Goal: Task Accomplishment & Management: Manage account settings

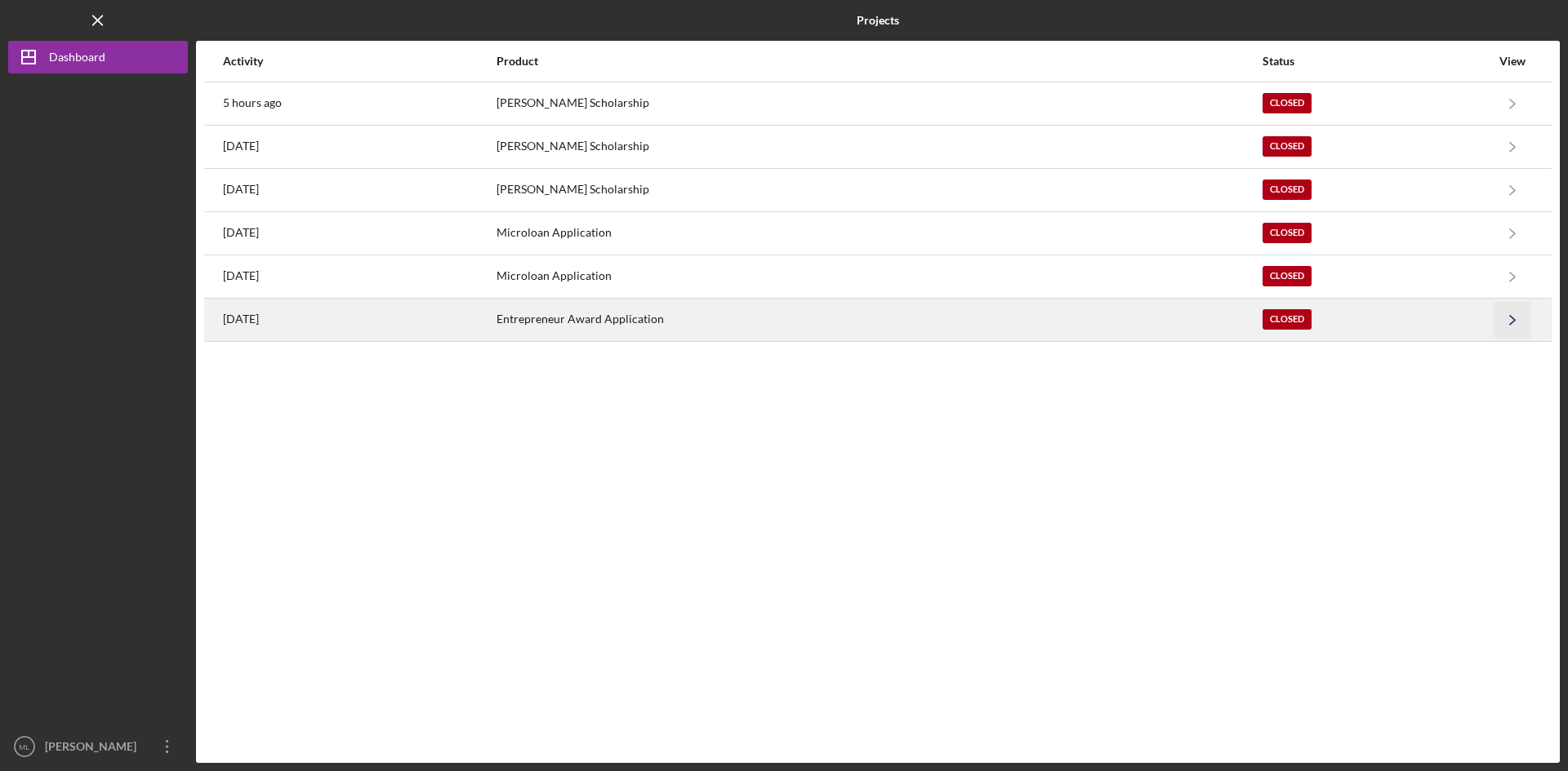
click at [1511, 322] on icon "Icon/Navigate" at bounding box center [1512, 319] width 37 height 37
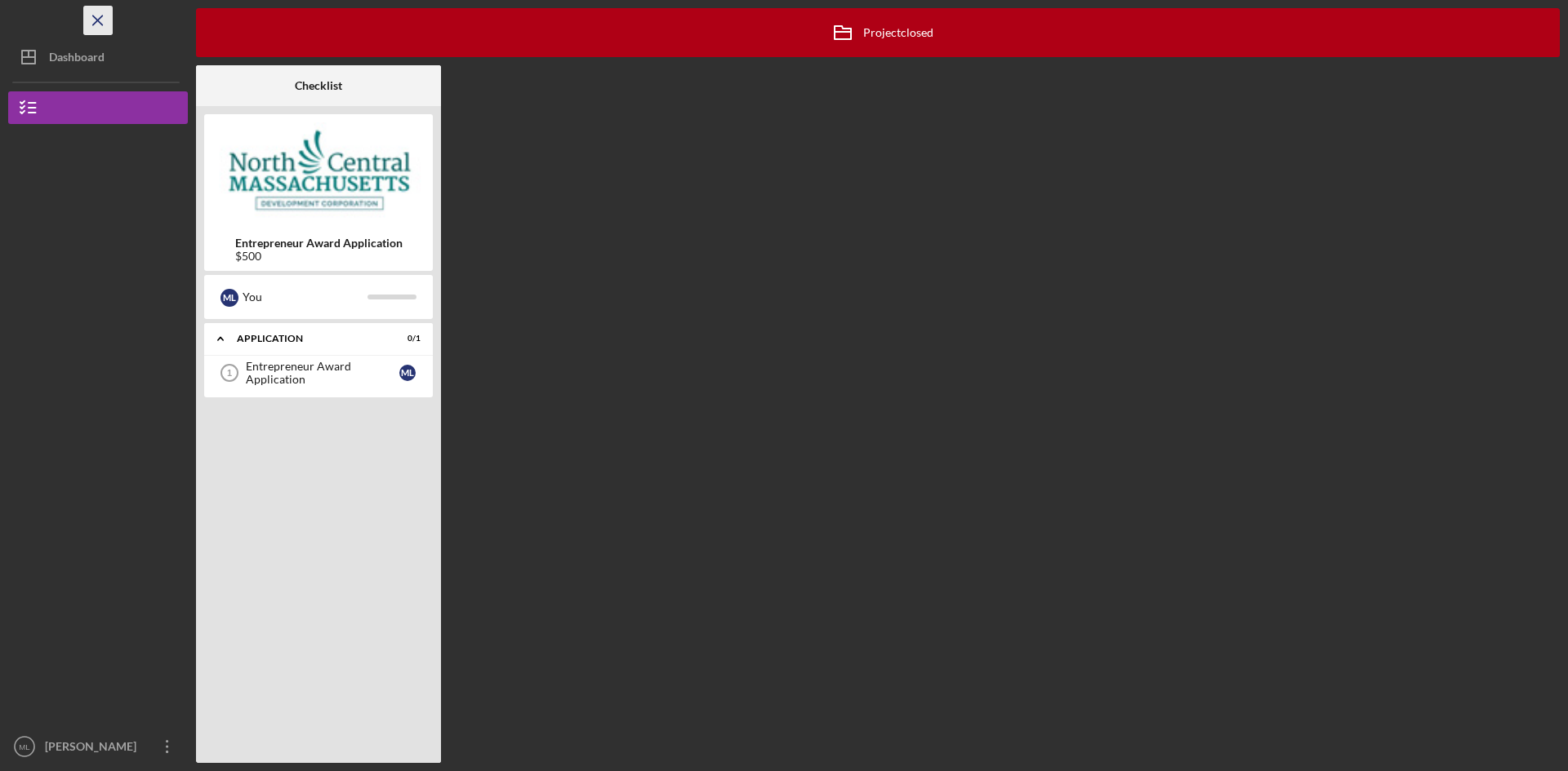
click at [95, 16] on icon "Icon/Menu Close" at bounding box center [98, 21] width 37 height 37
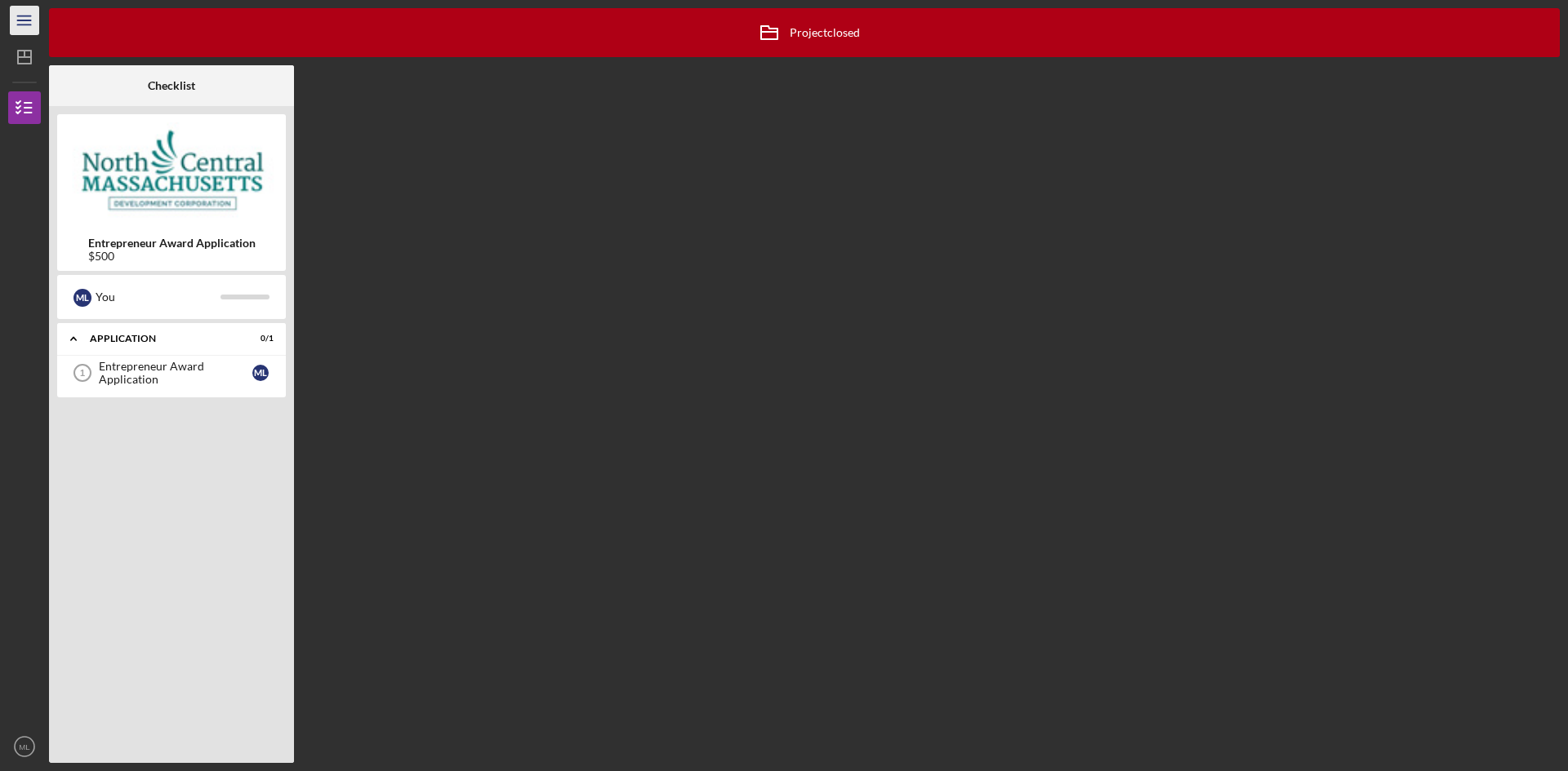
click at [33, 18] on icon "Icon/Menu" at bounding box center [25, 21] width 37 height 37
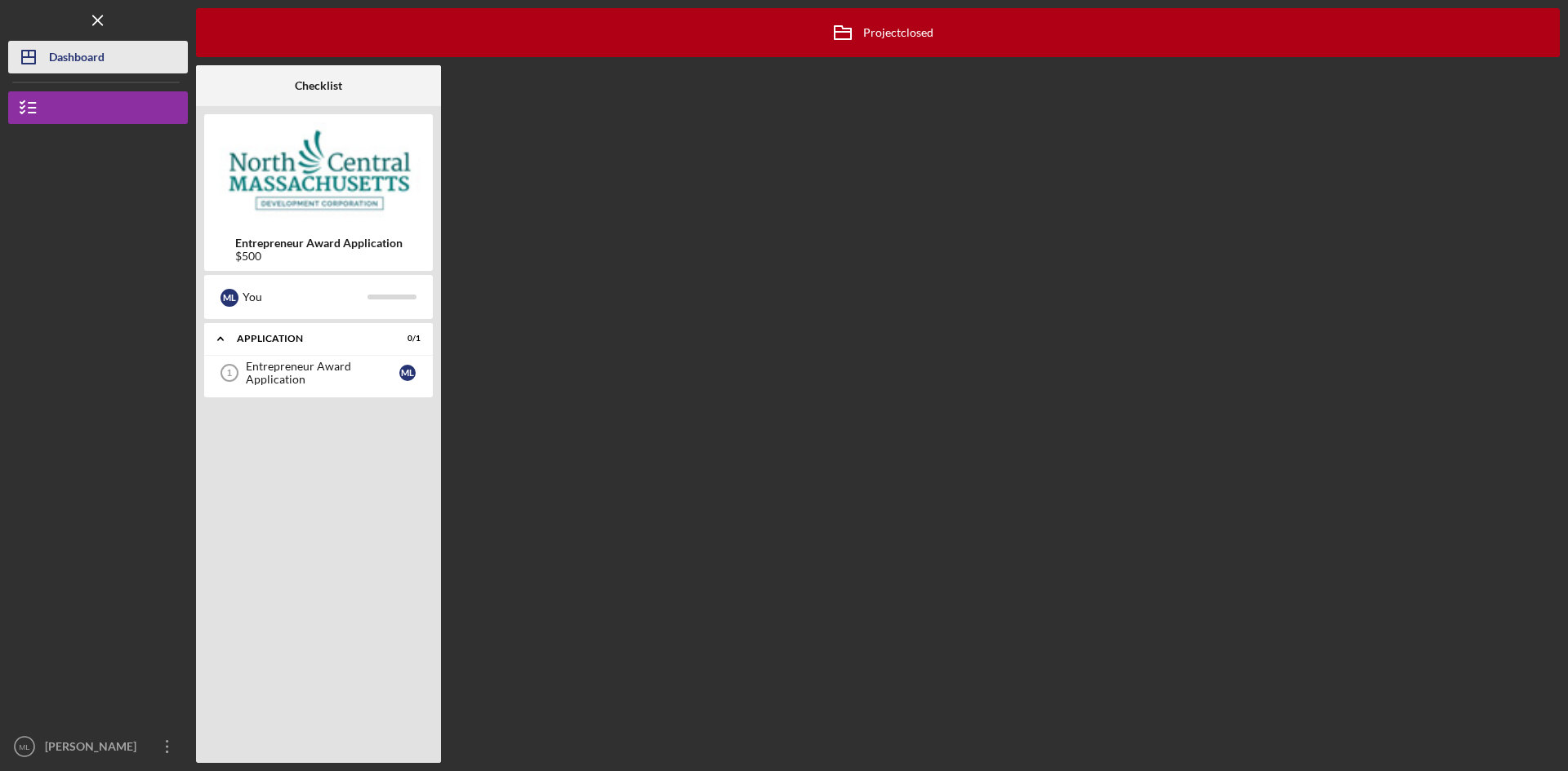
click at [74, 60] on div "Dashboard" at bounding box center [77, 59] width 56 height 37
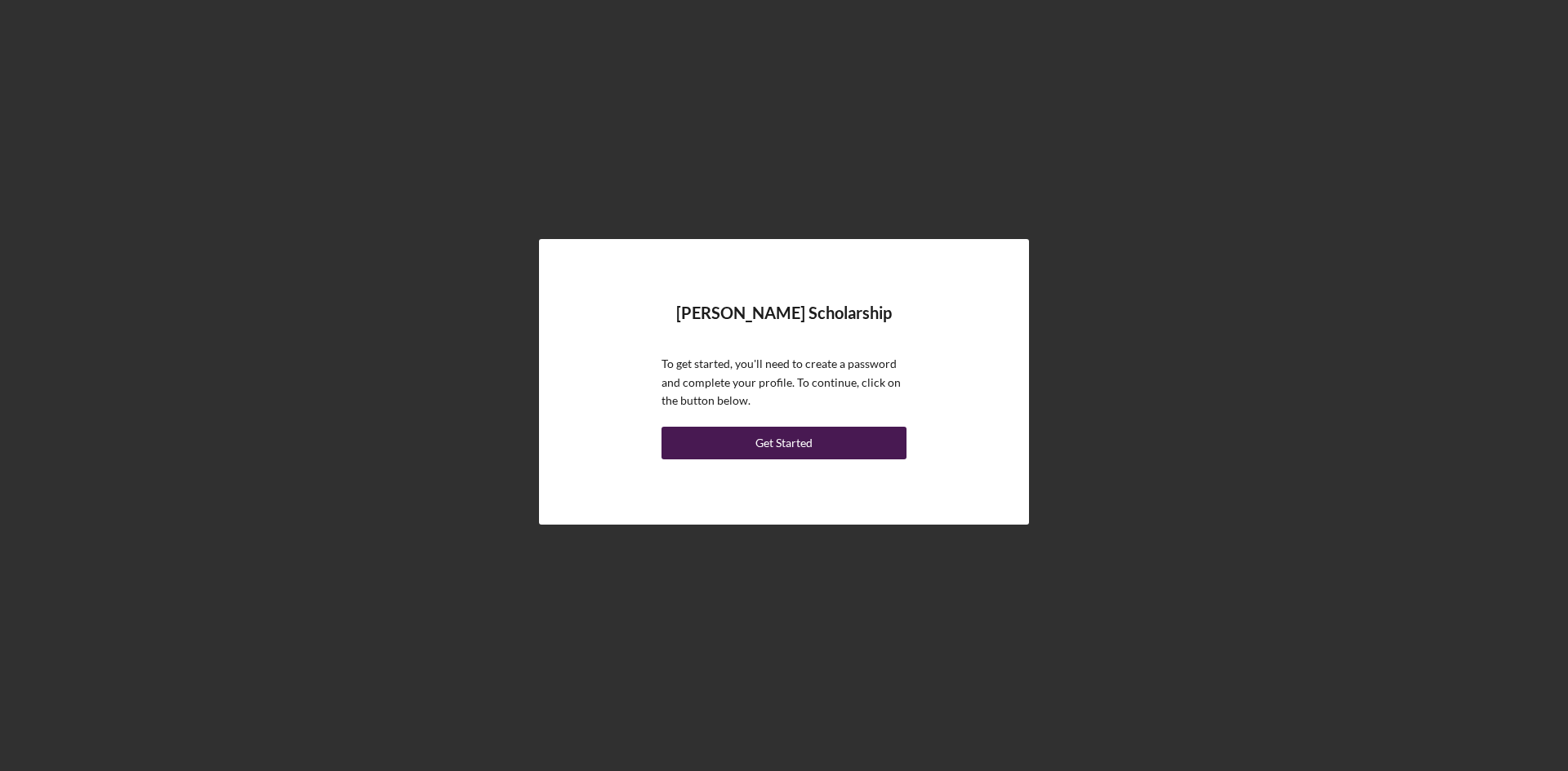
click at [811, 443] on div "Get Started" at bounding box center [784, 442] width 57 height 32
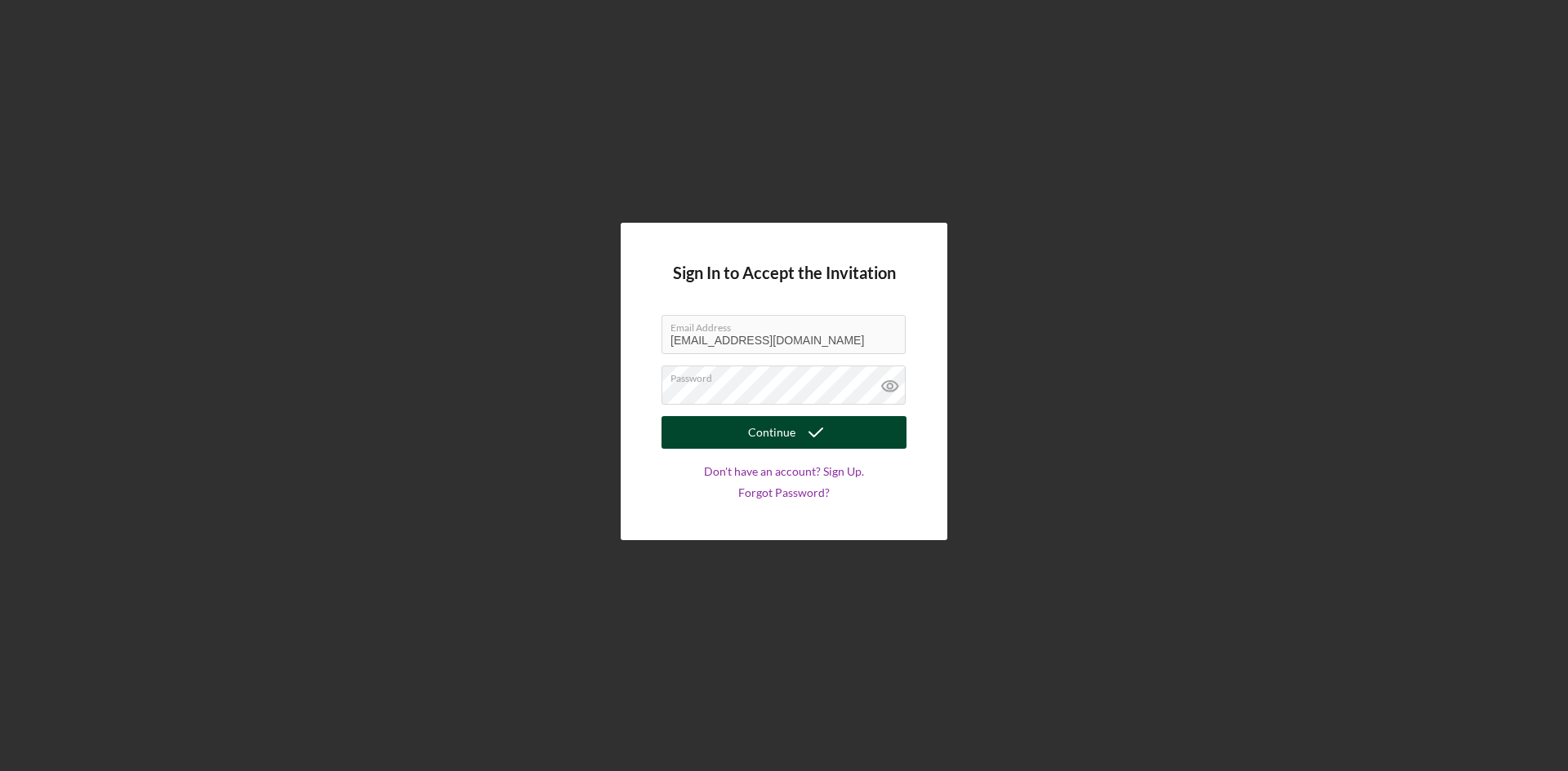
click at [824, 438] on icon "submit" at bounding box center [816, 432] width 41 height 41
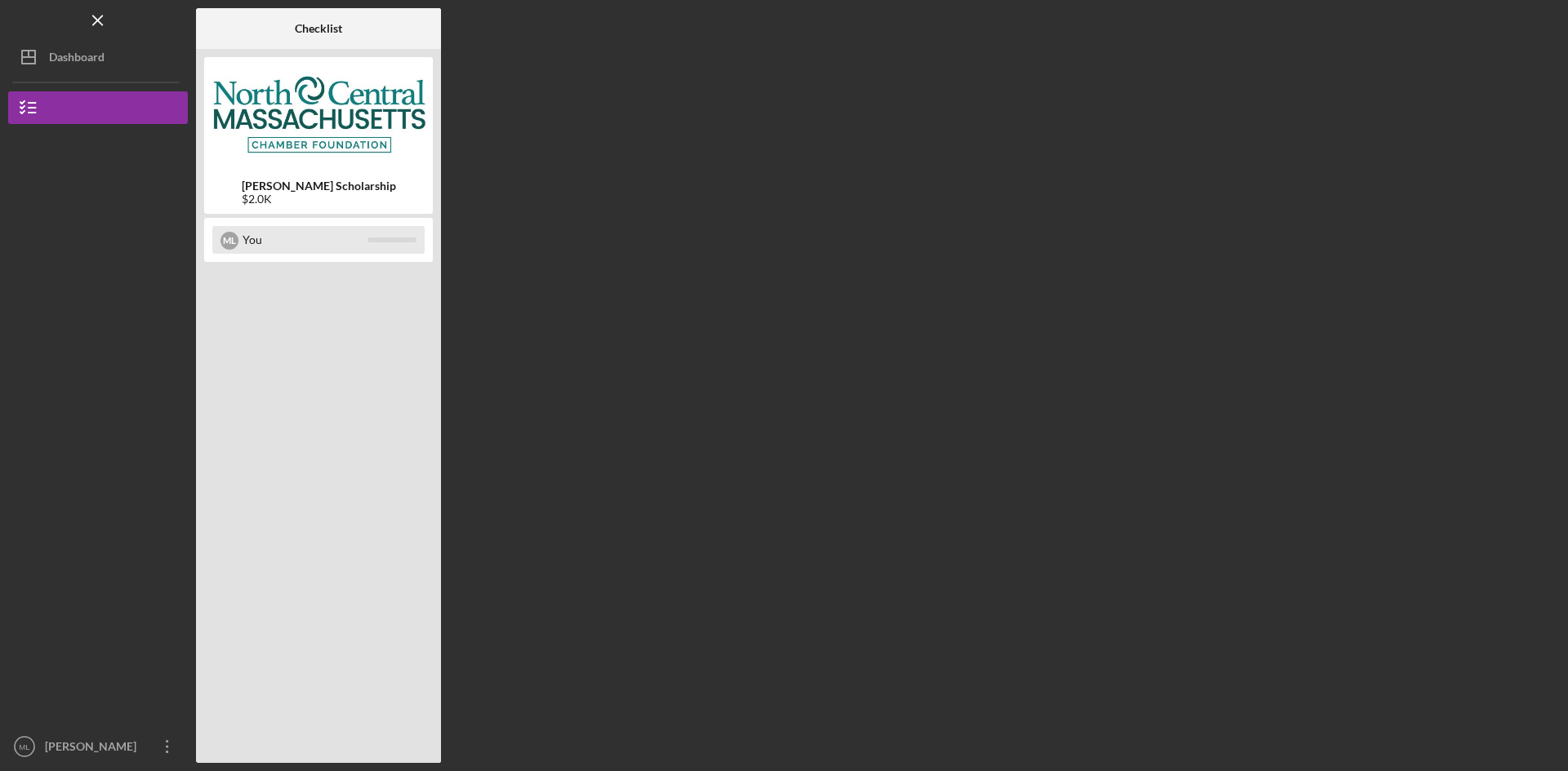
click at [305, 246] on div "You" at bounding box center [305, 240] width 125 height 28
click at [316, 245] on div "You" at bounding box center [305, 240] width 125 height 28
click at [407, 238] on div at bounding box center [392, 240] width 49 height 5
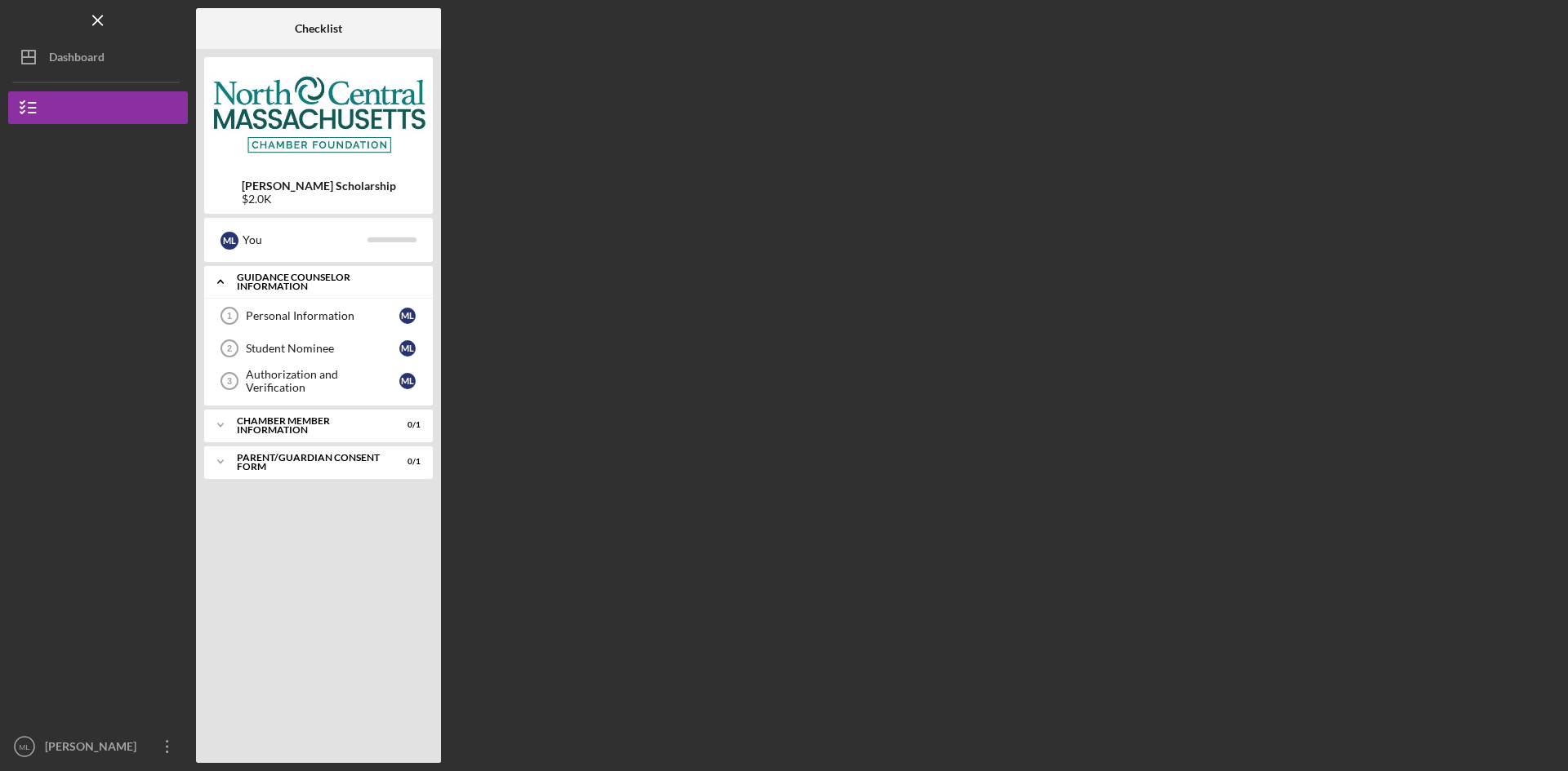
click at [254, 273] on div "Guidance Counselor Information" at bounding box center [325, 281] width 176 height 19
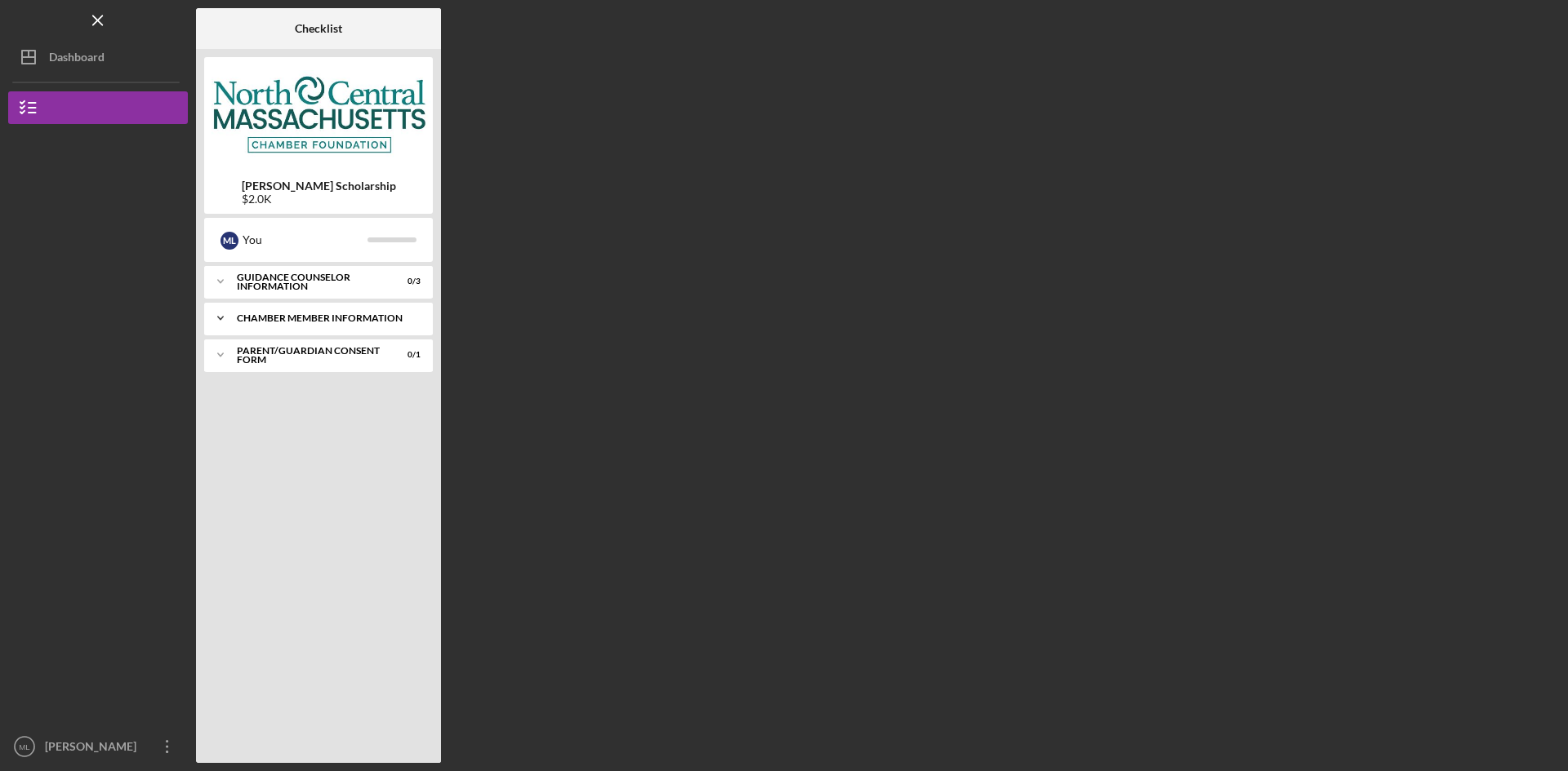
click at [291, 314] on div "Chamber Member Information" at bounding box center [325, 318] width 176 height 10
click at [297, 354] on div "Parent/Guardian Consent Form" at bounding box center [325, 354] width 176 height 10
click at [287, 292] on div "Icon/Expander Guidance Counselor Information 0 / 3" at bounding box center [318, 281] width 229 height 32
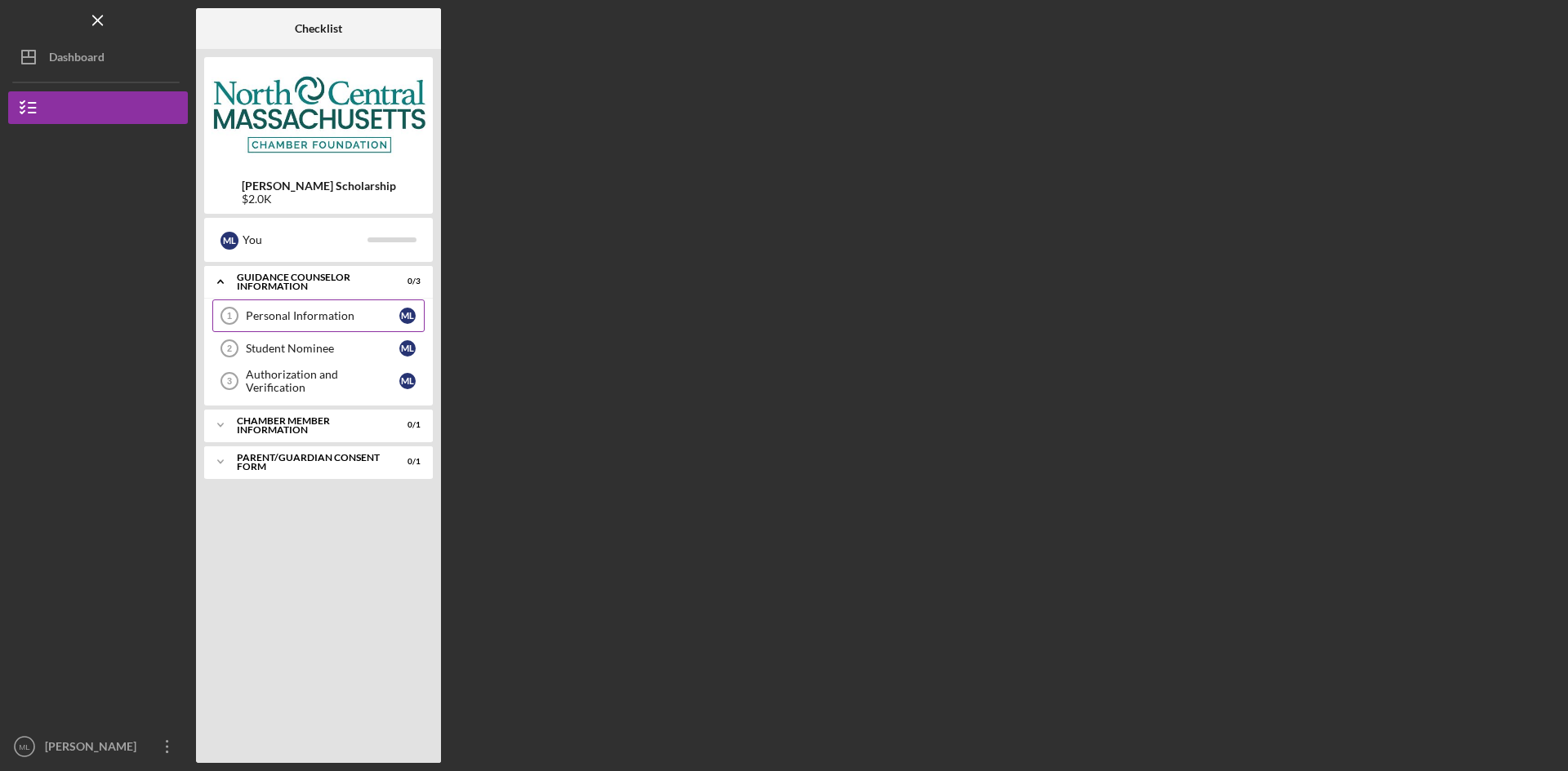
click at [299, 302] on link "Personal Information 1 Personal Information M L" at bounding box center [318, 316] width 212 height 32
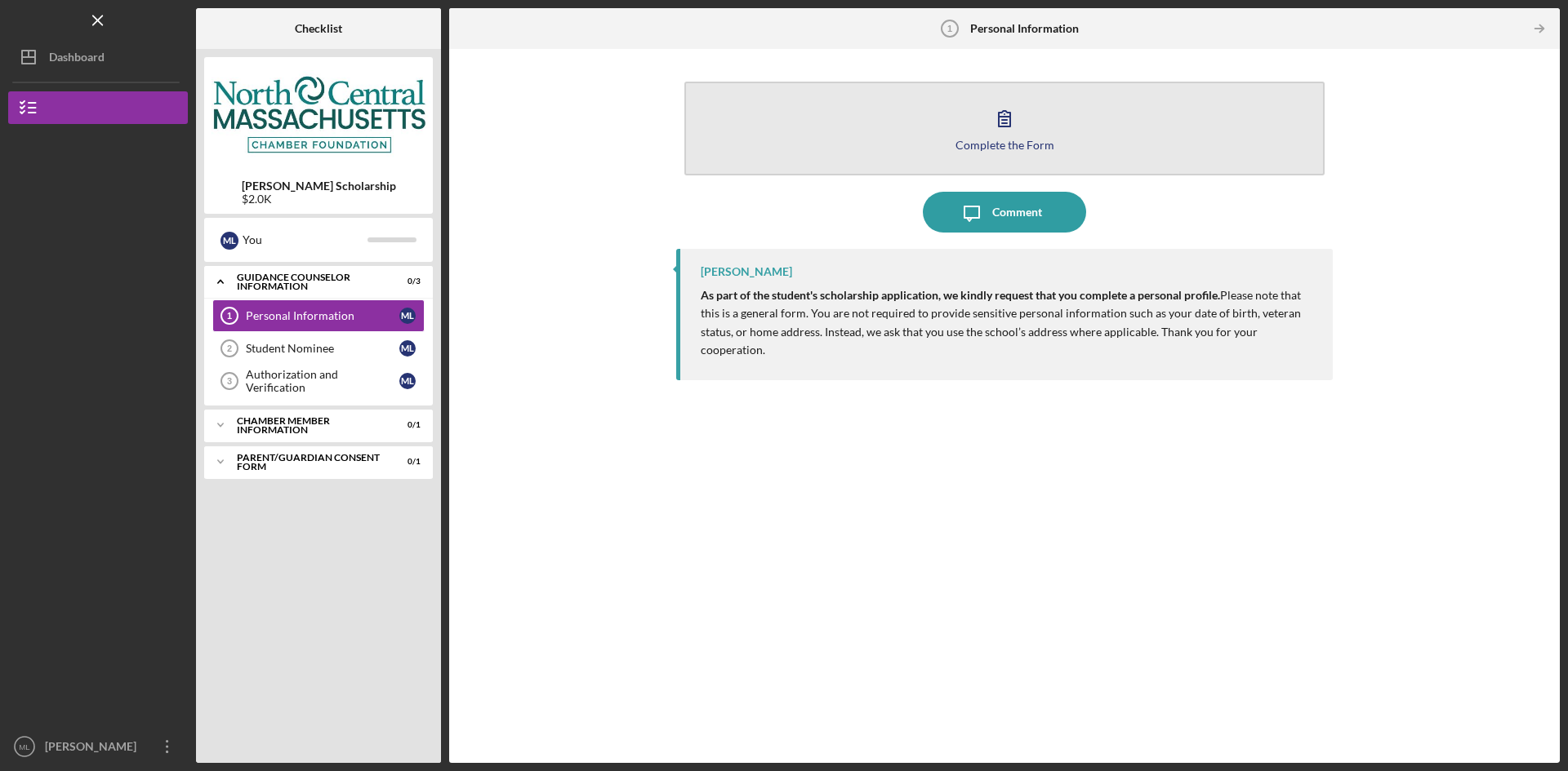
click at [1040, 154] on button "Complete the Form Form" at bounding box center [1004, 128] width 640 height 93
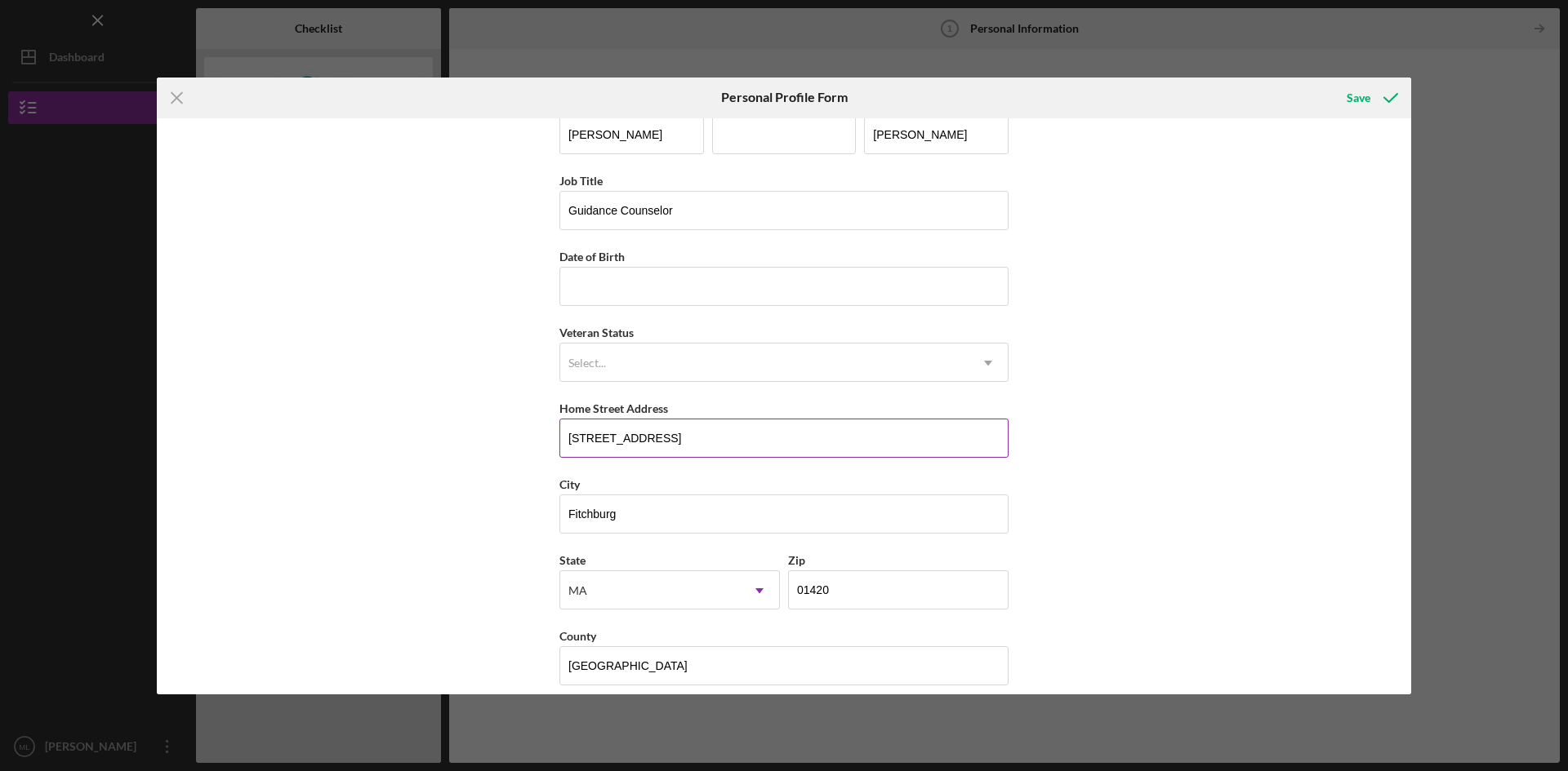
scroll to position [47, 0]
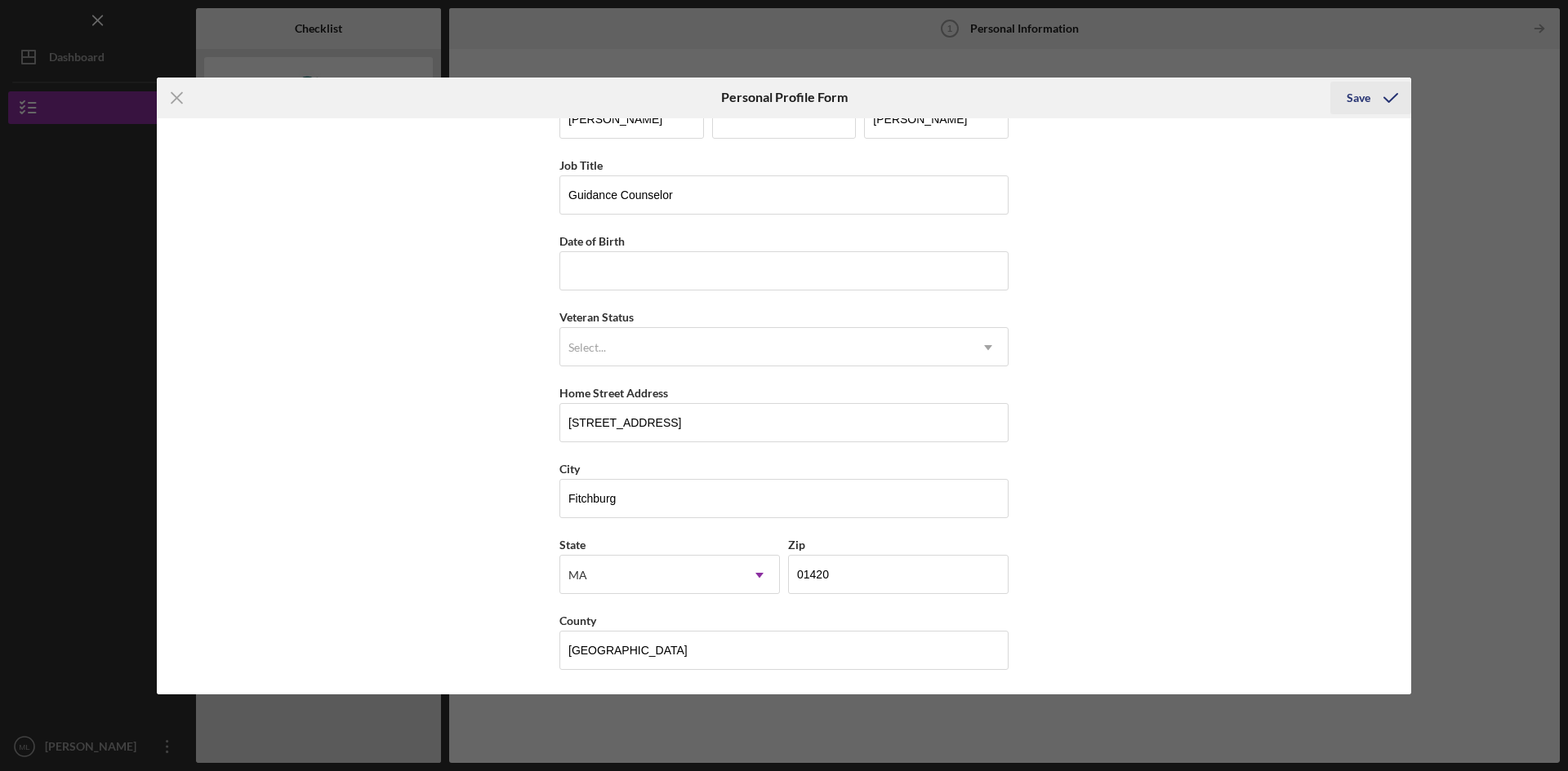
click at [1361, 103] on div "Save" at bounding box center [1359, 97] width 24 height 32
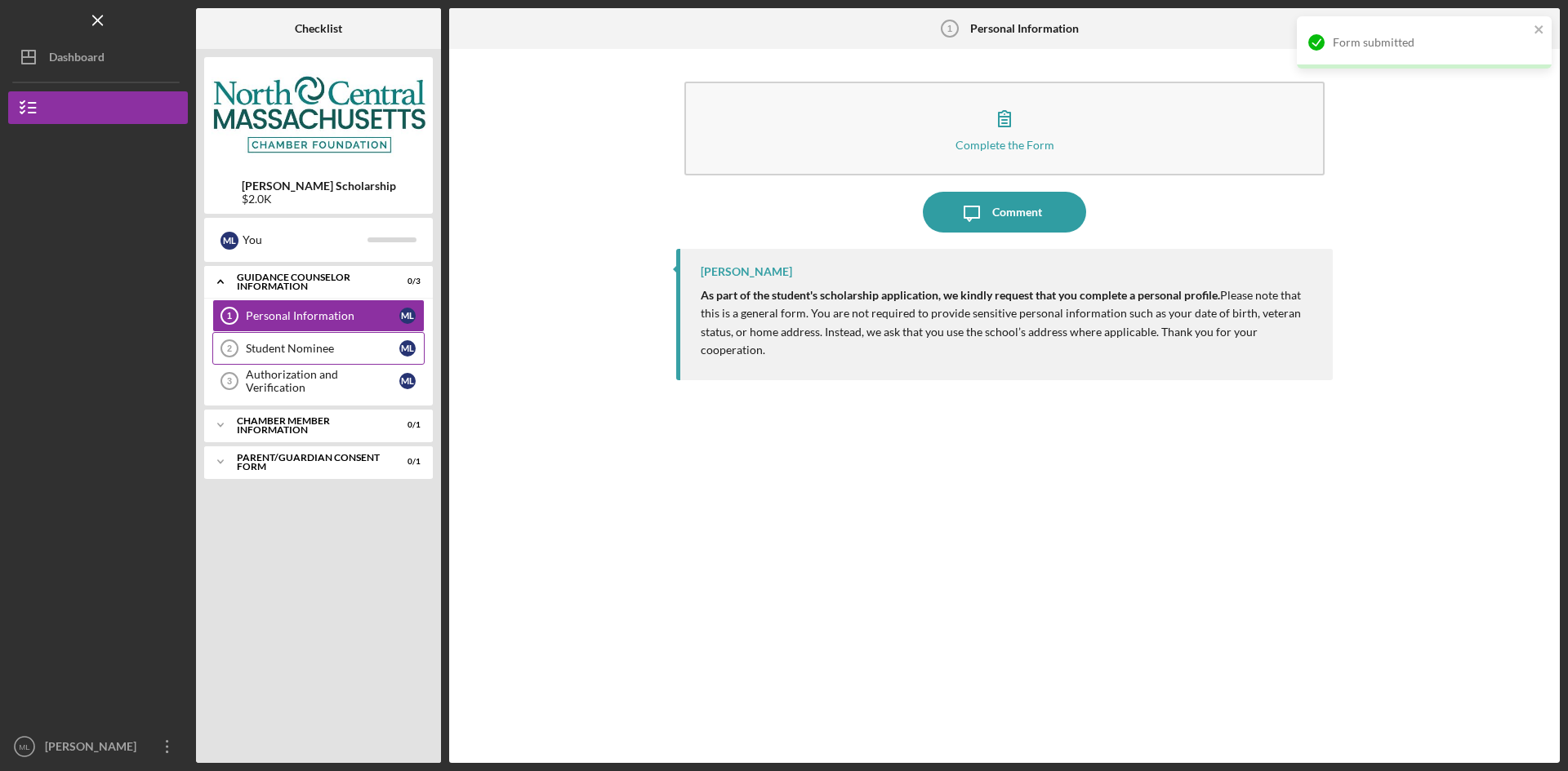
click at [239, 348] on icon "Student Nominee 2" at bounding box center [230, 348] width 41 height 41
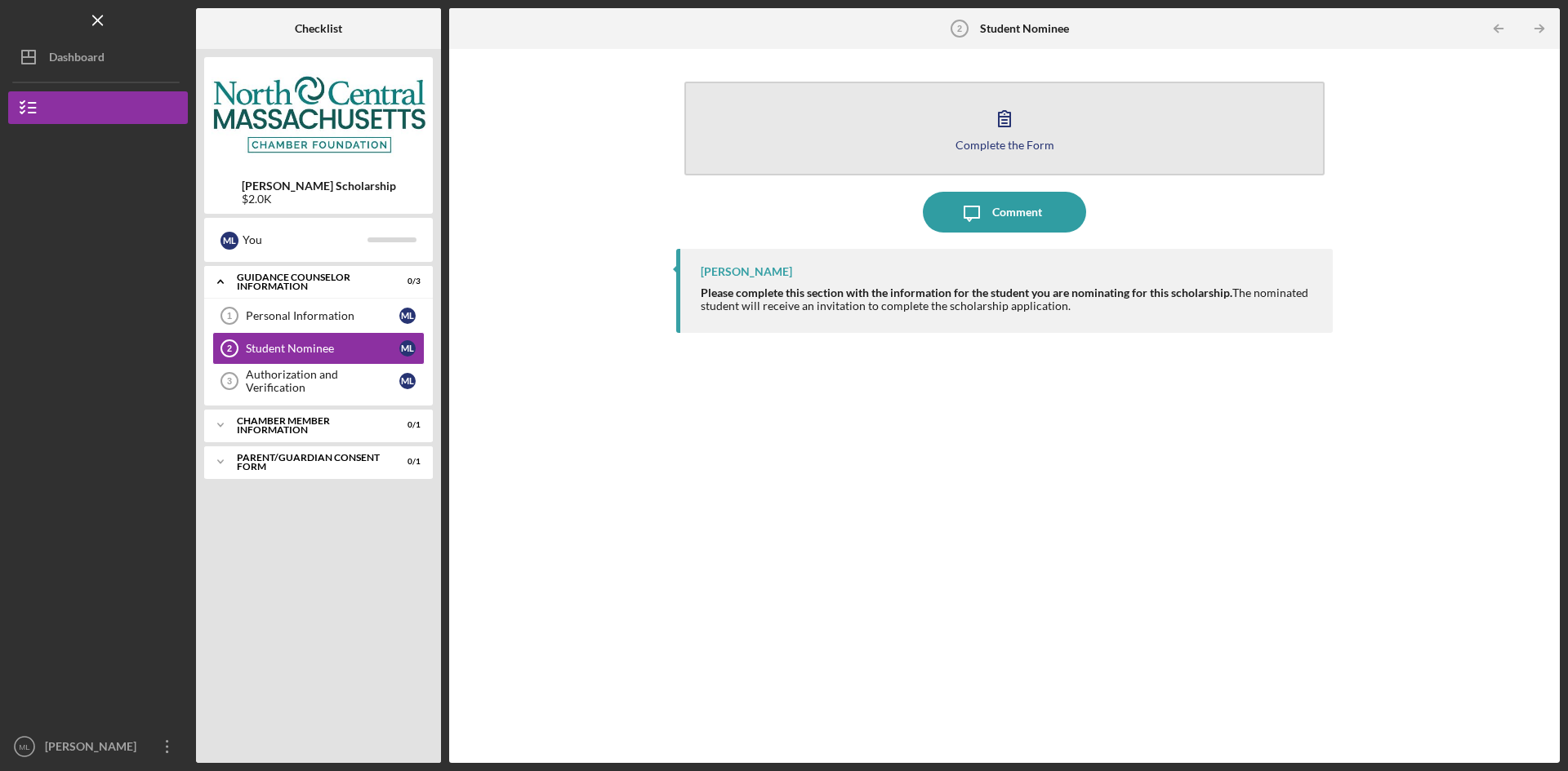
click at [1049, 139] on div "Complete the Form" at bounding box center [1004, 144] width 99 height 12
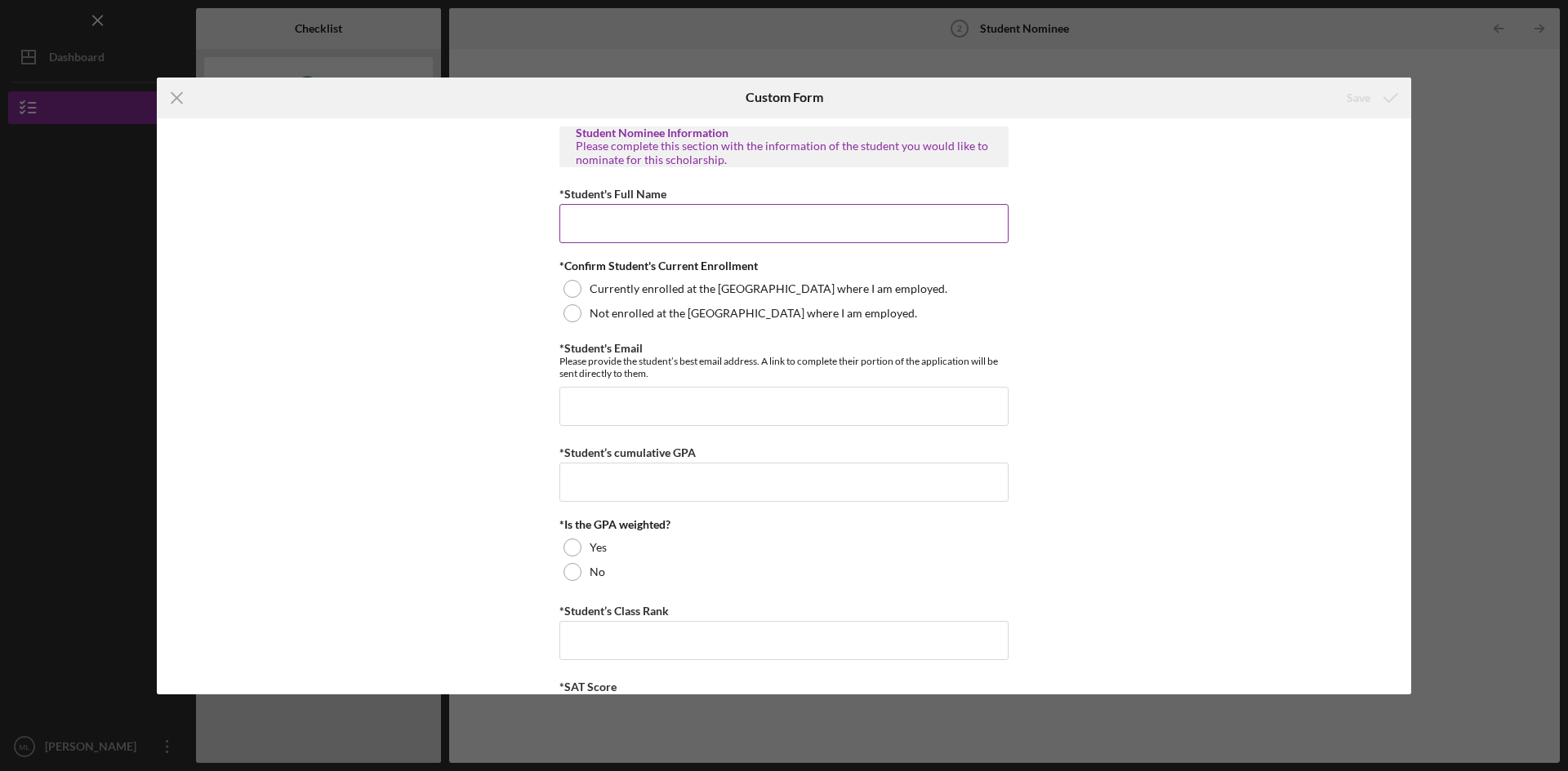
click at [773, 220] on input "*Student's Full Name" at bounding box center [784, 223] width 449 height 39
type input "Christopher A Grubel"
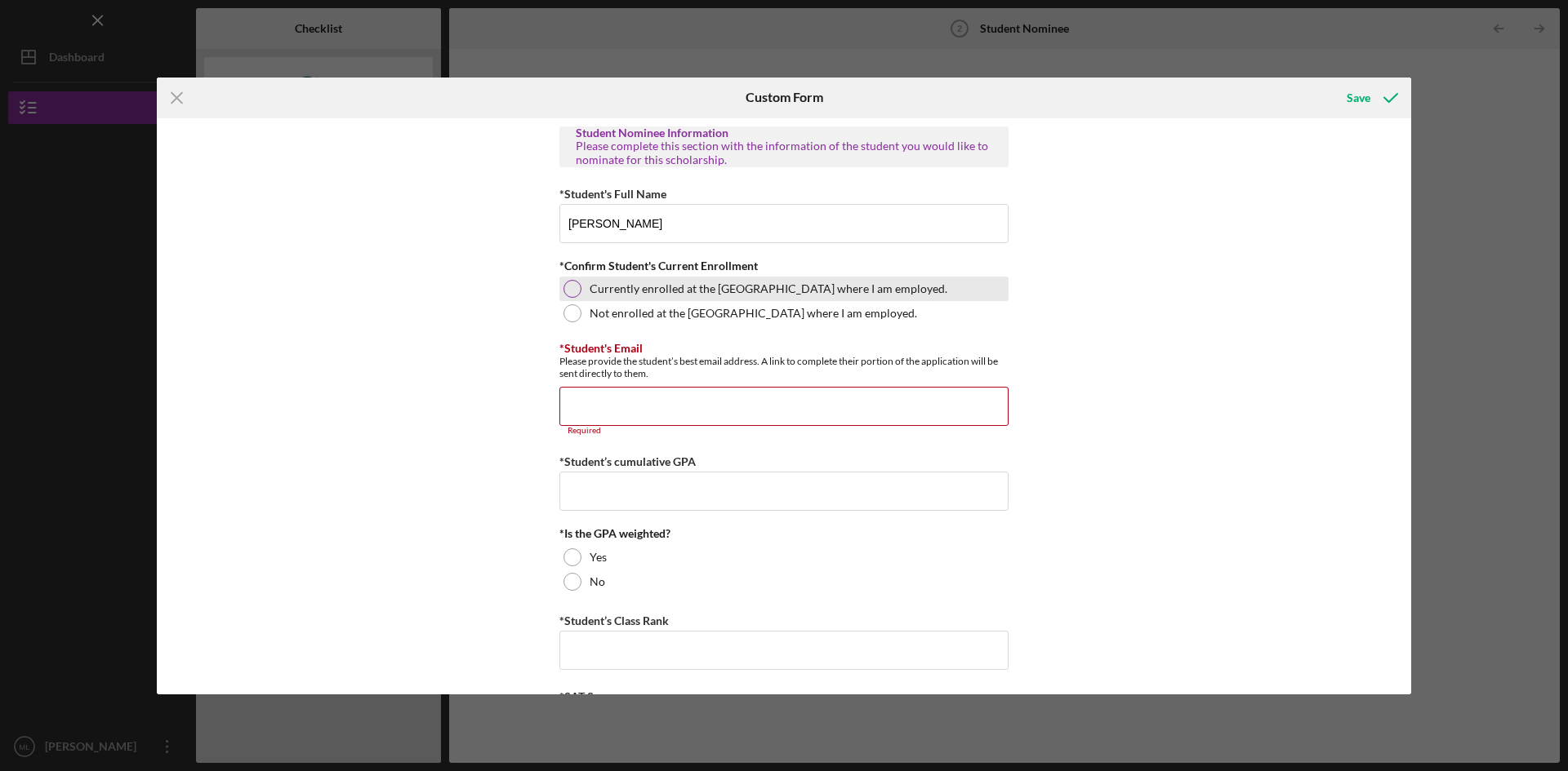
click at [622, 292] on label "Currently enrolled at the high school where I am employed." at bounding box center [769, 289] width 358 height 13
click at [621, 415] on input "*Student's Email" at bounding box center [784, 406] width 449 height 39
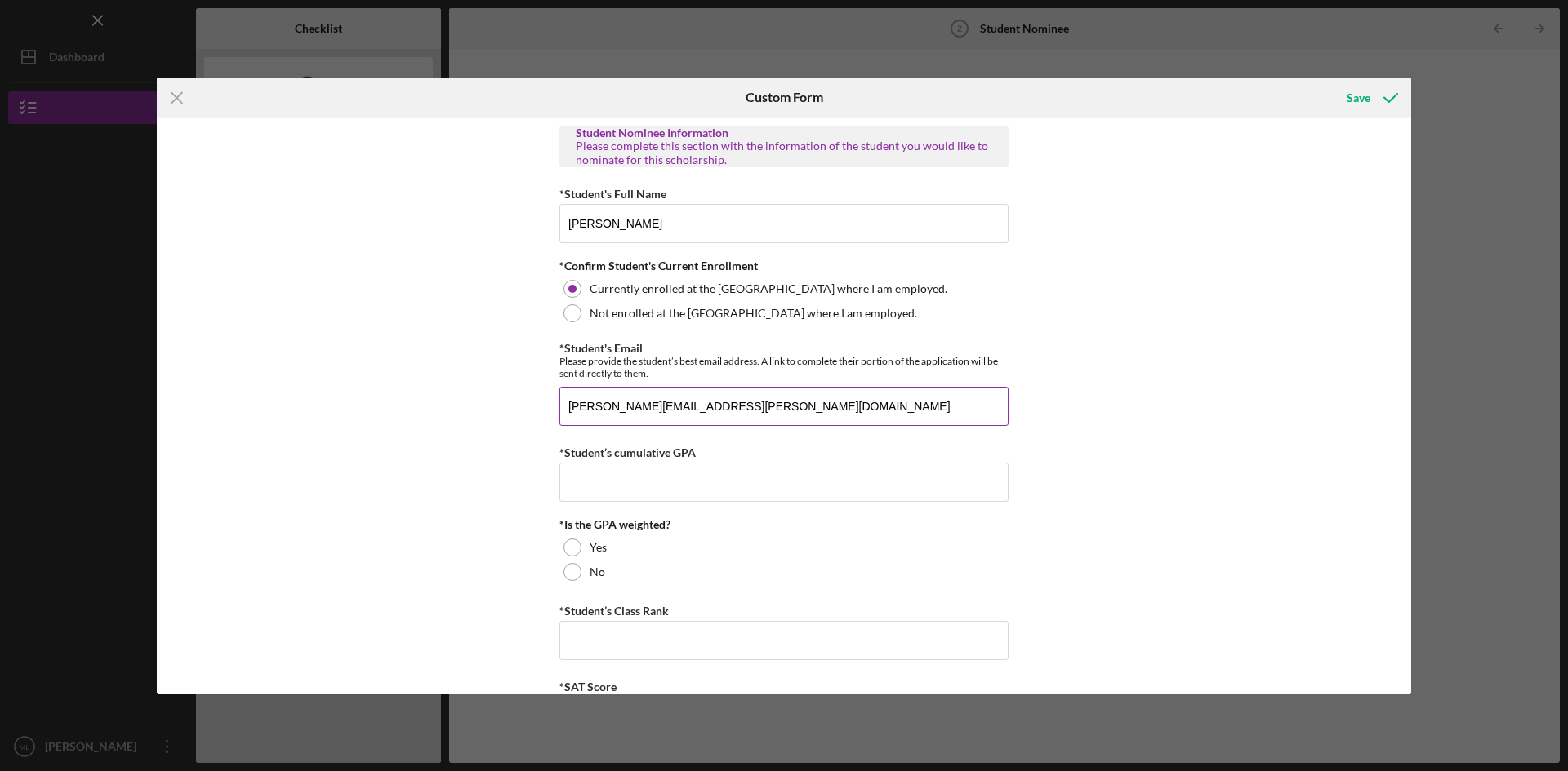
type input "chris.grubel@gmail.com"
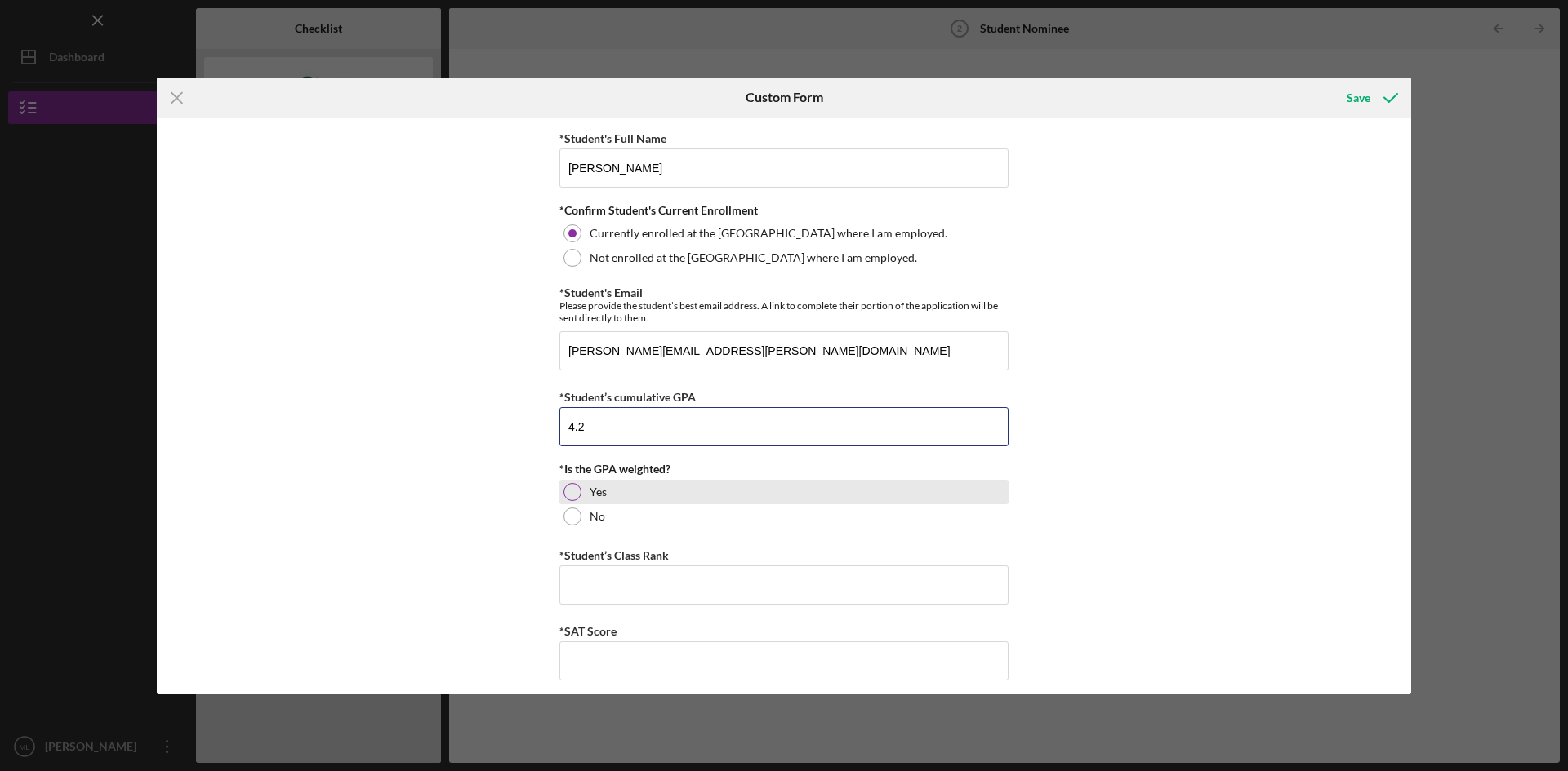
scroll to position [81, 0]
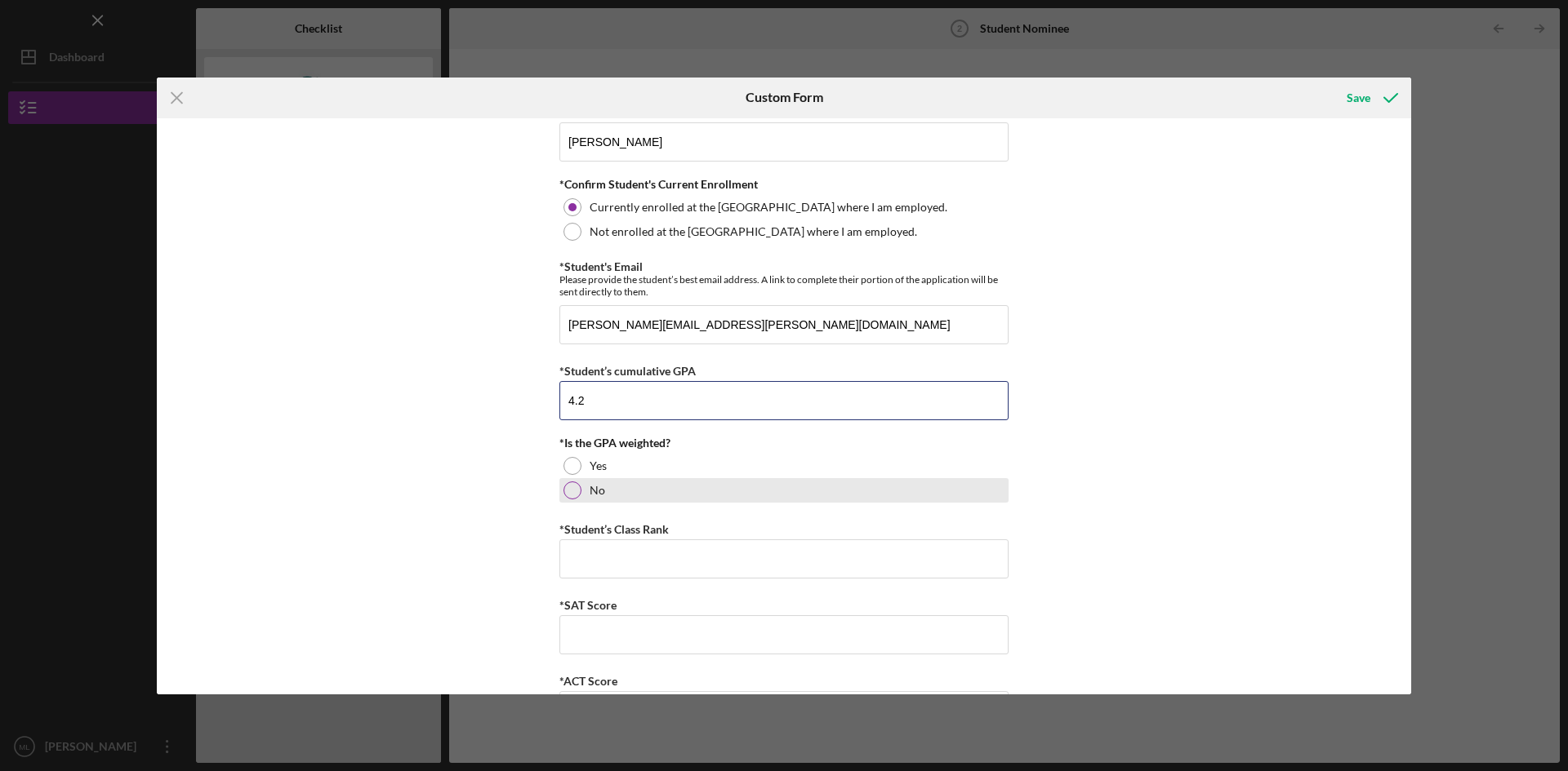
type input "4.2"
click at [615, 493] on div "No" at bounding box center [784, 491] width 449 height 24
click at [629, 561] on input "*Student’s Class Rank" at bounding box center [784, 559] width 449 height 39
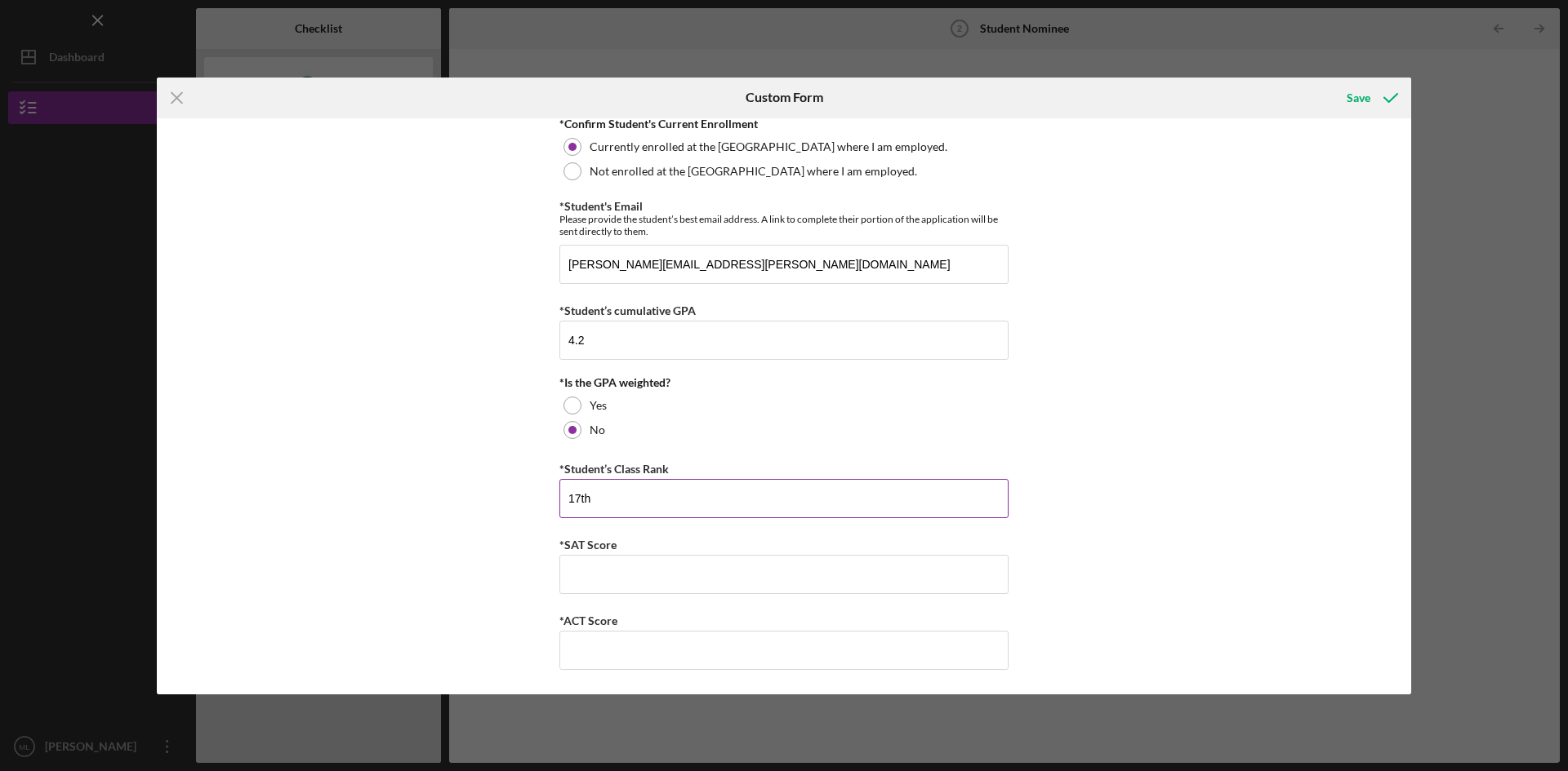
type input "17th"
click at [616, 578] on input "*SAT Score" at bounding box center [784, 574] width 449 height 39
type input "1600"
drag, startPoint x: 609, startPoint y: 635, endPoint x: 608, endPoint y: 647, distance: 12.0
click at [609, 637] on input "*ACT Score" at bounding box center [784, 650] width 449 height 39
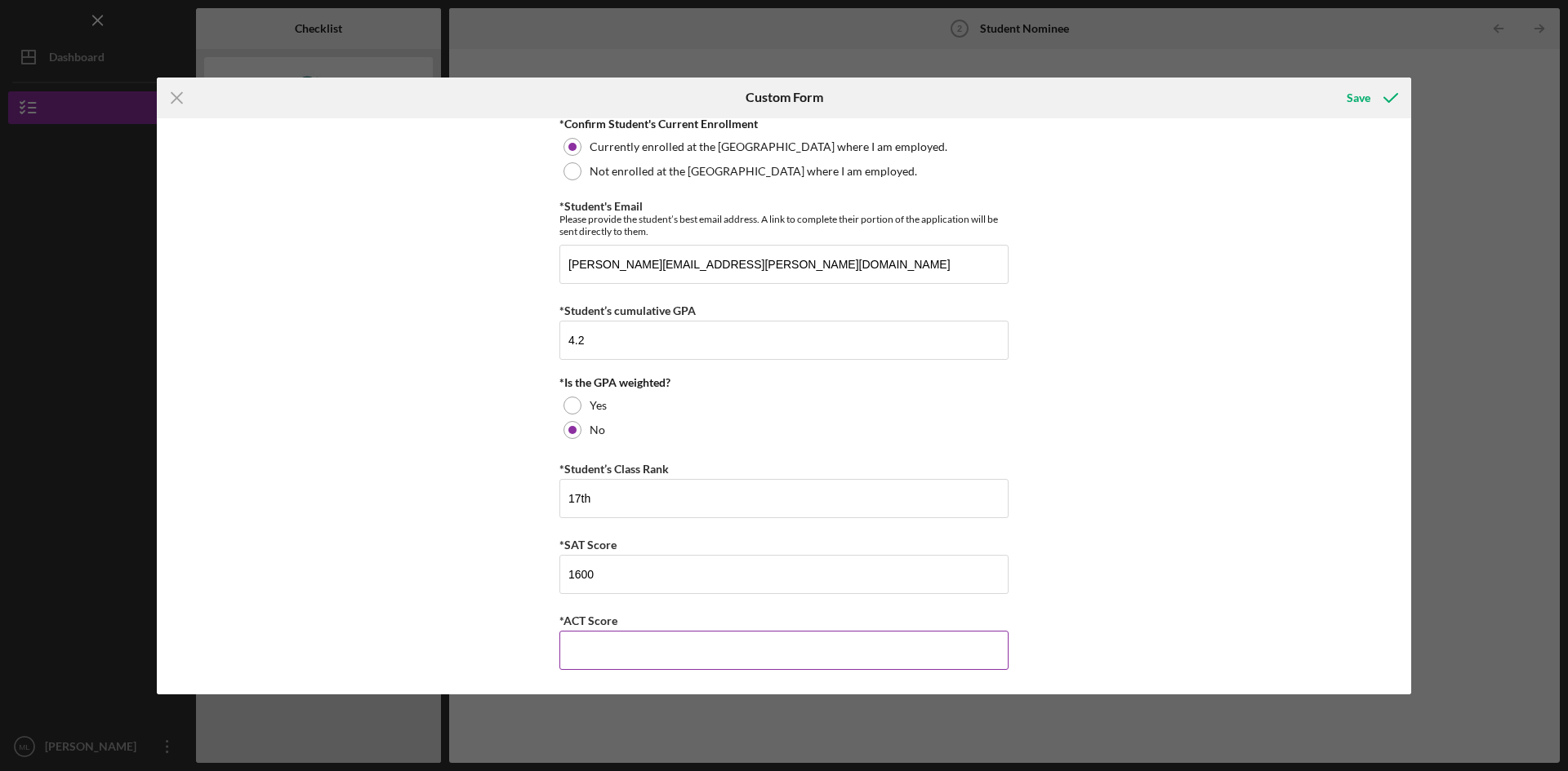
type input "8"
type input "800"
click at [1374, 105] on icon "submit" at bounding box center [1390, 98] width 41 height 41
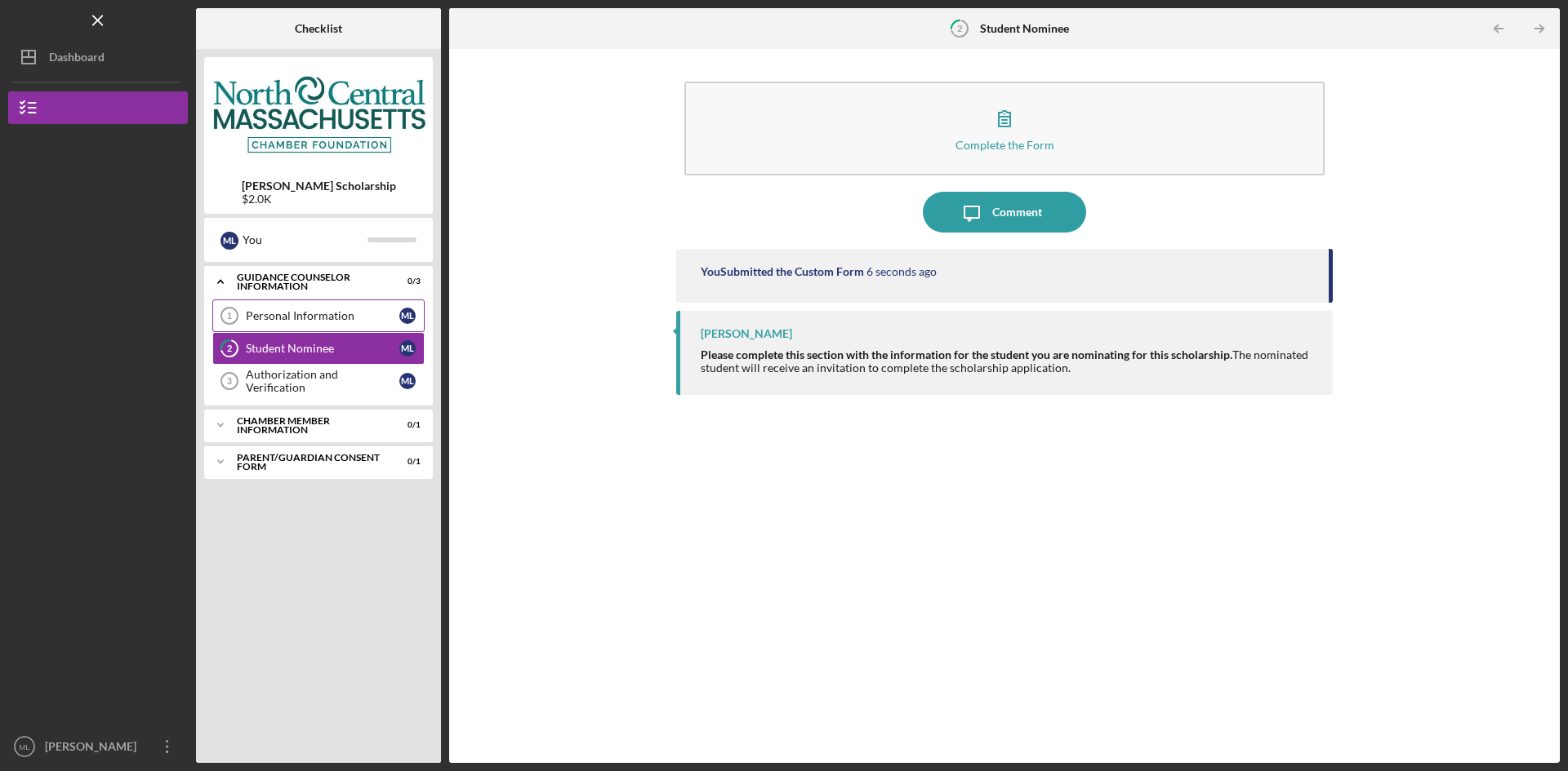
click at [329, 321] on div "Personal Information" at bounding box center [322, 316] width 154 height 13
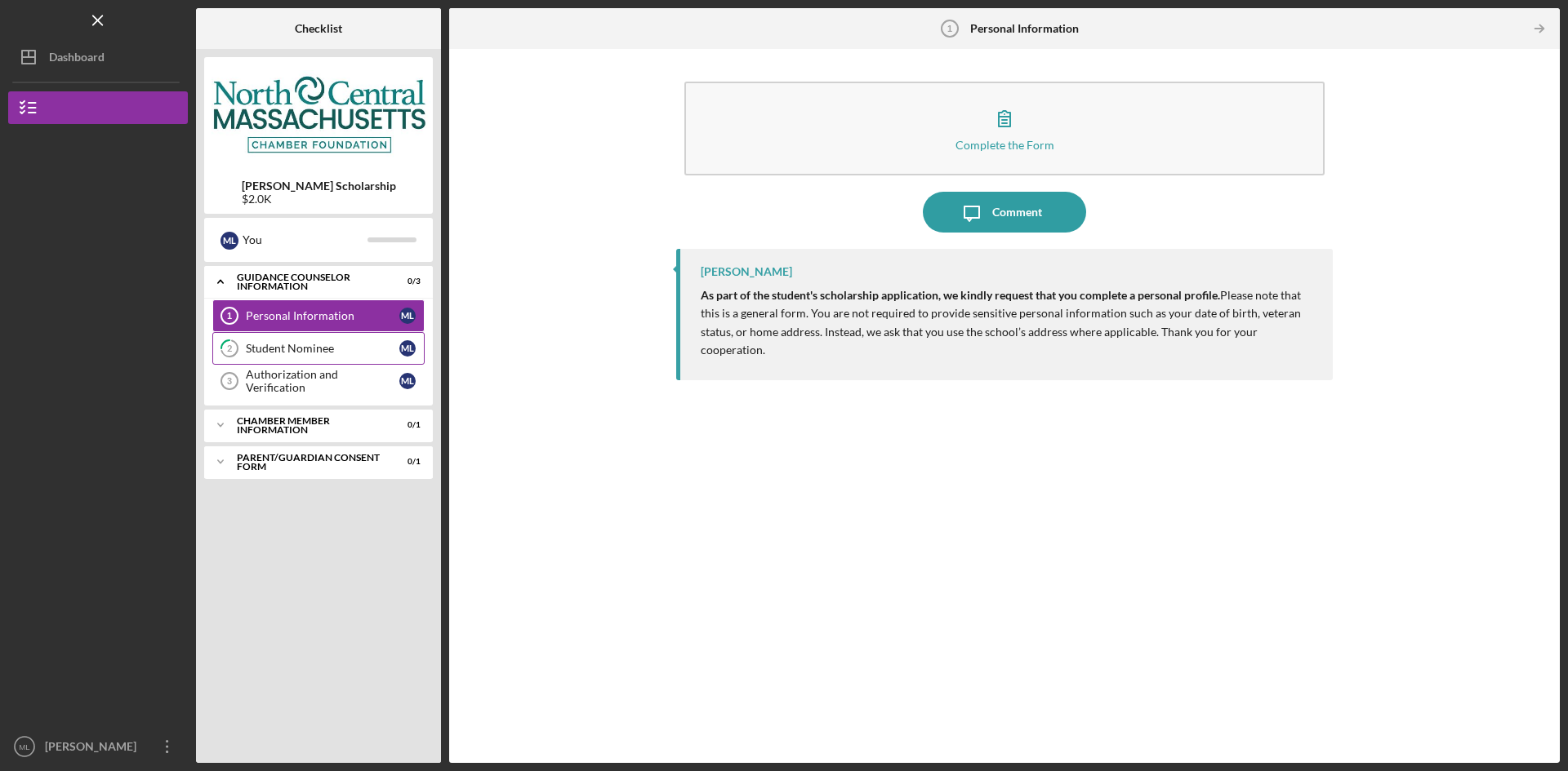
click at [329, 344] on div "Student Nominee" at bounding box center [322, 348] width 154 height 13
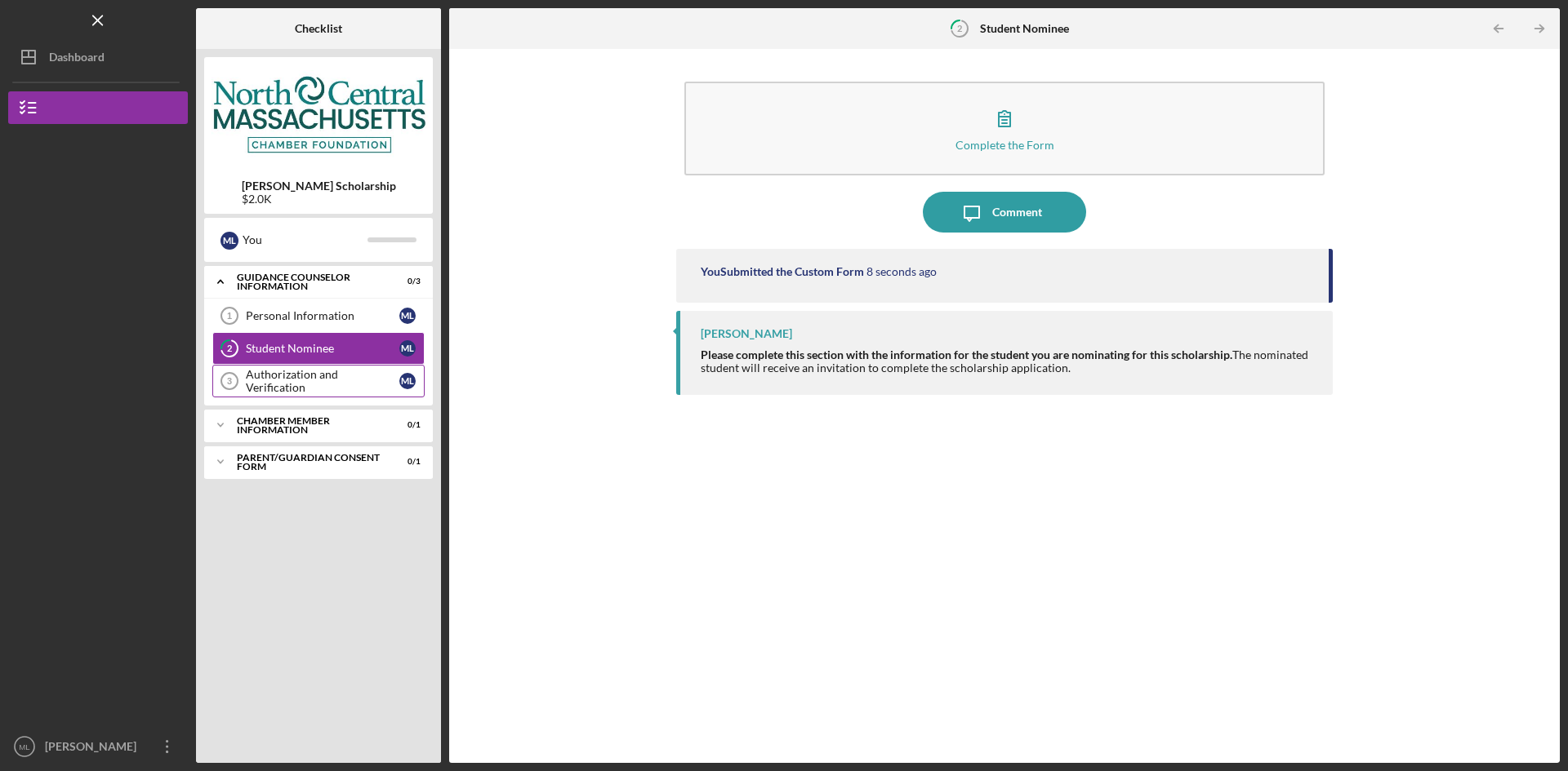
click at [324, 373] on link "Authorization and Verification 3 Authorization and Verification M L" at bounding box center [318, 380] width 212 height 32
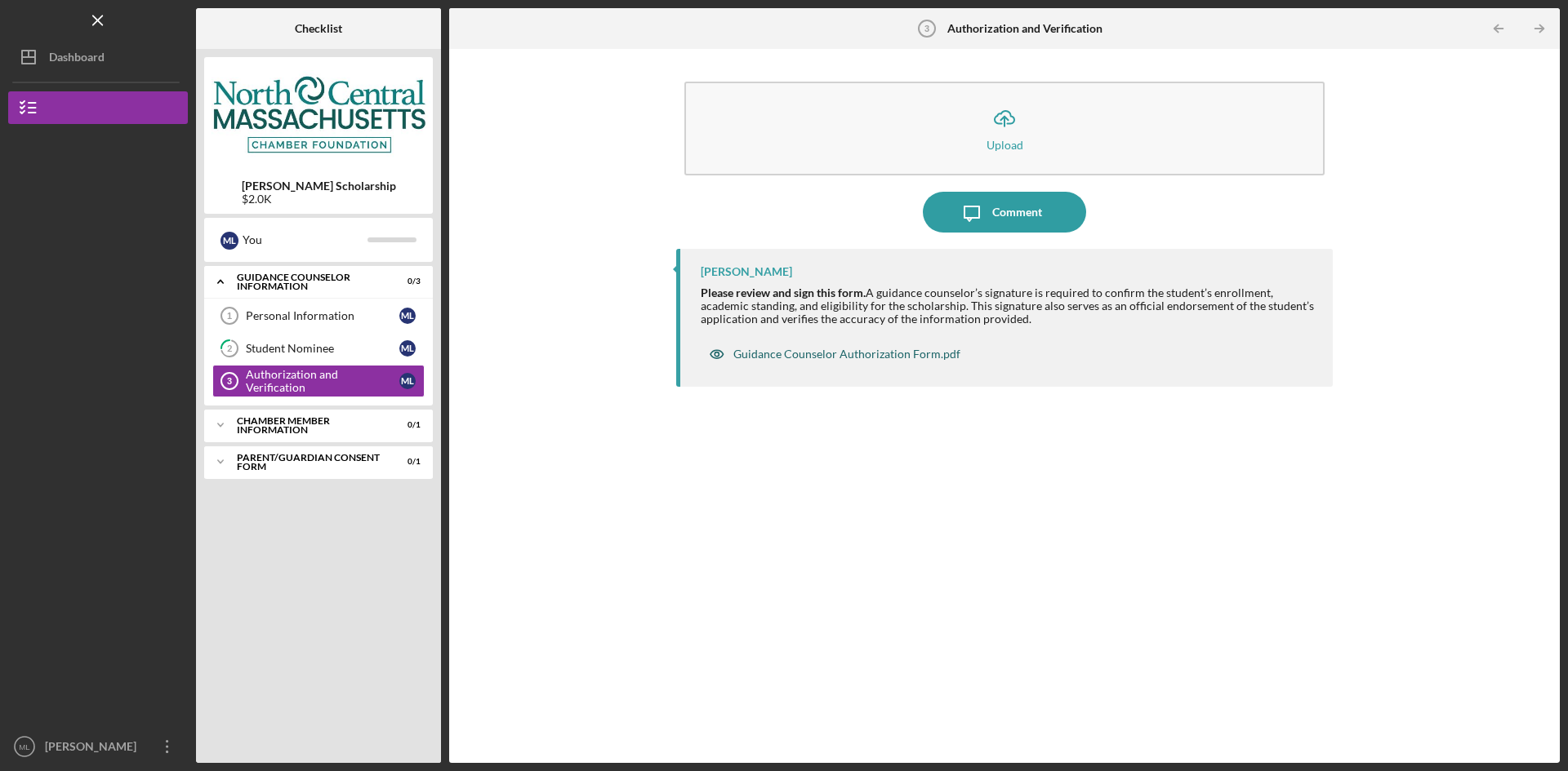
click at [838, 353] on div "Guidance Counselor Authorization Form.pdf" at bounding box center [847, 354] width 227 height 13
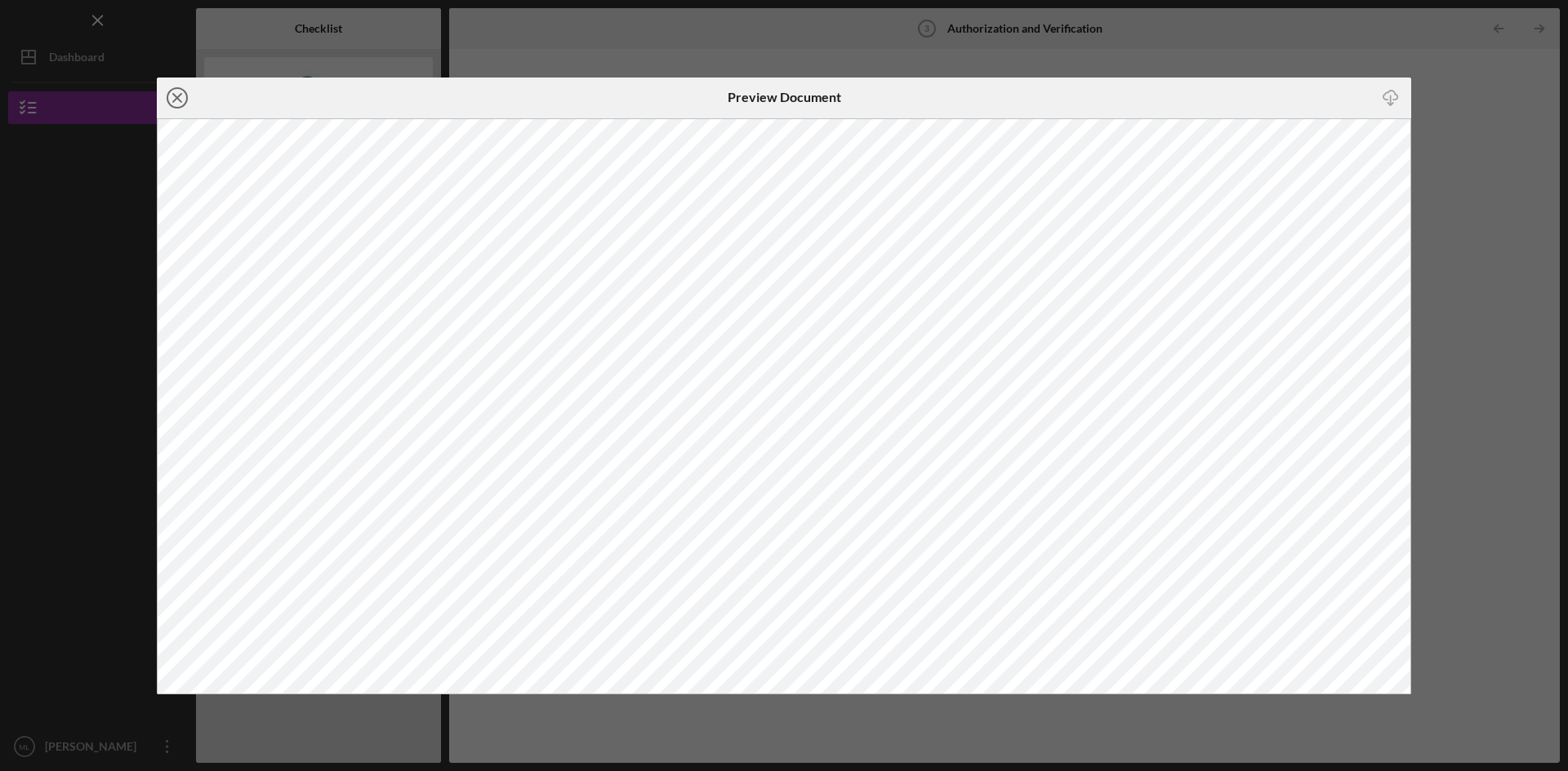
click at [179, 98] on icon "Icon/Close" at bounding box center [177, 98] width 41 height 41
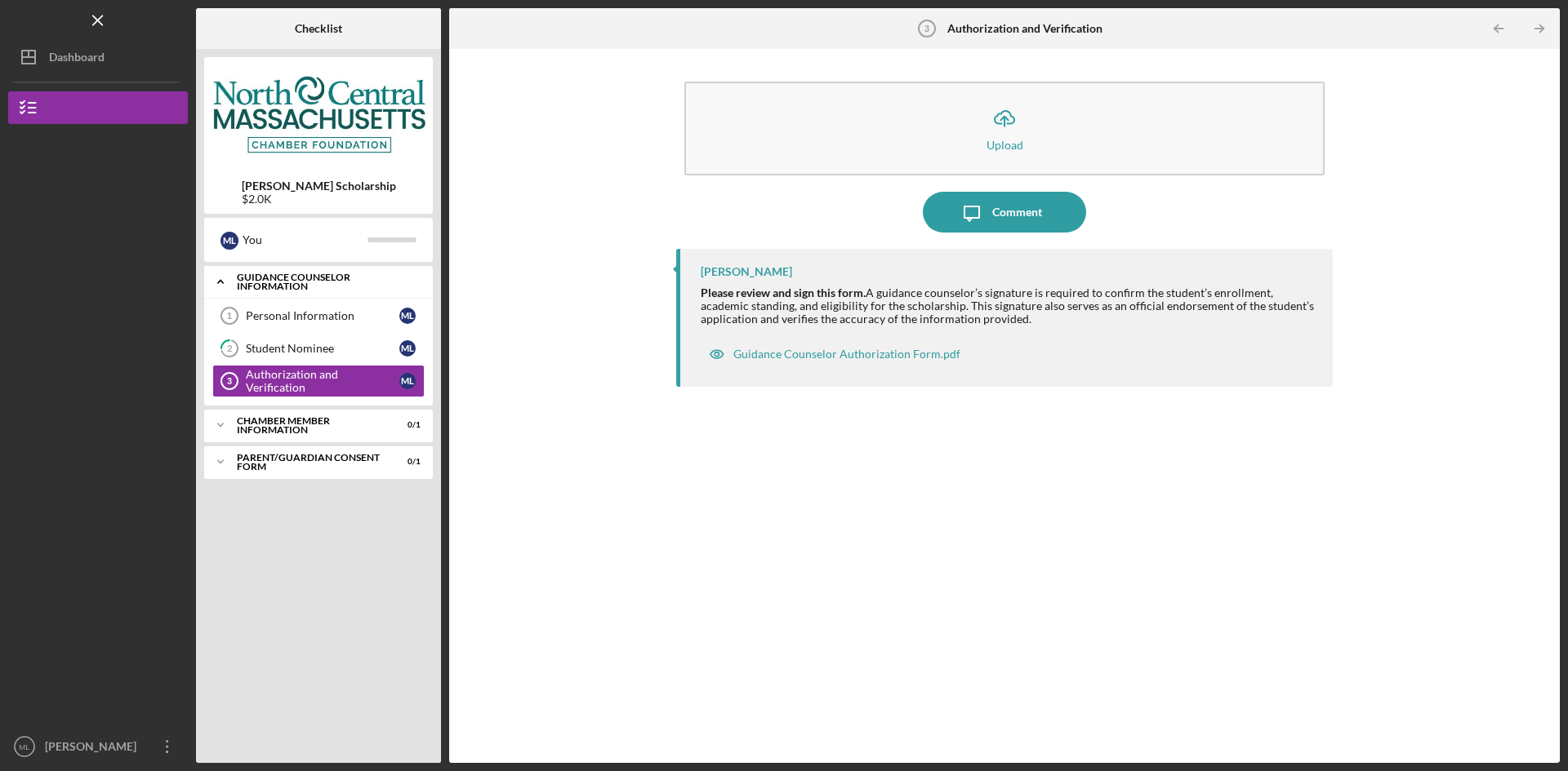
click at [291, 286] on div "Guidance Counselor Information" at bounding box center [325, 281] width 176 height 19
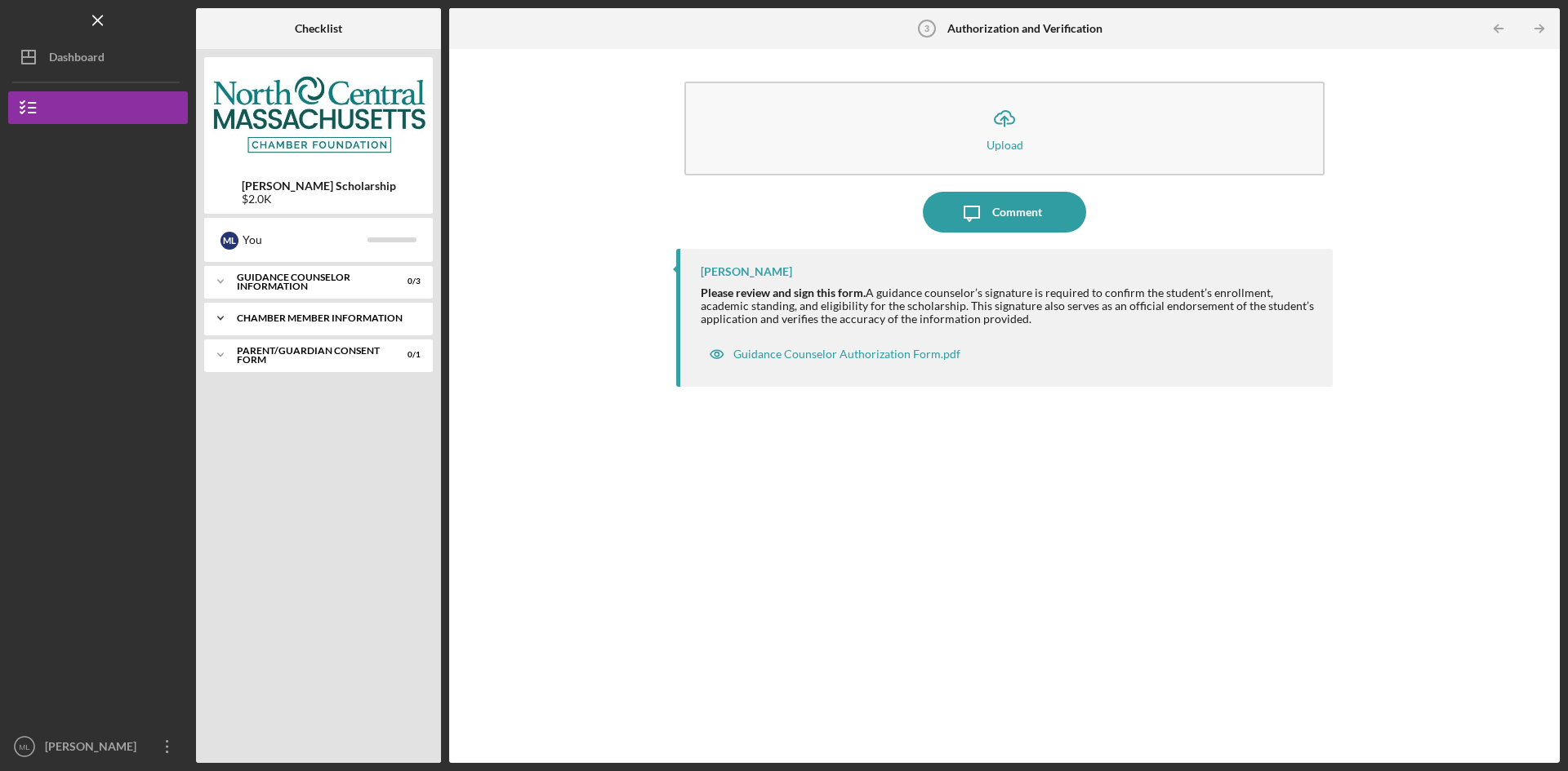
click at [319, 314] on div "Chamber Member Information" at bounding box center [325, 318] width 176 height 10
click at [287, 348] on div "Chamber Member Information" at bounding box center [322, 353] width 154 height 26
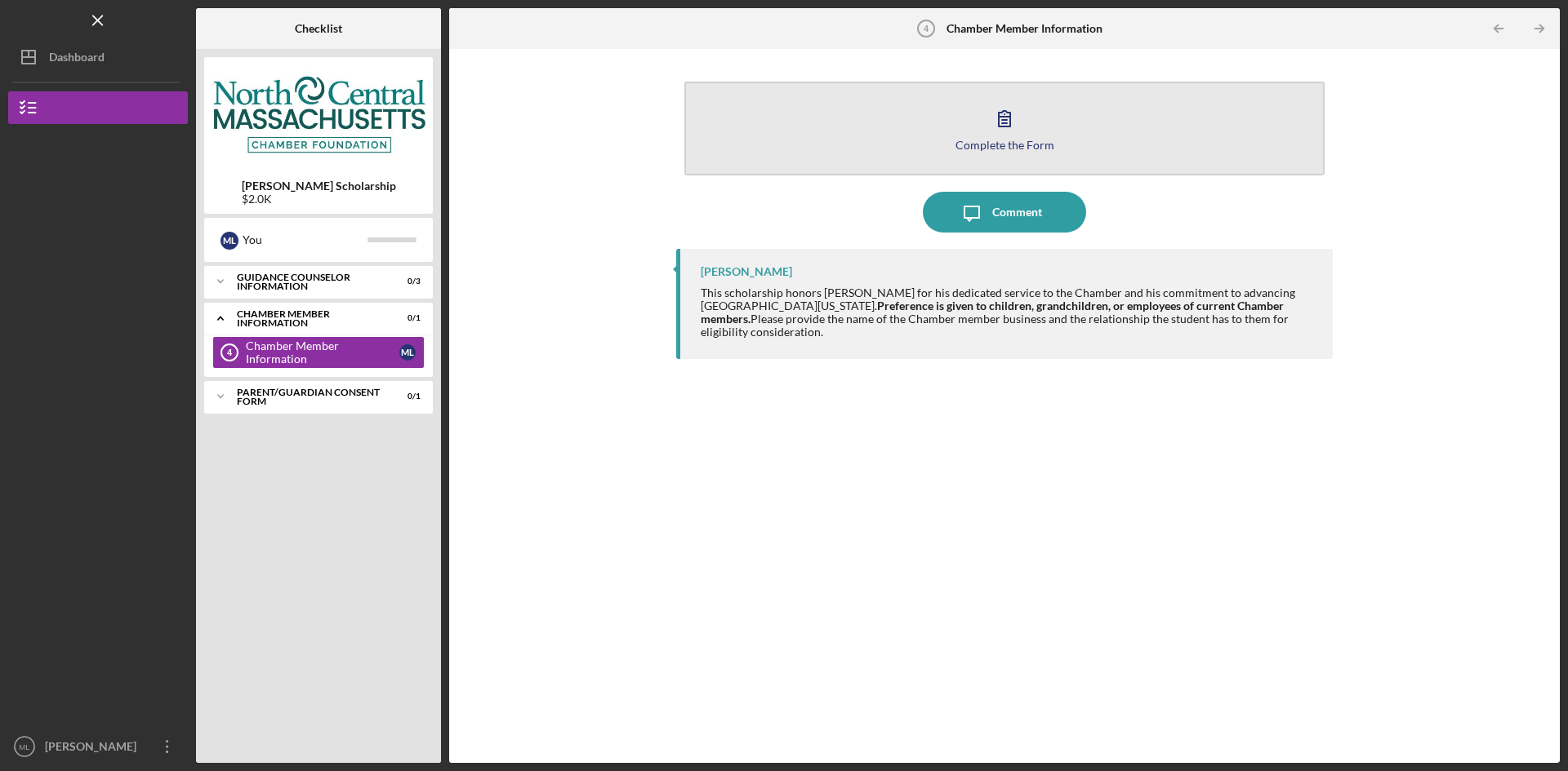
click at [1108, 148] on button "Complete the Form Form" at bounding box center [1004, 128] width 640 height 93
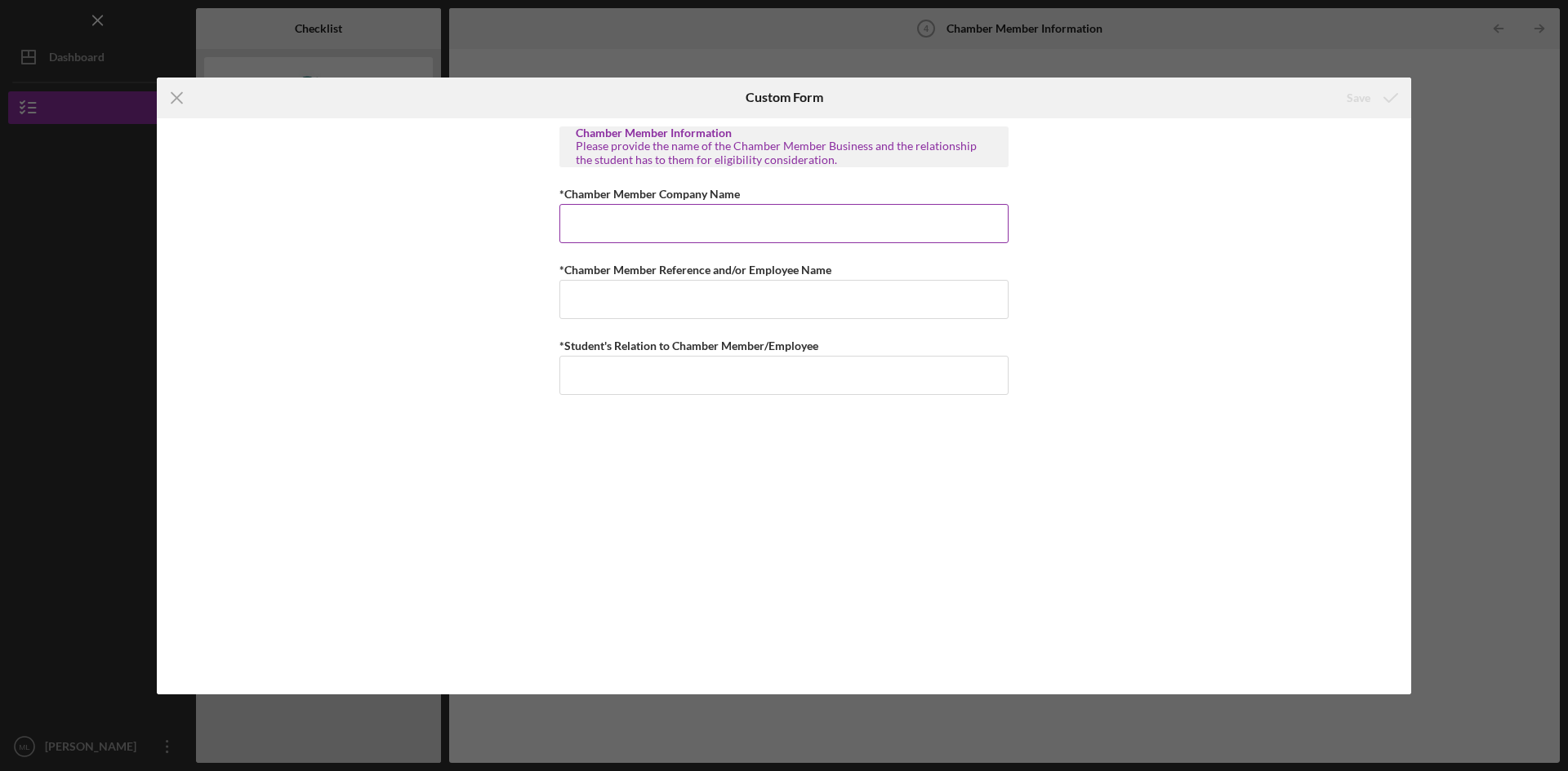
click at [627, 224] on input "*Chamber Member Company Name" at bounding box center [784, 223] width 449 height 39
type input "Highlands"
type input "M"
type input "Thomas Thompson"
type input "Great Grandson"
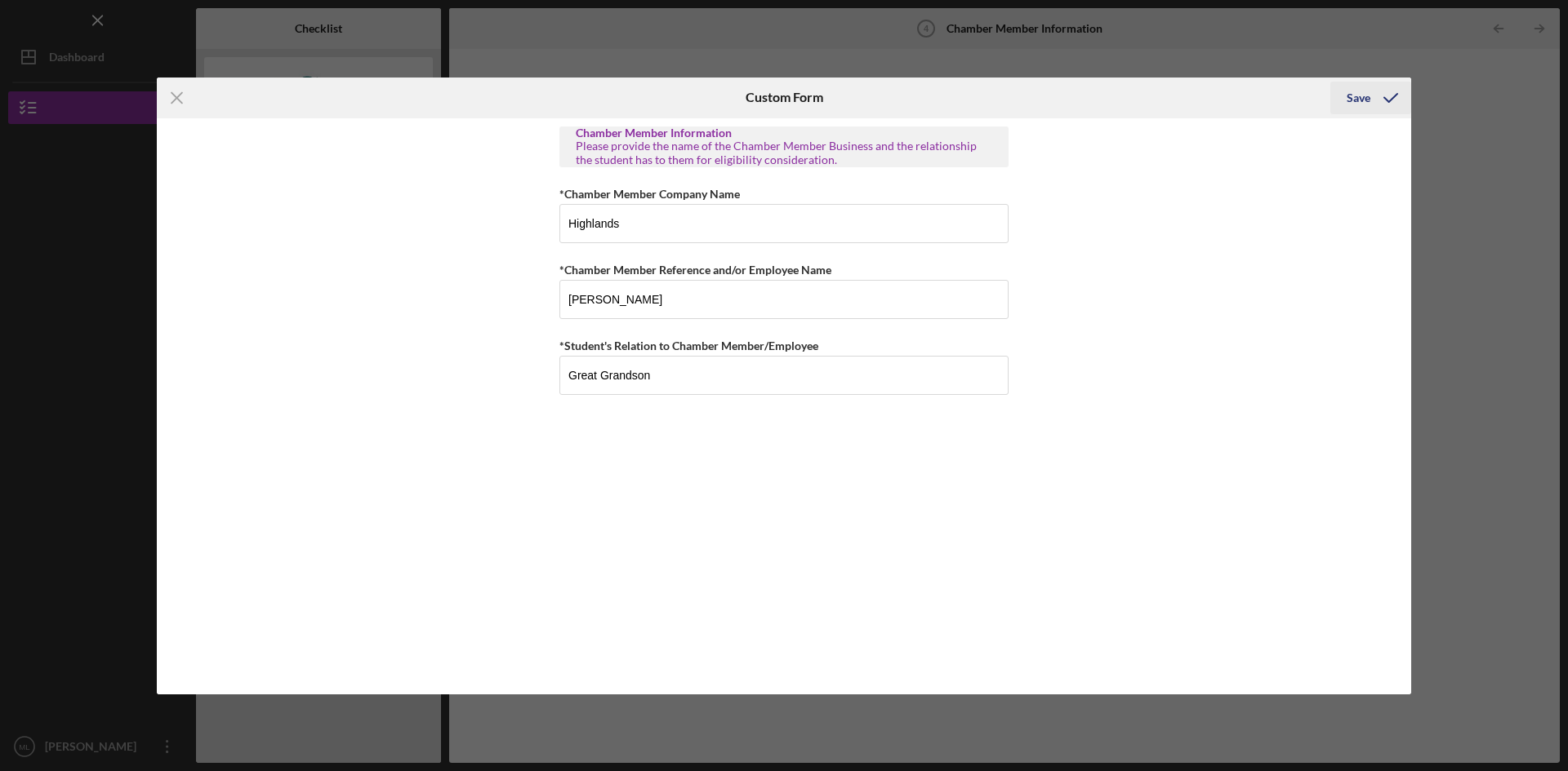
click at [1376, 98] on icon "submit" at bounding box center [1390, 98] width 41 height 41
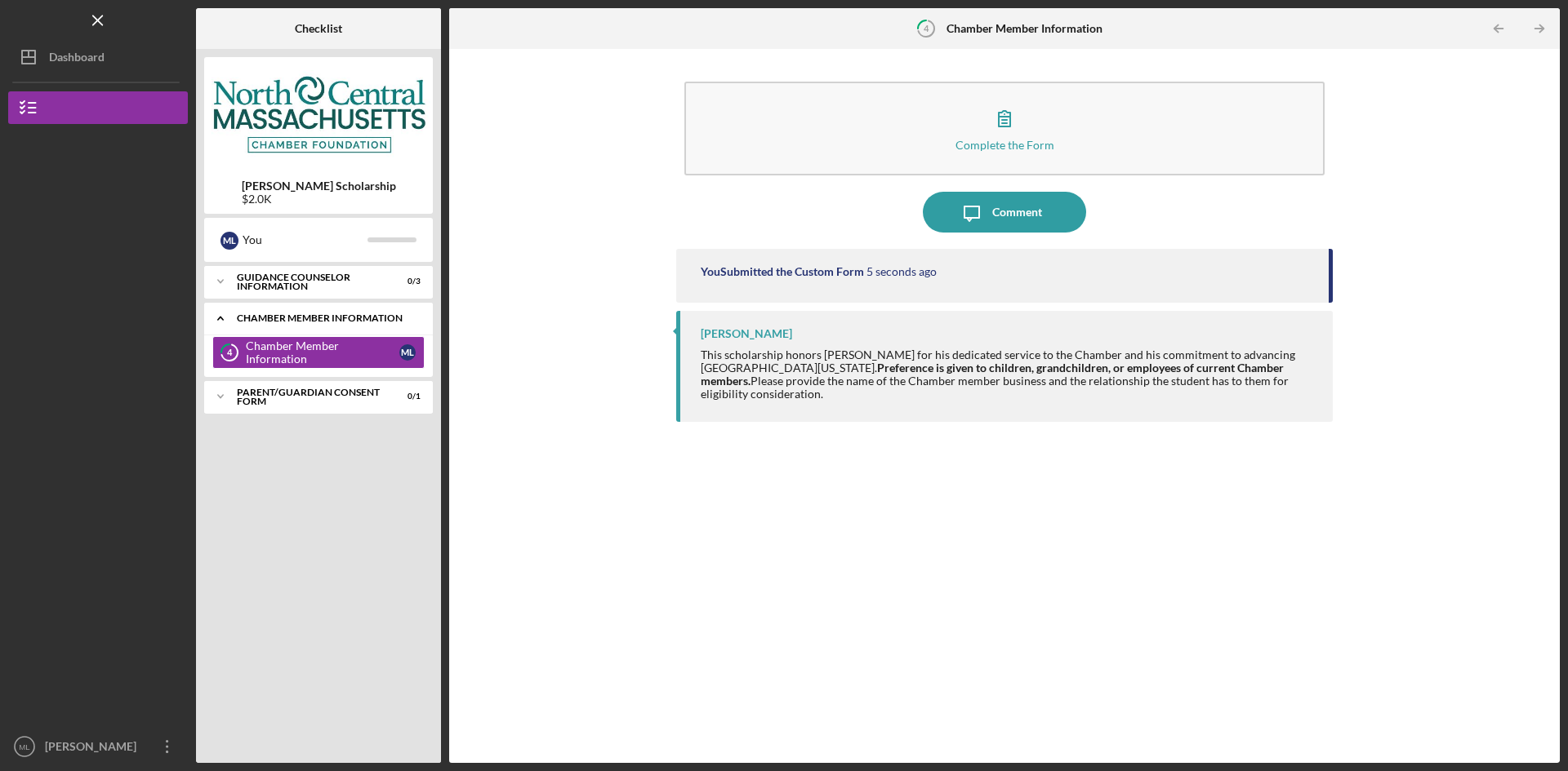
click at [278, 312] on div "Icon/Expander Chamber Member Information 0 / 1" at bounding box center [318, 318] width 229 height 33
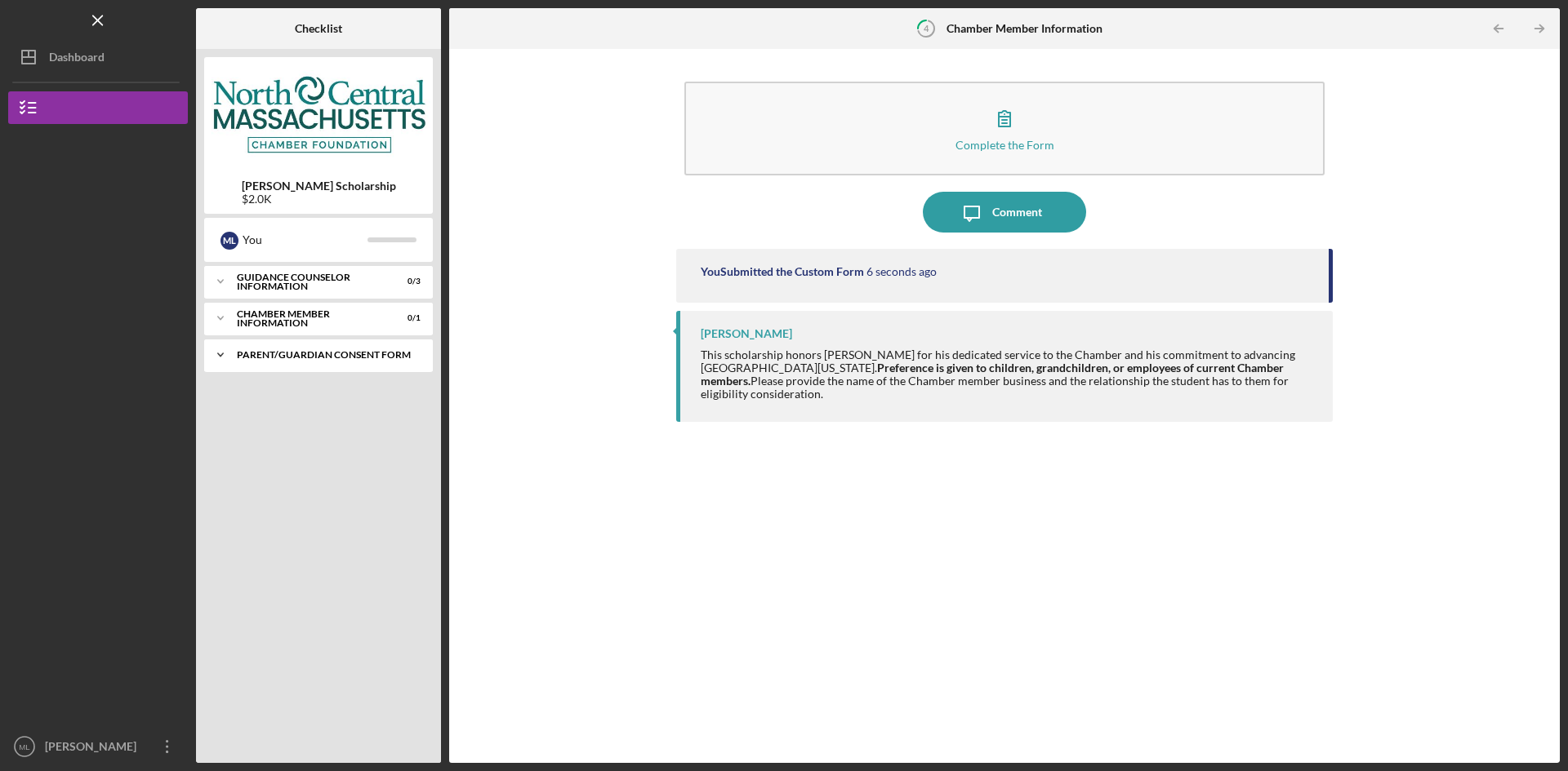
click at [277, 360] on div "Icon/Expander Parent/Guardian Consent Form 0 / 1" at bounding box center [318, 354] width 229 height 32
click at [234, 354] on icon "Icon/Expander" at bounding box center [220, 354] width 32 height 32
click at [1403, 539] on div "Complete the Form Form Icon/Message Comment You Submitted the Custom Form 39 se…" at bounding box center [1004, 406] width 1094 height 698
click at [404, 432] on div "Icon/Expander Guidance Counselor Information 0 / 3 Icon/Expander Chamber Member…" at bounding box center [318, 510] width 229 height 489
click at [272, 294] on div "Icon/Expander Guidance Counselor Information 0 / 3" at bounding box center [318, 281] width 229 height 32
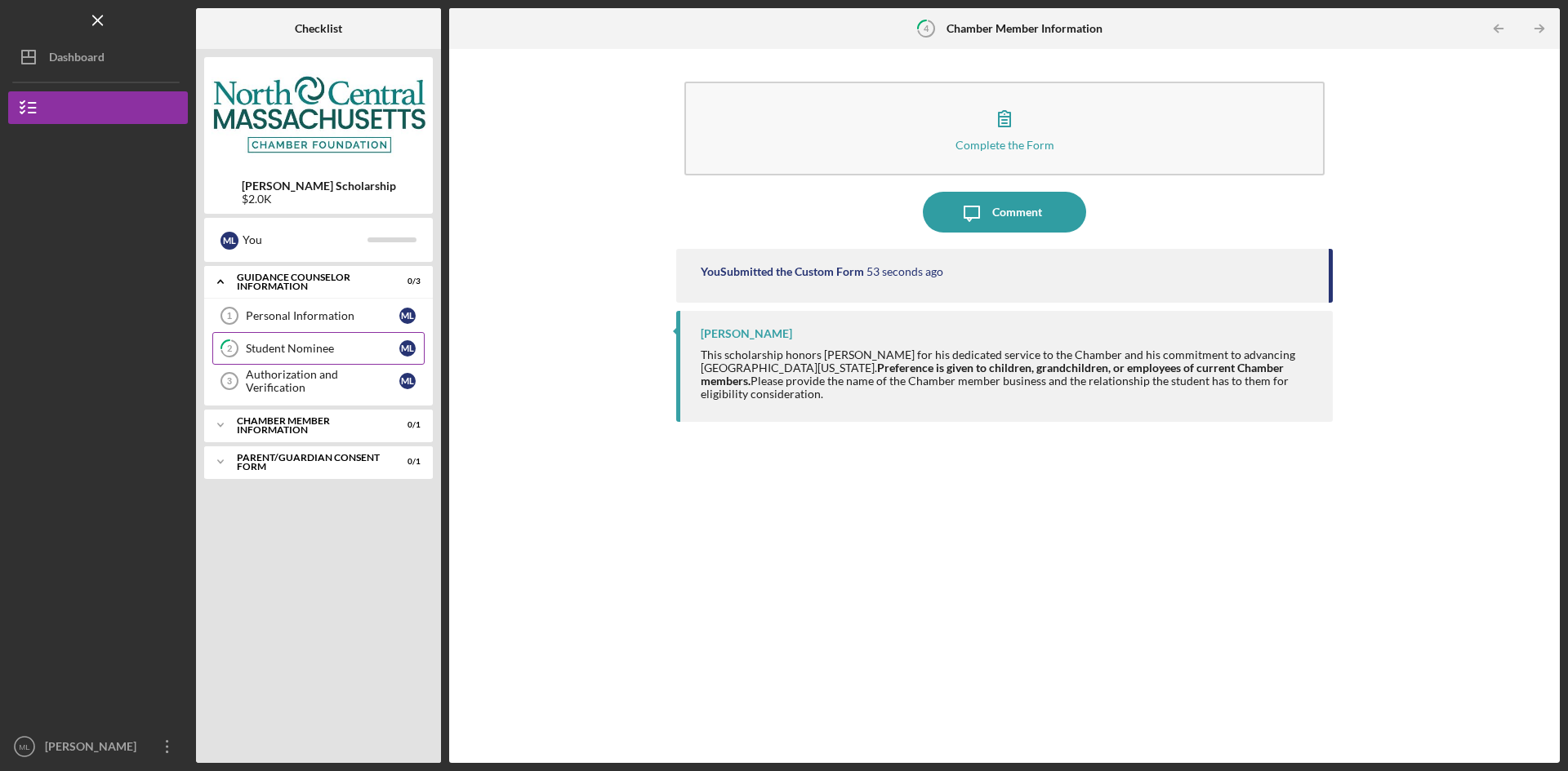
click at [273, 344] on div "Student Nominee" at bounding box center [322, 348] width 154 height 13
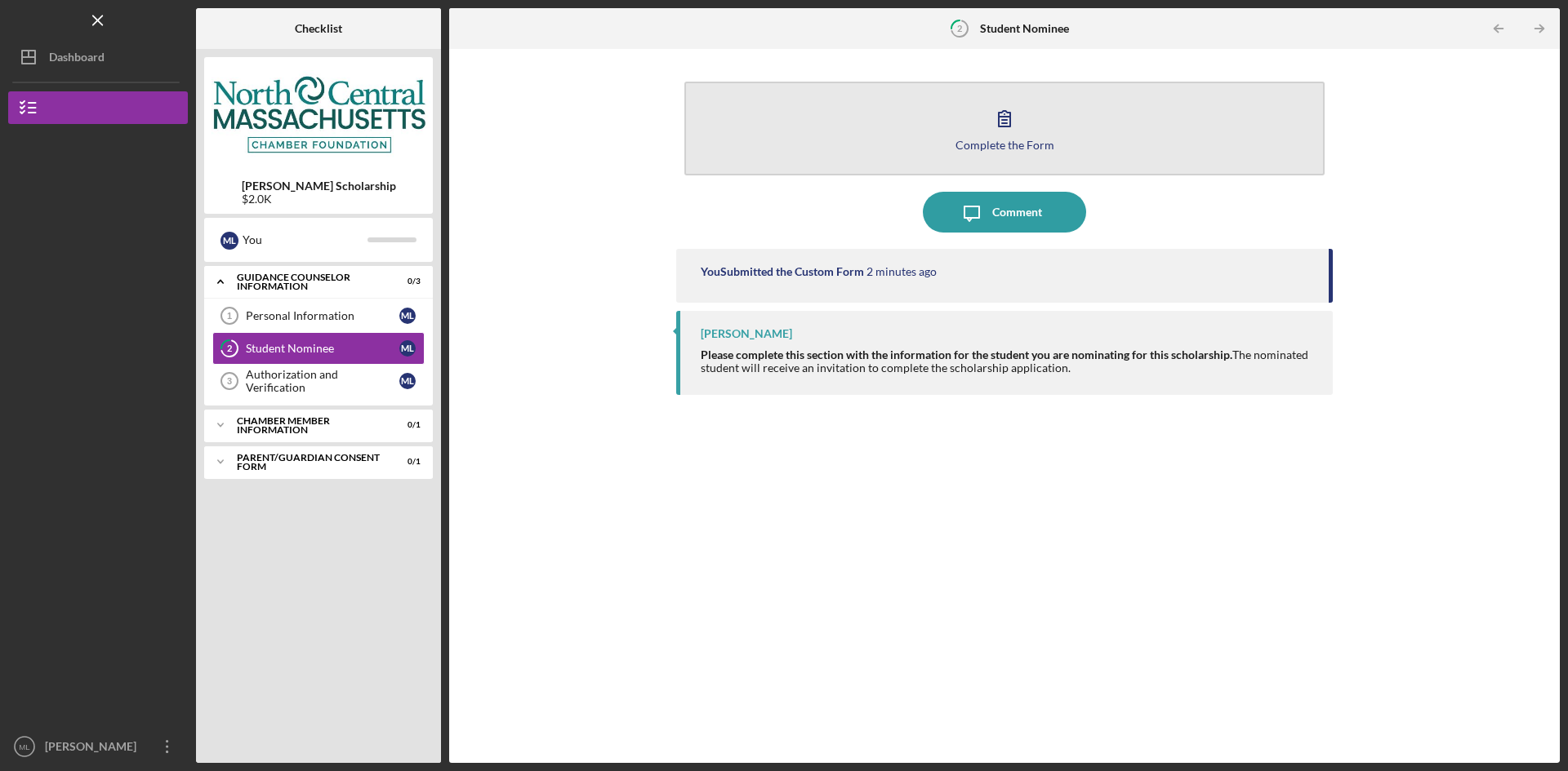
click at [931, 138] on button "Complete the Form Form" at bounding box center [1004, 128] width 640 height 93
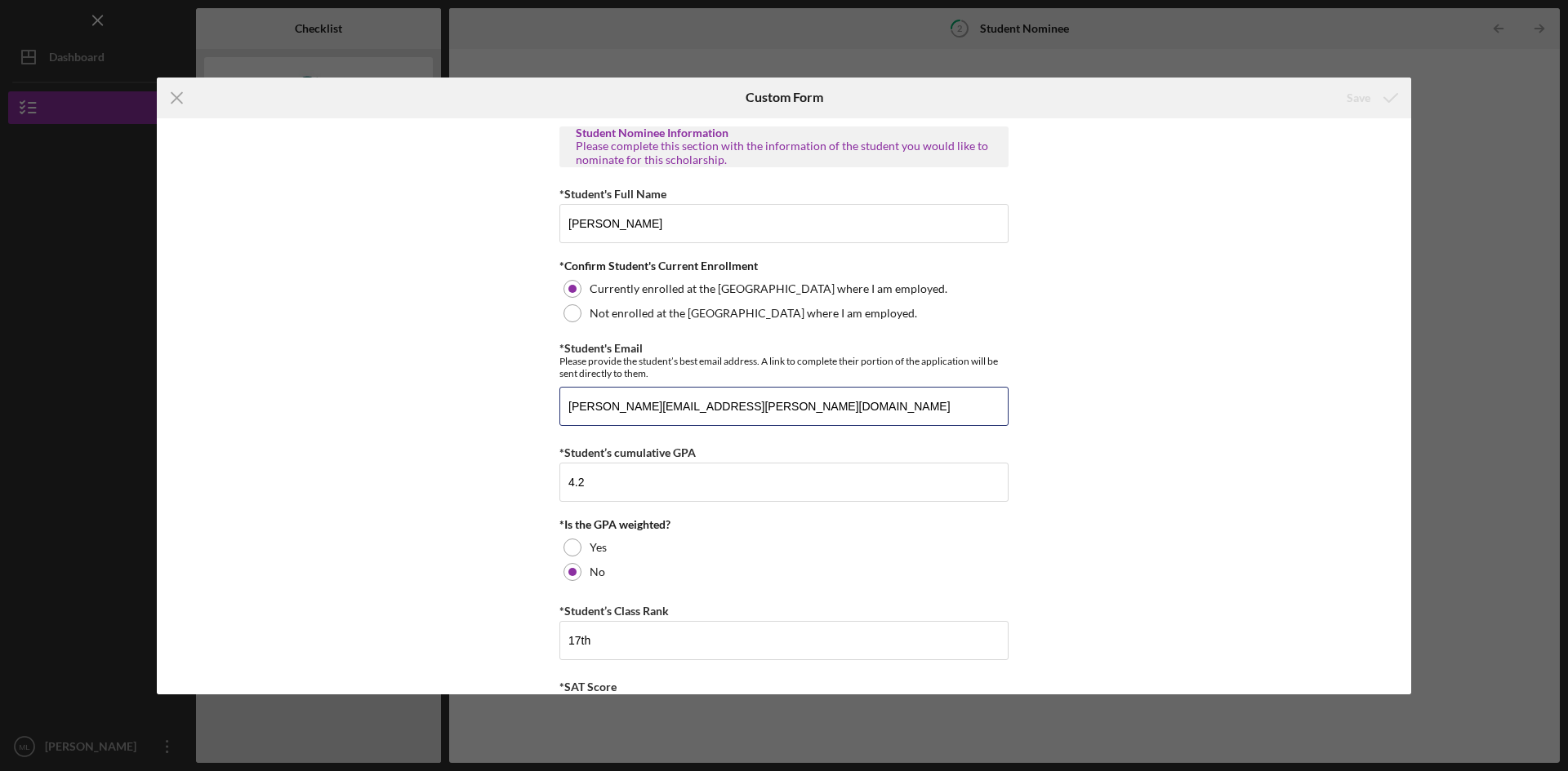
drag, startPoint x: 743, startPoint y: 405, endPoint x: 545, endPoint y: 402, distance: 198.0
click at [545, 402] on div "Student Nominee Information Please complete this section with the information o…" at bounding box center [784, 406] width 1254 height 576
type input "[EMAIL_ADDRESS][PERSON_NAME][DOMAIN_NAME]"
click at [709, 236] on input "Christopher A Grubel" at bounding box center [784, 223] width 449 height 39
drag, startPoint x: 716, startPoint y: 225, endPoint x: 490, endPoint y: 220, distance: 226.1
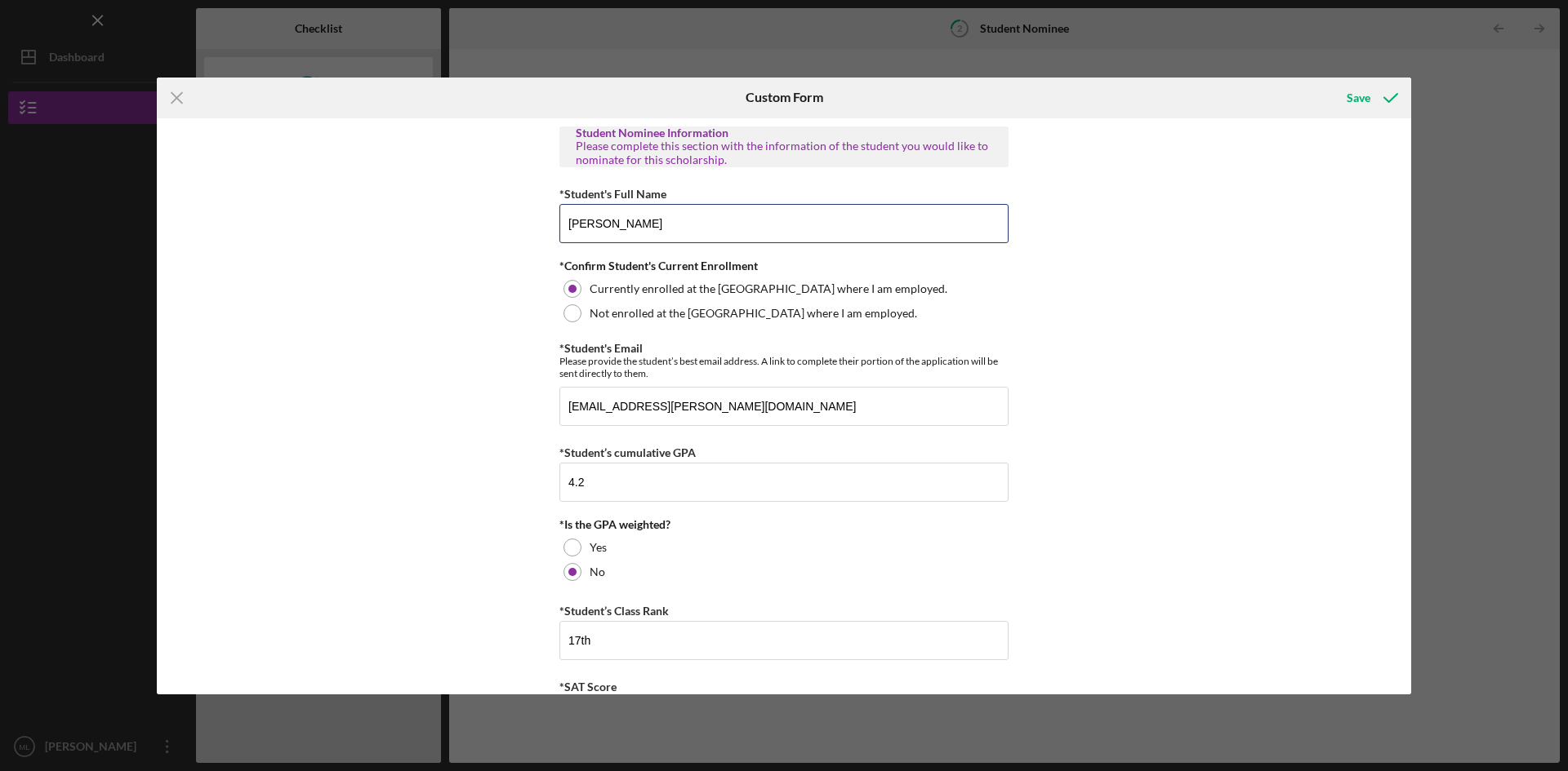
click at [492, 220] on div "Student Nominee Information Please complete this section with the information o…" at bounding box center [784, 406] width 1254 height 576
type input "Beatrice Thompson"
click at [1371, 93] on icon "submit" at bounding box center [1390, 98] width 41 height 41
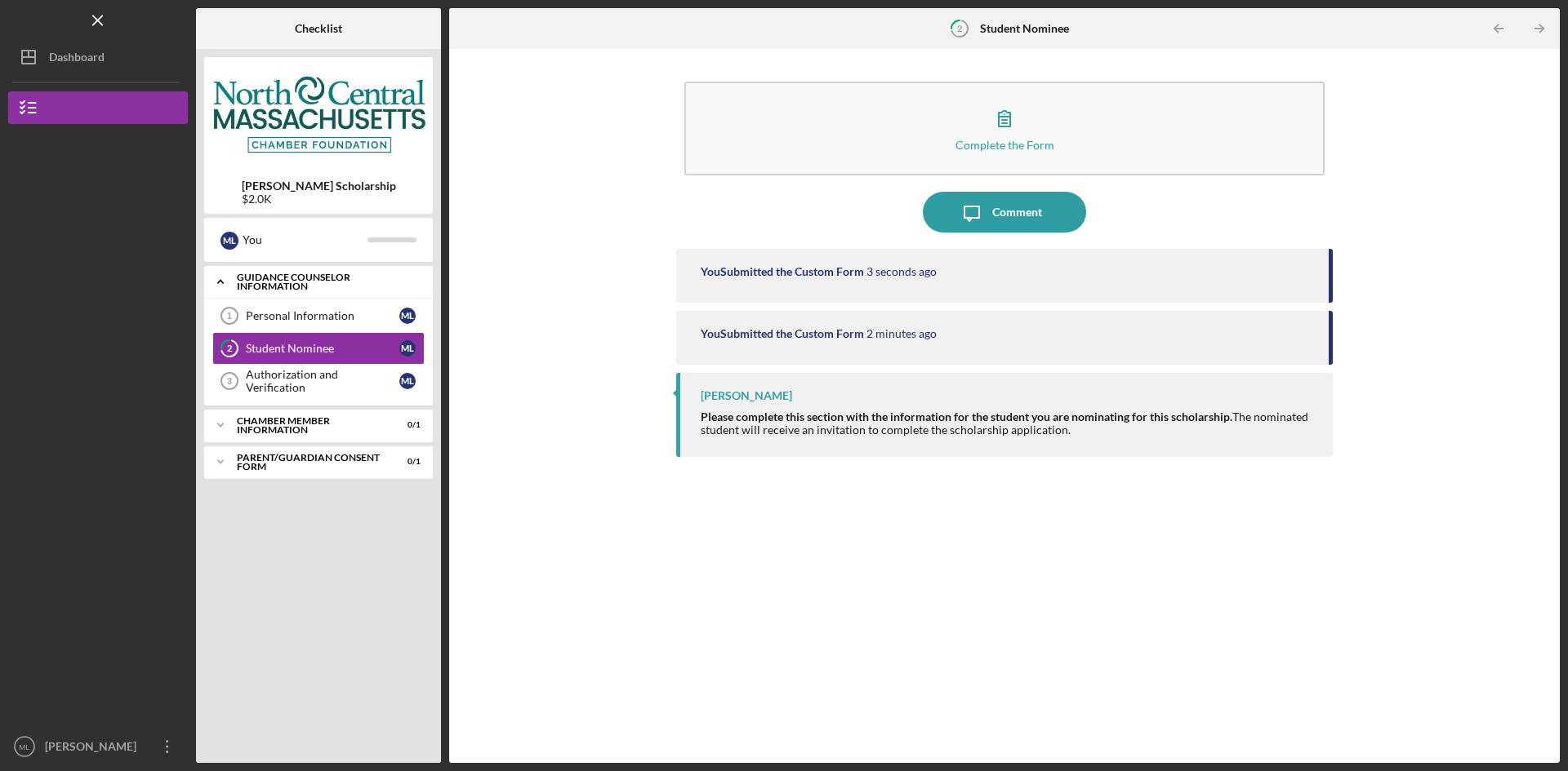
click at [230, 286] on icon "Icon/Expander" at bounding box center [220, 281] width 32 height 32
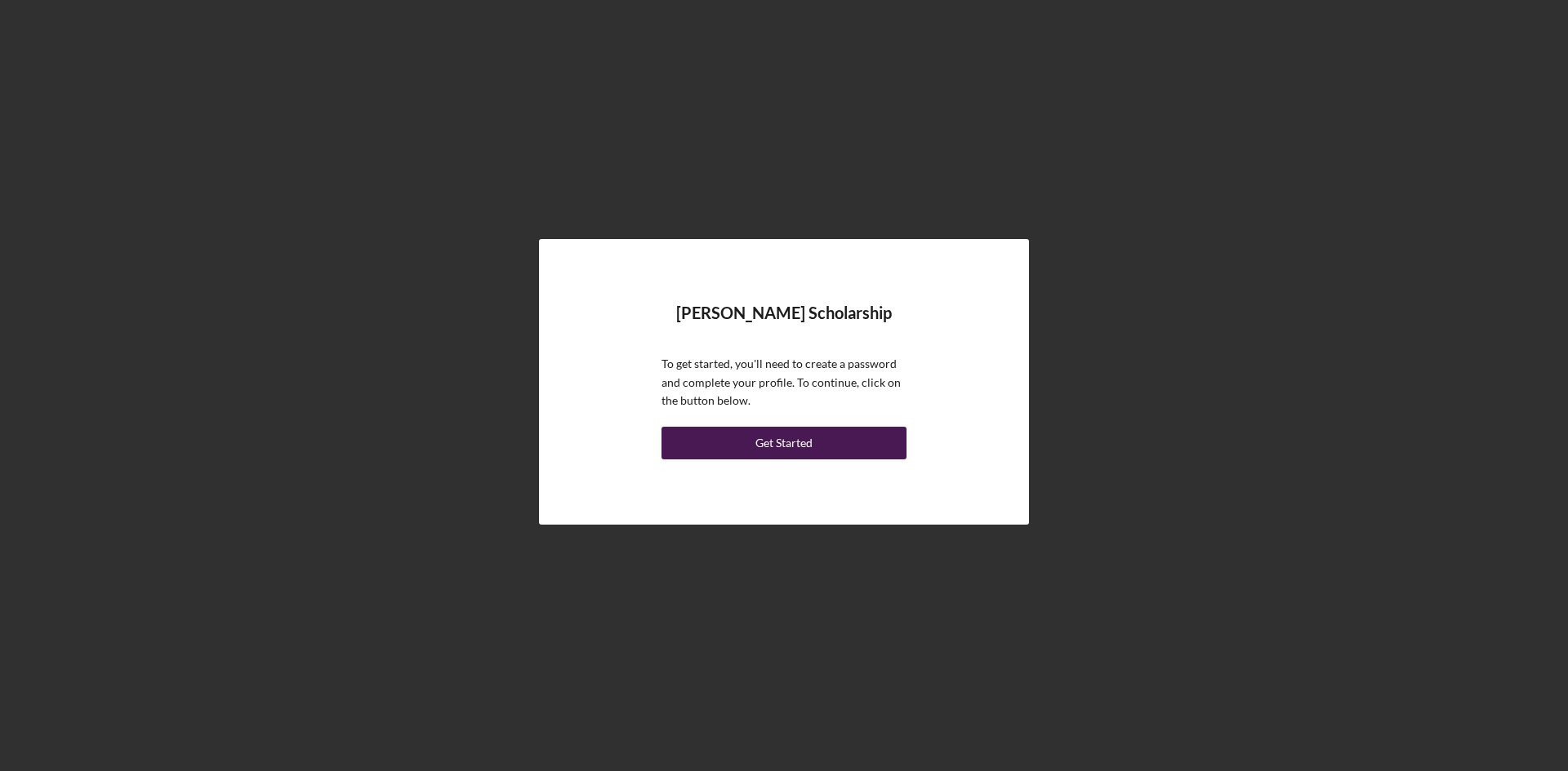
click at [838, 447] on button "Get Started" at bounding box center [784, 442] width 245 height 32
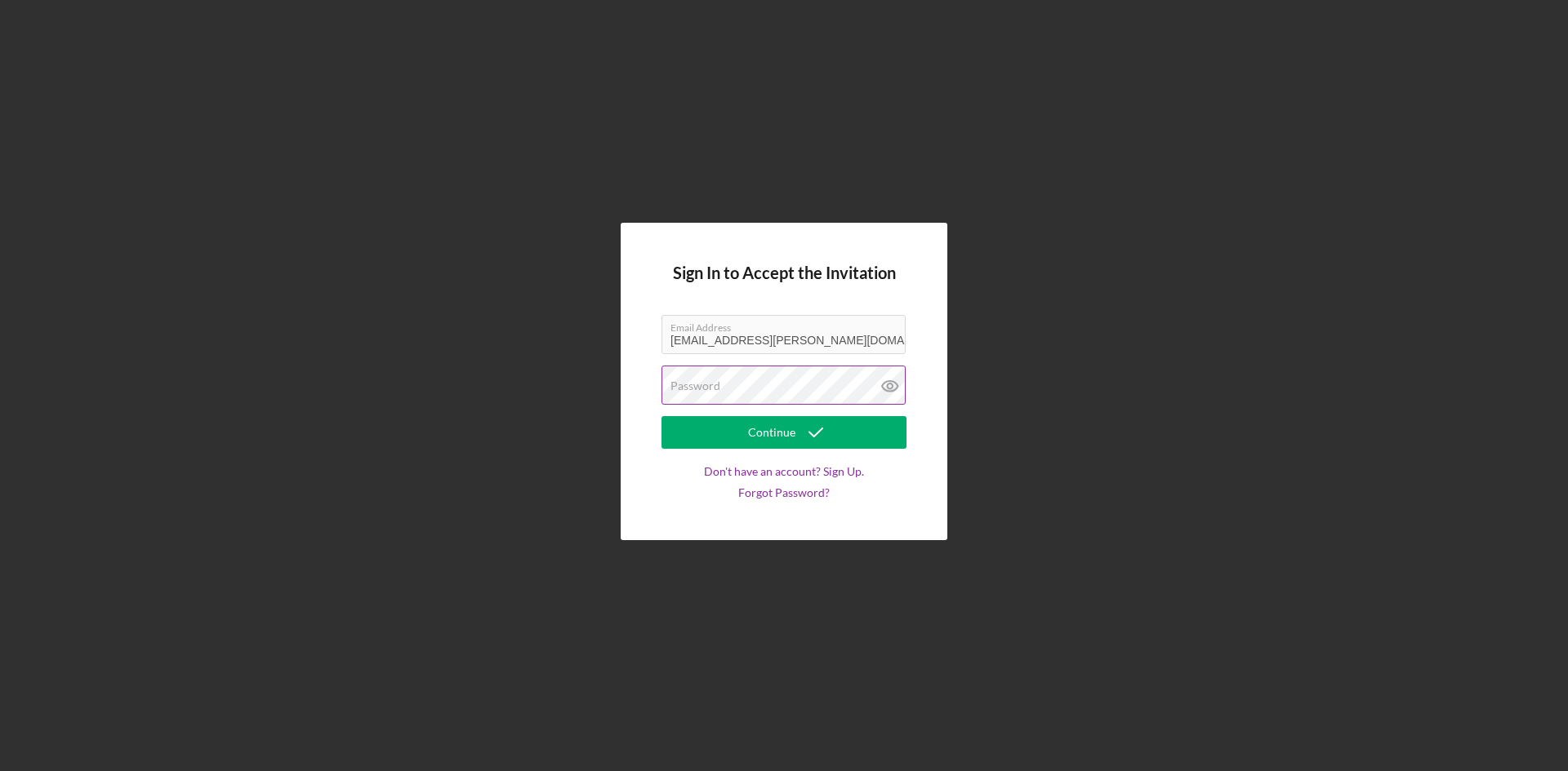
click at [776, 381] on div "Password" at bounding box center [784, 386] width 245 height 41
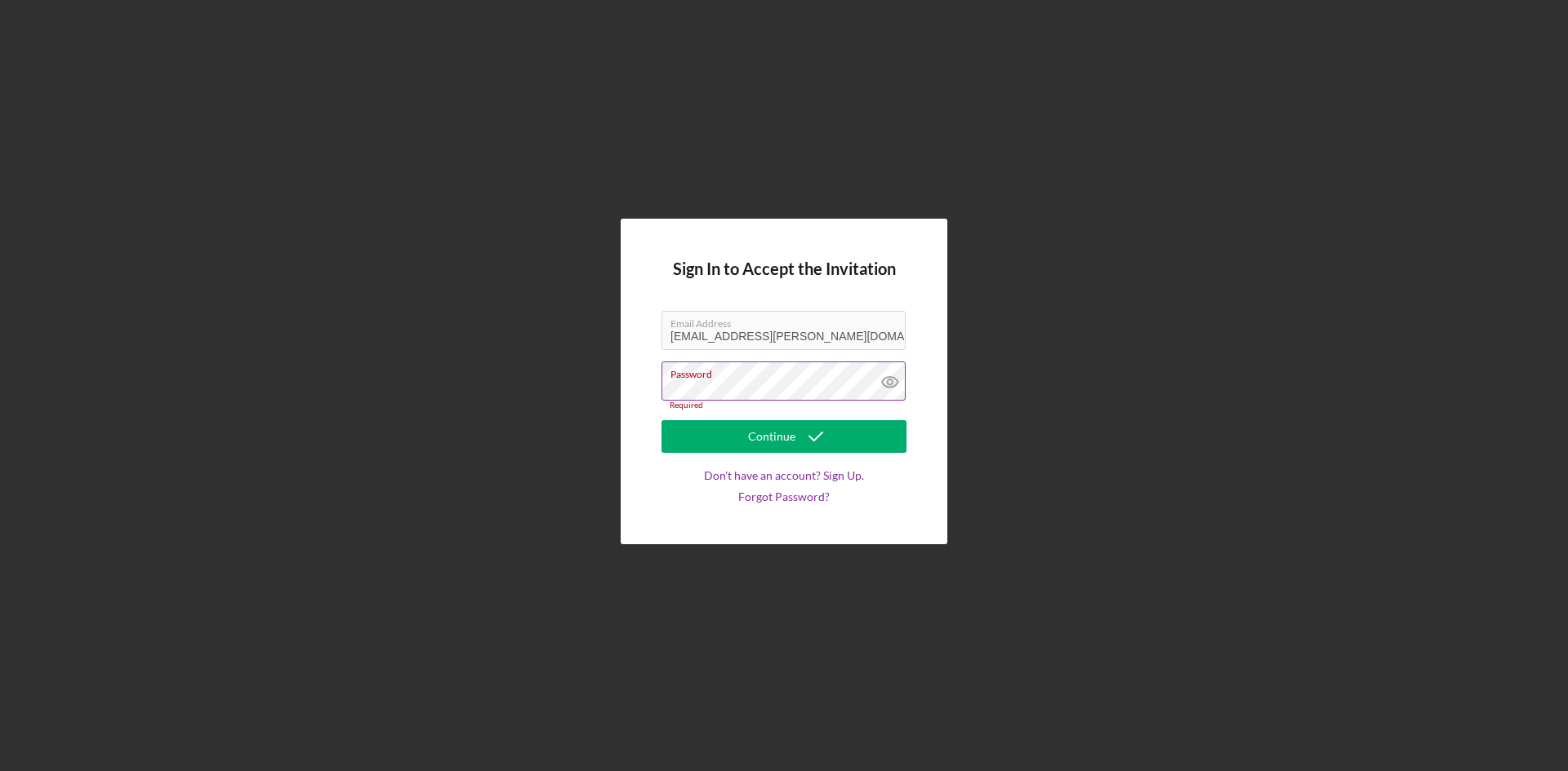
click at [775, 382] on div "Password Required" at bounding box center [784, 386] width 245 height 49
click at [836, 479] on link "Don't have an account? Sign Up." at bounding box center [784, 476] width 160 height 13
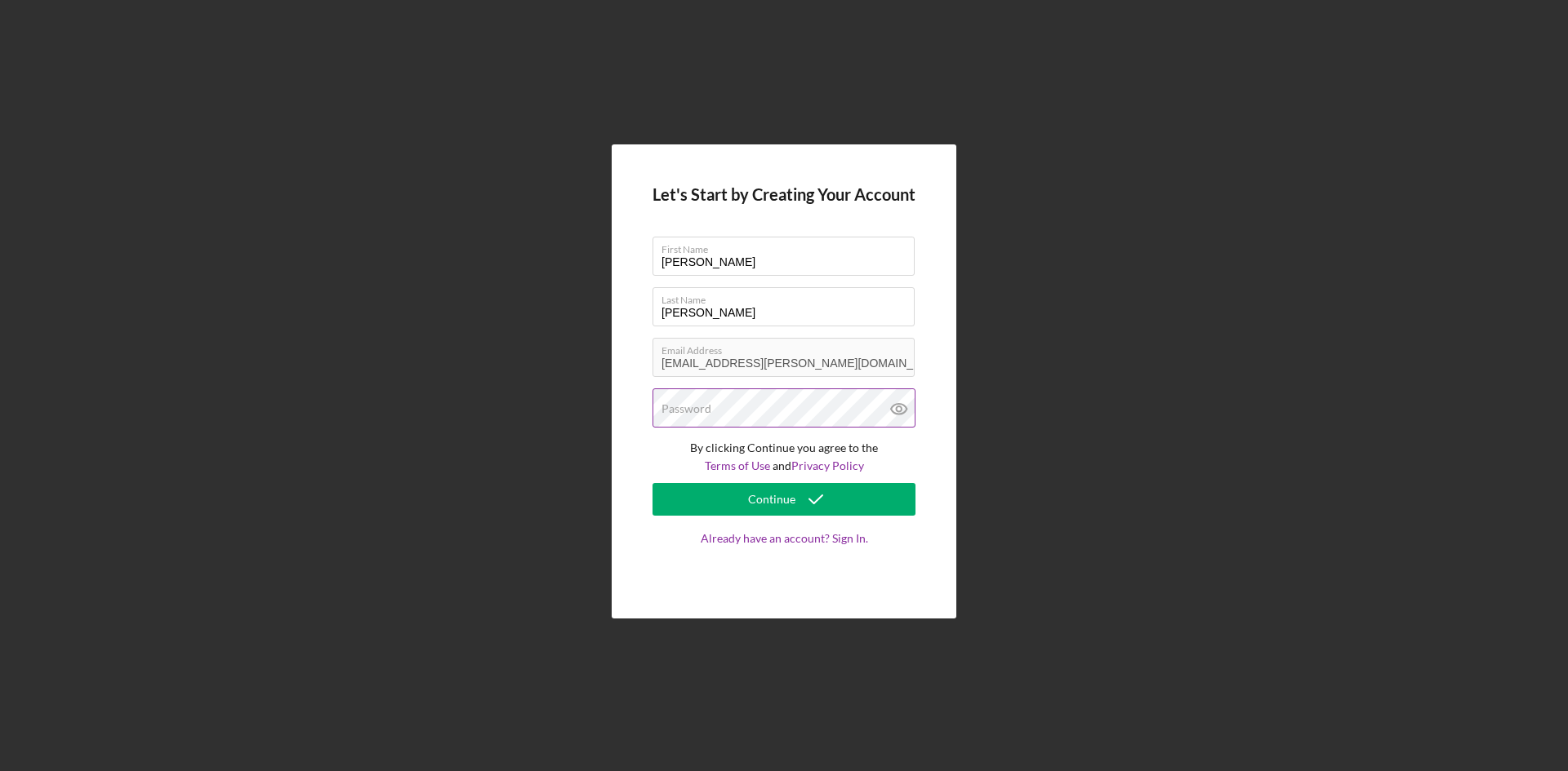
click at [735, 398] on div "Password" at bounding box center [784, 409] width 263 height 41
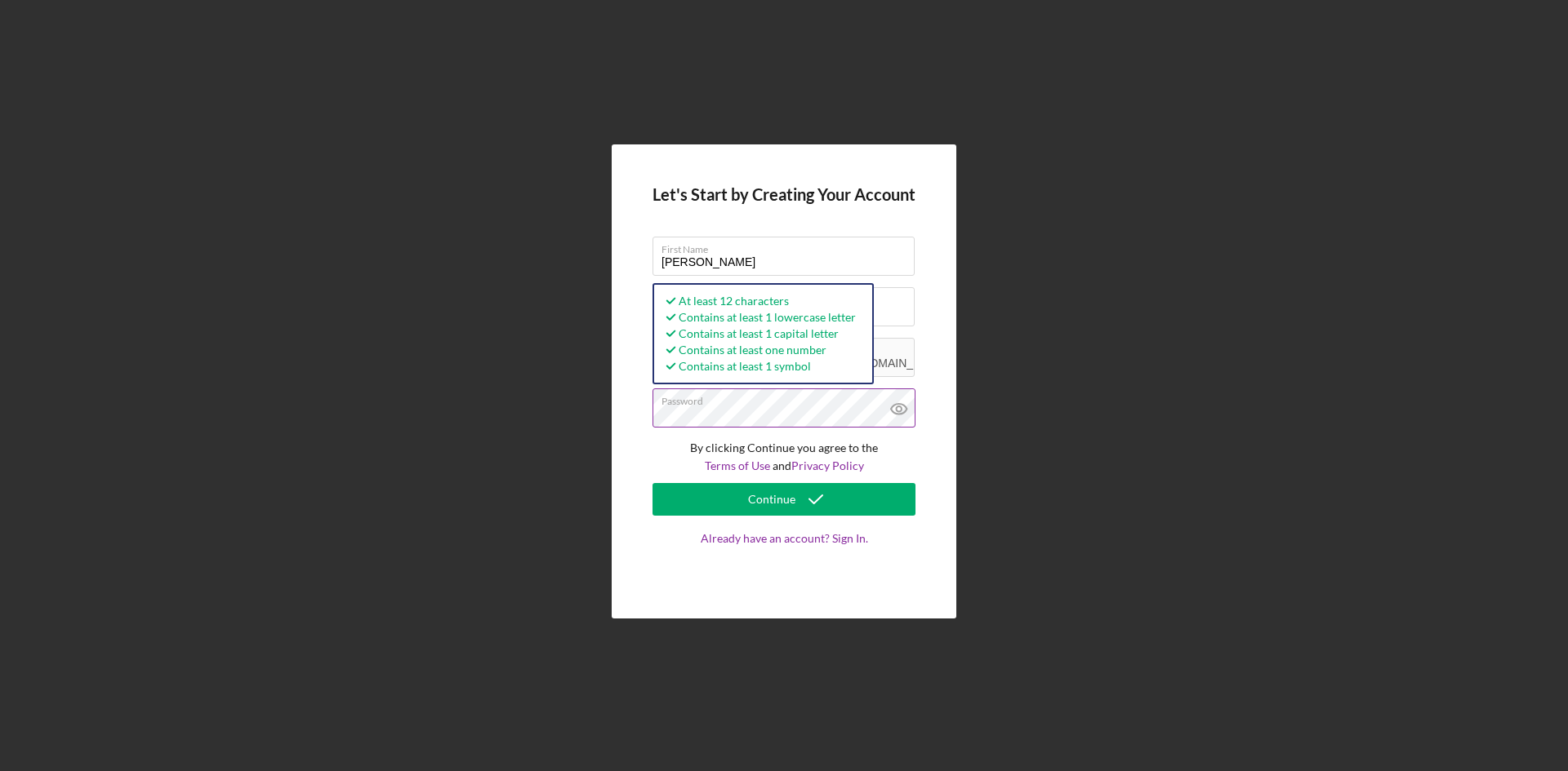
click at [905, 408] on icon at bounding box center [899, 409] width 41 height 41
click at [629, 411] on div "Let's Start by Creating Your Account First Name [PERSON_NAME] Last Name [PERSON…" at bounding box center [784, 381] width 345 height 475
click at [824, 492] on icon "submit" at bounding box center [816, 499] width 41 height 41
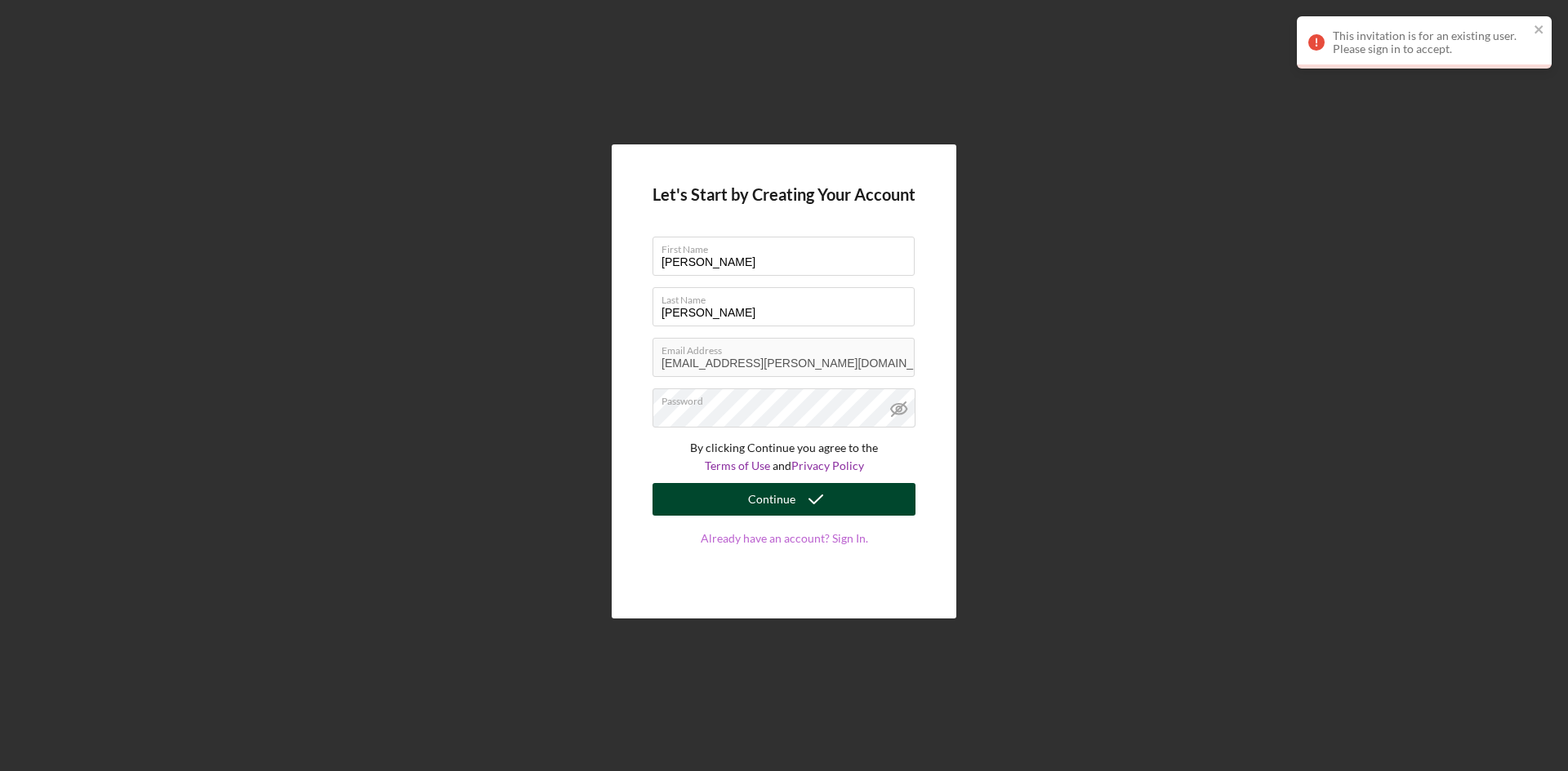
click at [841, 540] on link "Already have an account? Sign In." at bounding box center [784, 554] width 263 height 45
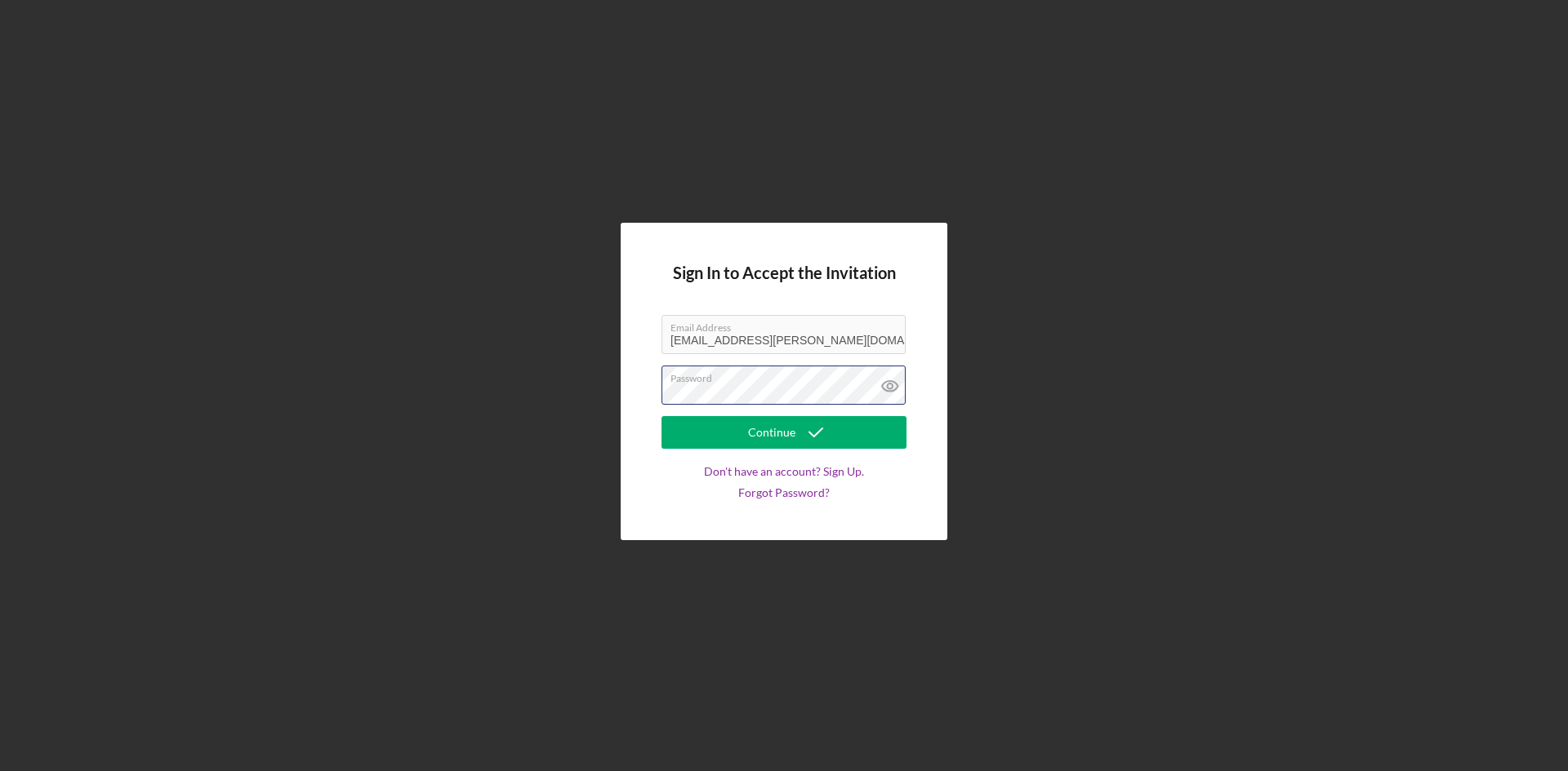
click at [661, 417] on button "Continue" at bounding box center [784, 432] width 245 height 32
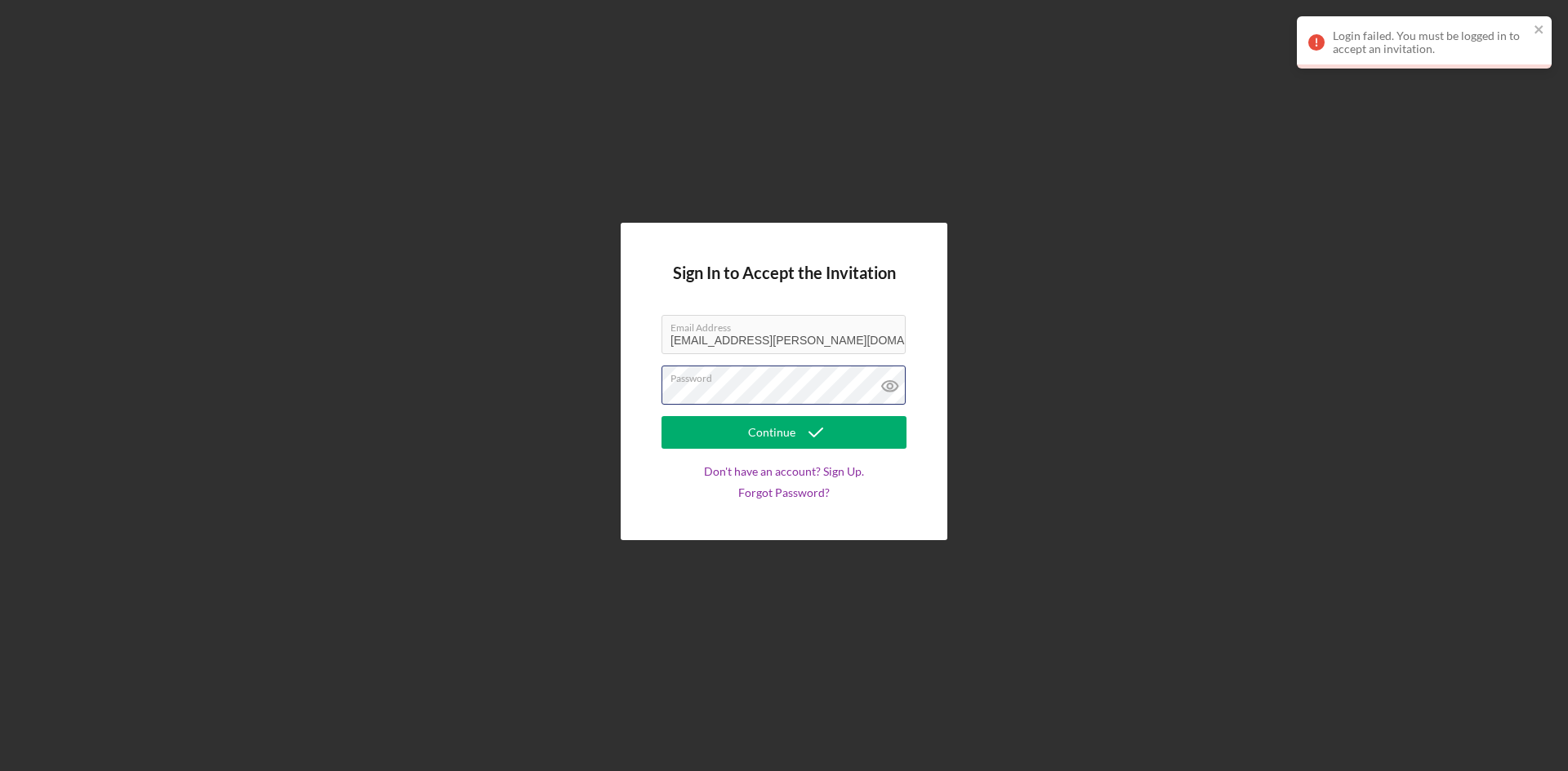
click at [633, 390] on div "Sign In to Accept the Invitation Email Address [EMAIL_ADDRESS][PERSON_NAME][DOM…" at bounding box center [784, 381] width 327 height 317
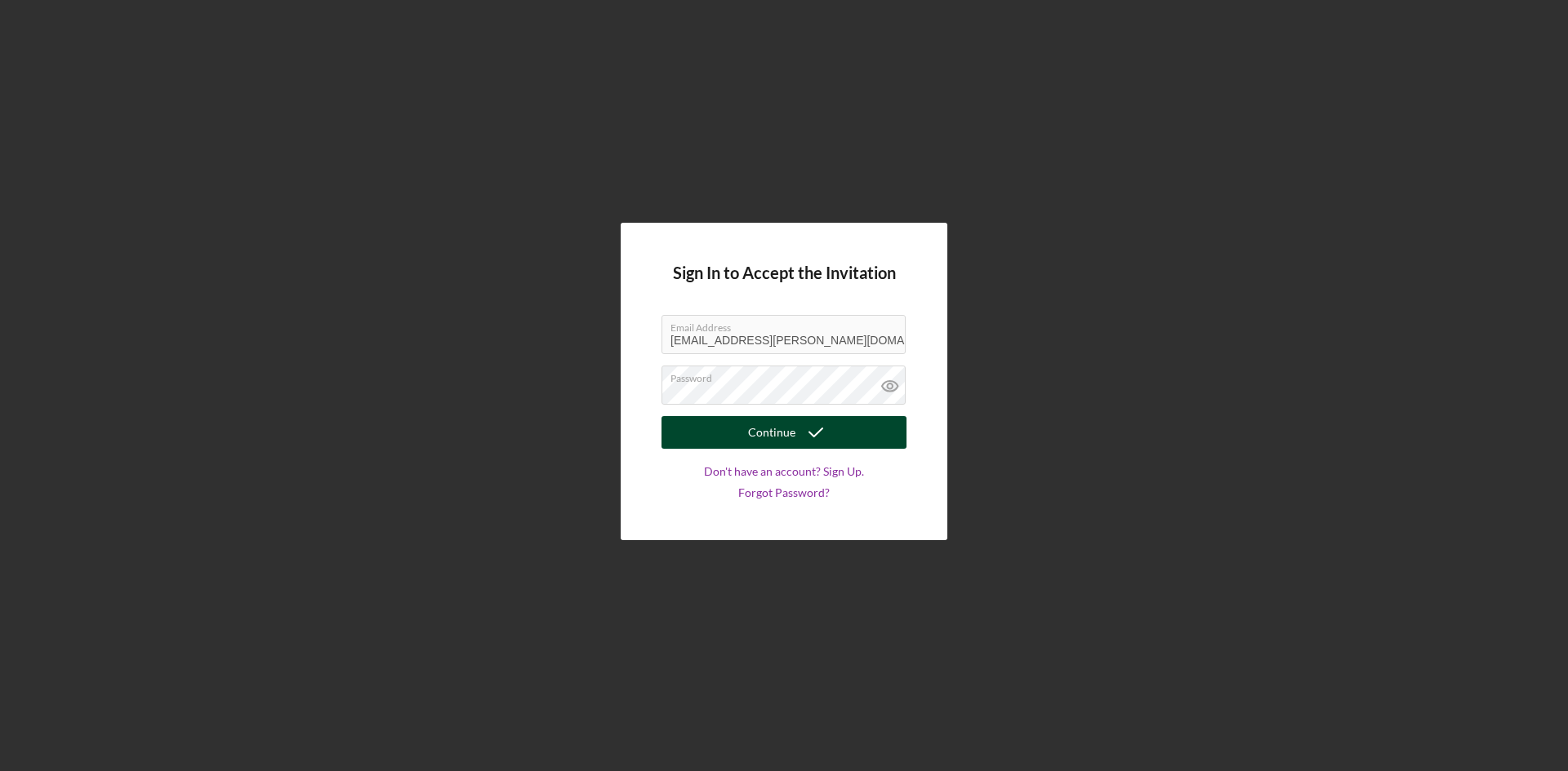
click at [803, 430] on icon "submit" at bounding box center [816, 432] width 41 height 41
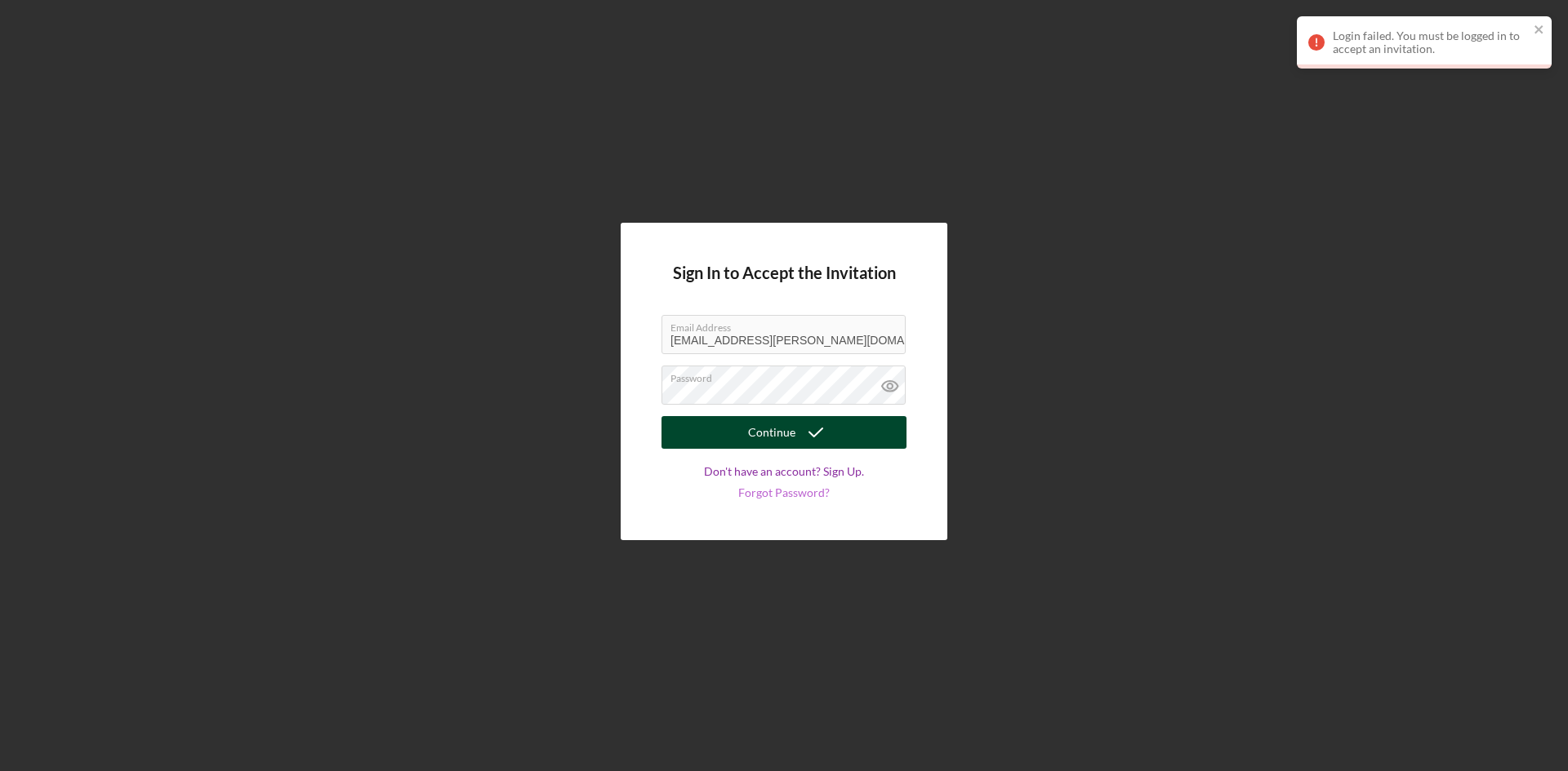
click at [790, 494] on link "Forgot Password?" at bounding box center [784, 492] width 92 height 13
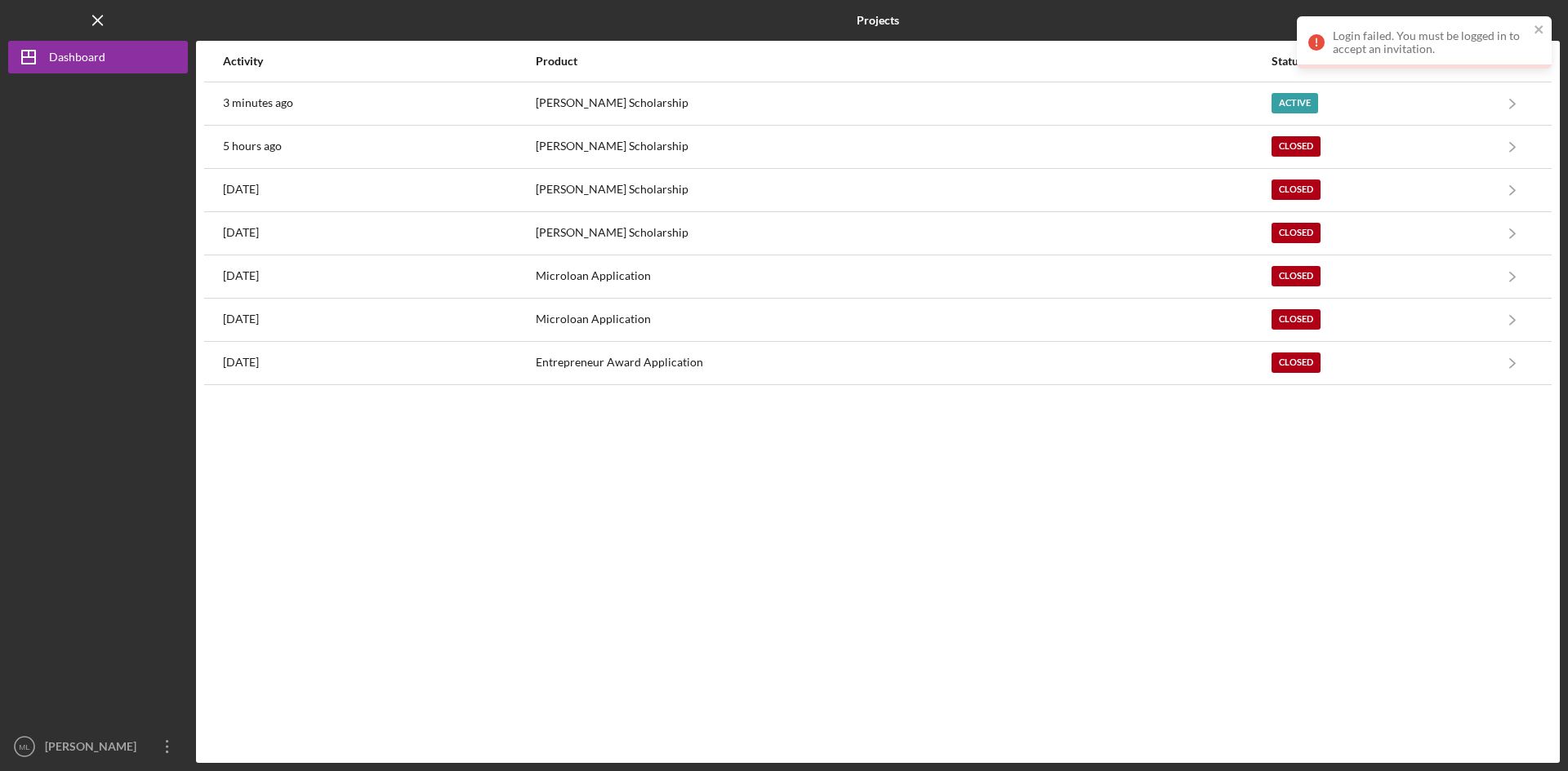
click at [1546, 27] on div "Login failed. You must be logged in to accept an invitation." at bounding box center [1424, 43] width 255 height 52
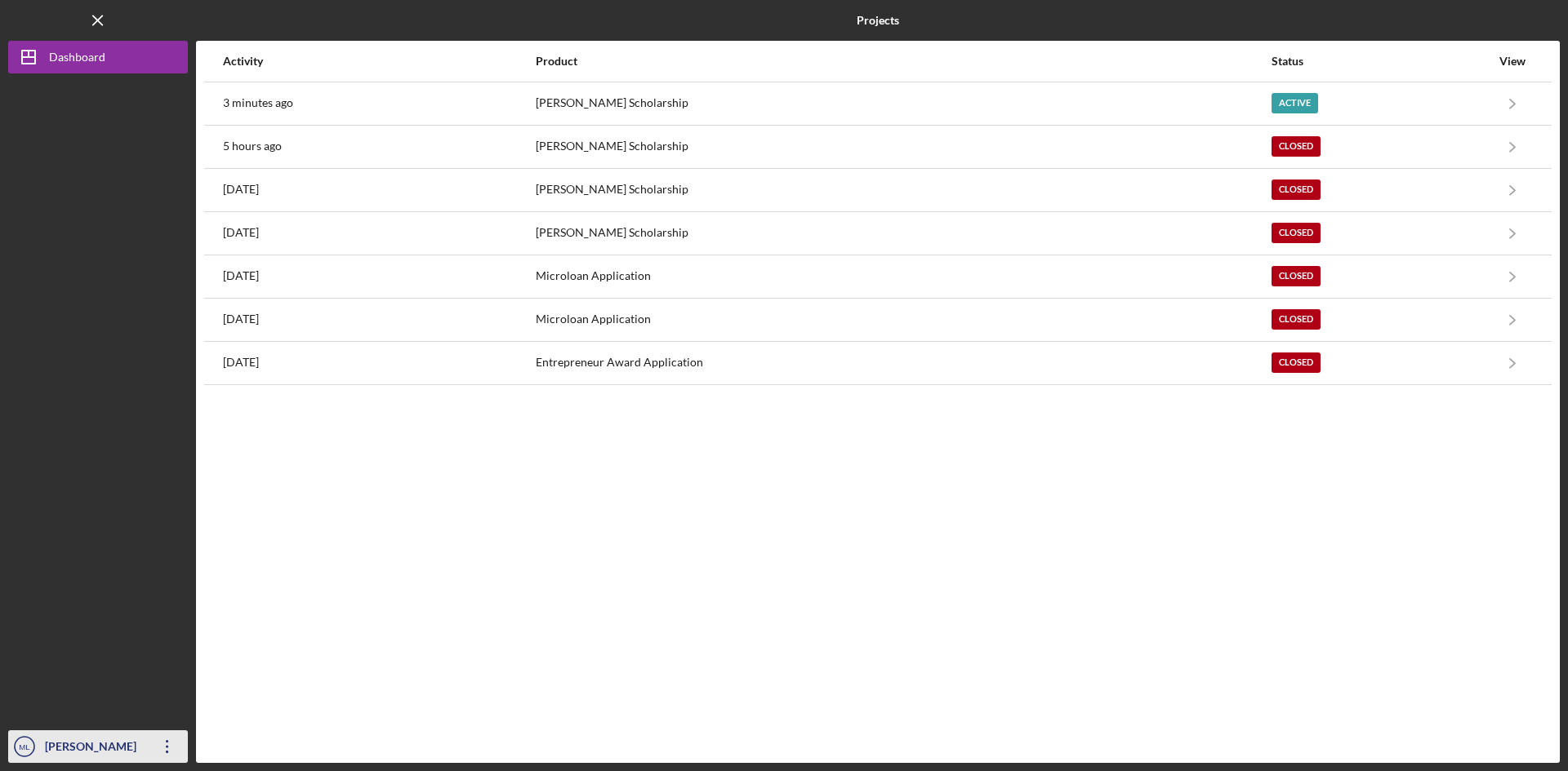
click at [159, 751] on icon "Icon/Overflow" at bounding box center [168, 747] width 41 height 41
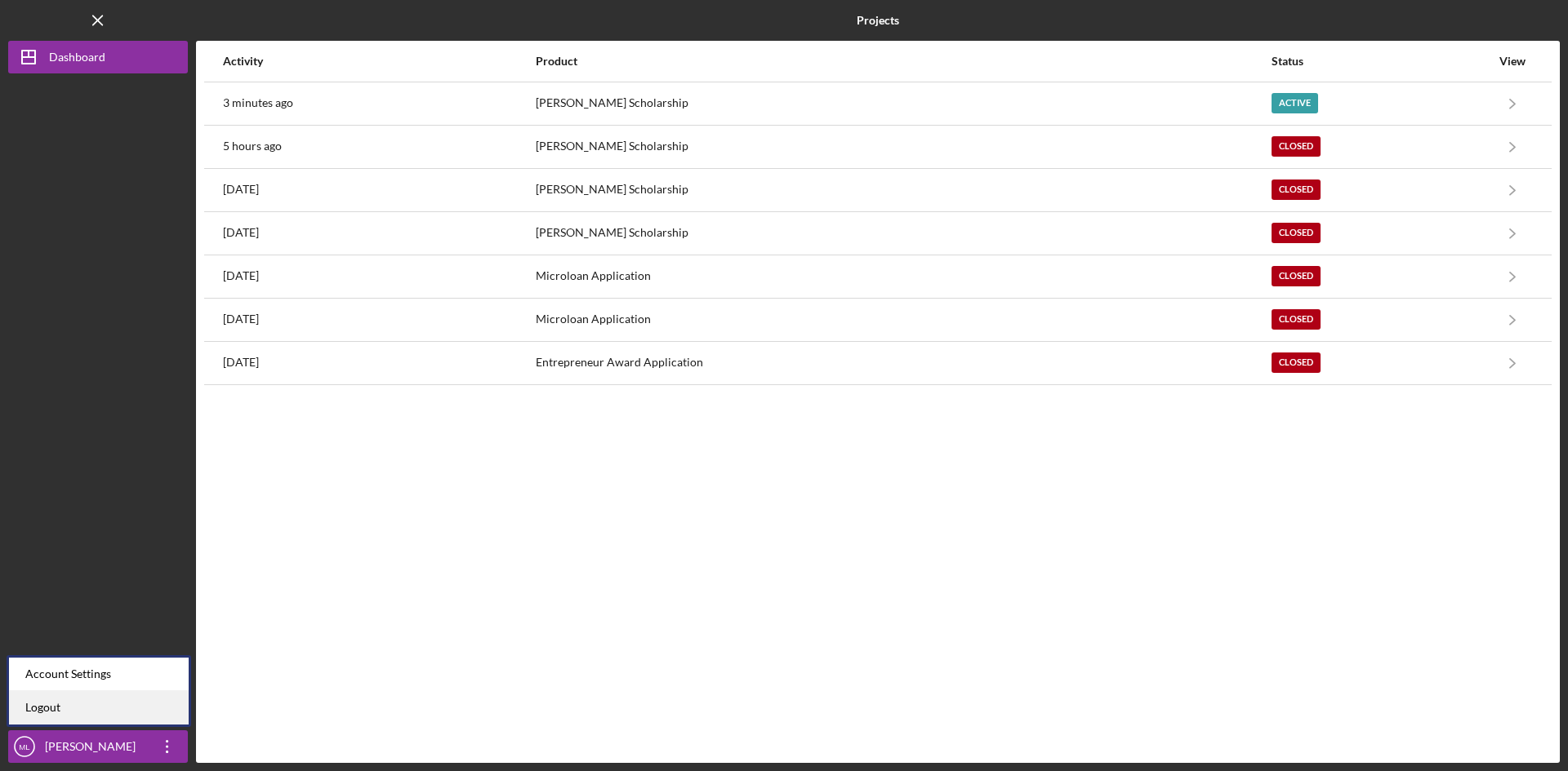
click at [146, 703] on link "Logout" at bounding box center [99, 708] width 180 height 33
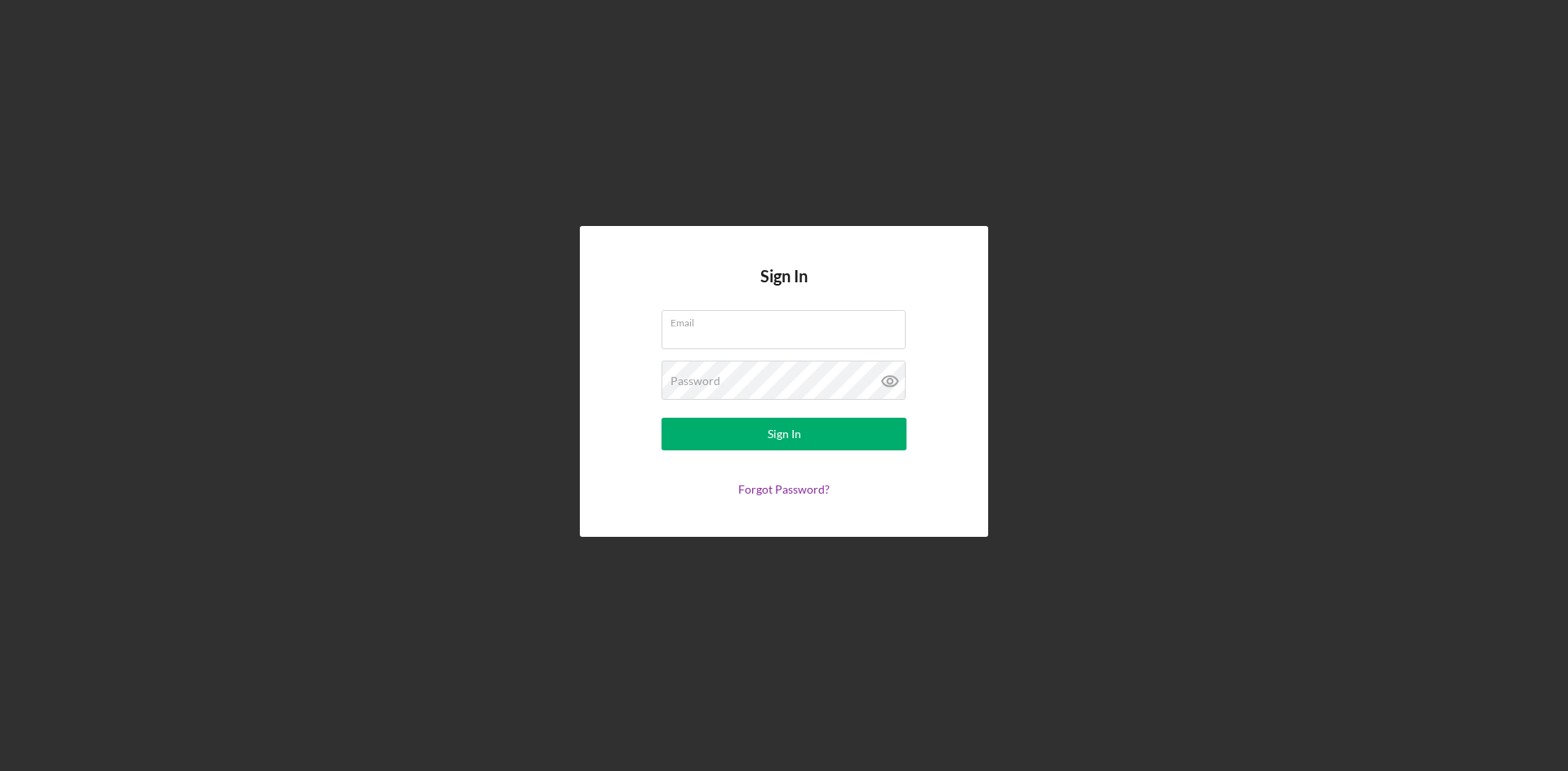
type input "[EMAIL_ADDRESS][DOMAIN_NAME]"
drag, startPoint x: 817, startPoint y: 336, endPoint x: 614, endPoint y: 333, distance: 203.0
click at [614, 333] on div "Sign In Email [EMAIL_ADDRESS][DOMAIN_NAME] Password Sign In Forgot Password?" at bounding box center [784, 381] width 408 height 311
click at [801, 329] on div "Email [EMAIL_ADDRESS][DOMAIN_NAME]" at bounding box center [784, 330] width 245 height 41
drag, startPoint x: 800, startPoint y: 333, endPoint x: 560, endPoint y: 342, distance: 240.2
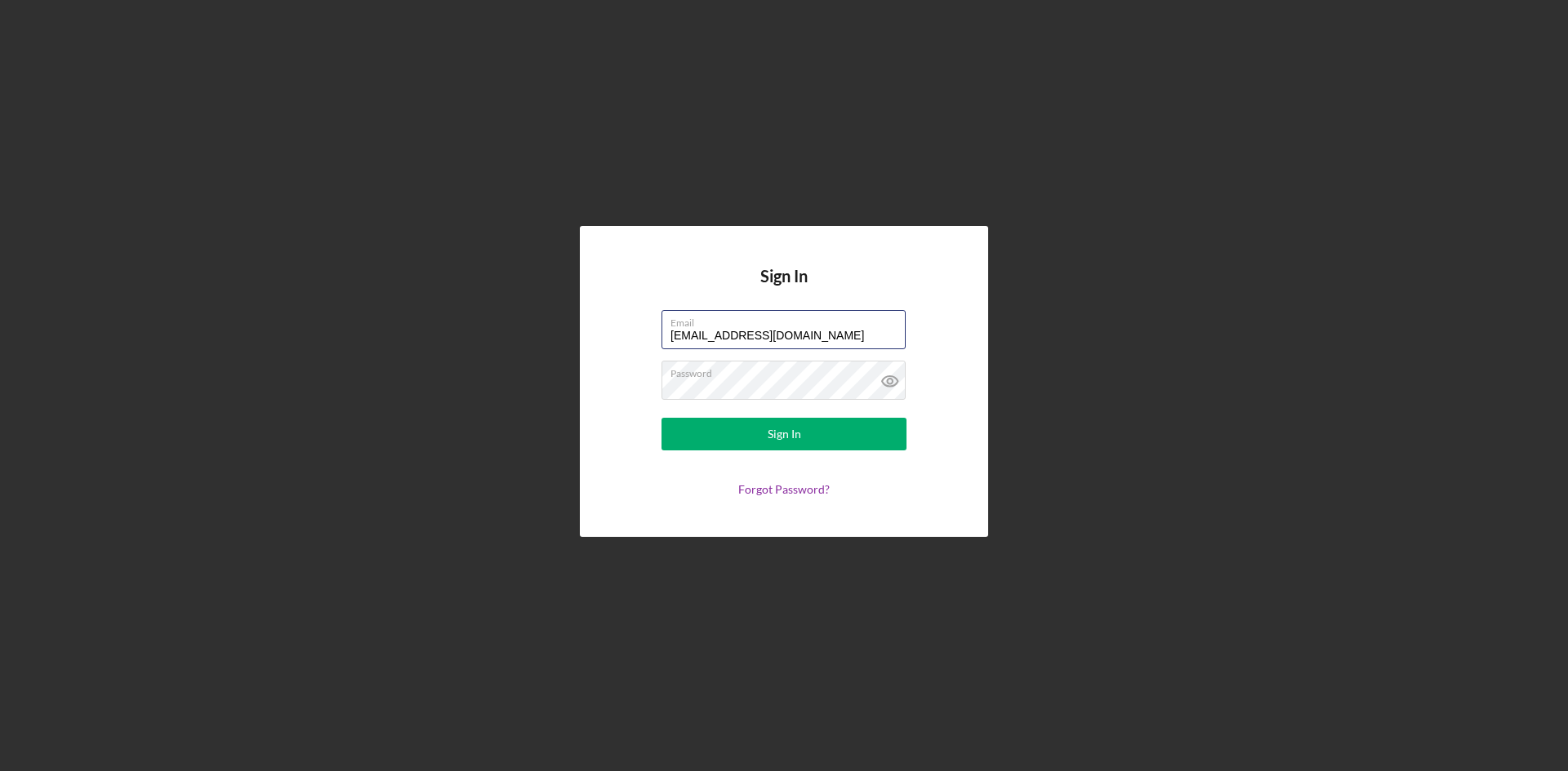
click at [562, 342] on div "Sign In Email [EMAIL_ADDRESS][DOMAIN_NAME] Password Sign In Forgot Password?" at bounding box center [784, 381] width 1551 height 763
type input "[EMAIL_ADDRESS][PERSON_NAME][DOMAIN_NAME]"
click at [798, 424] on div "Sign In" at bounding box center [784, 433] width 33 height 32
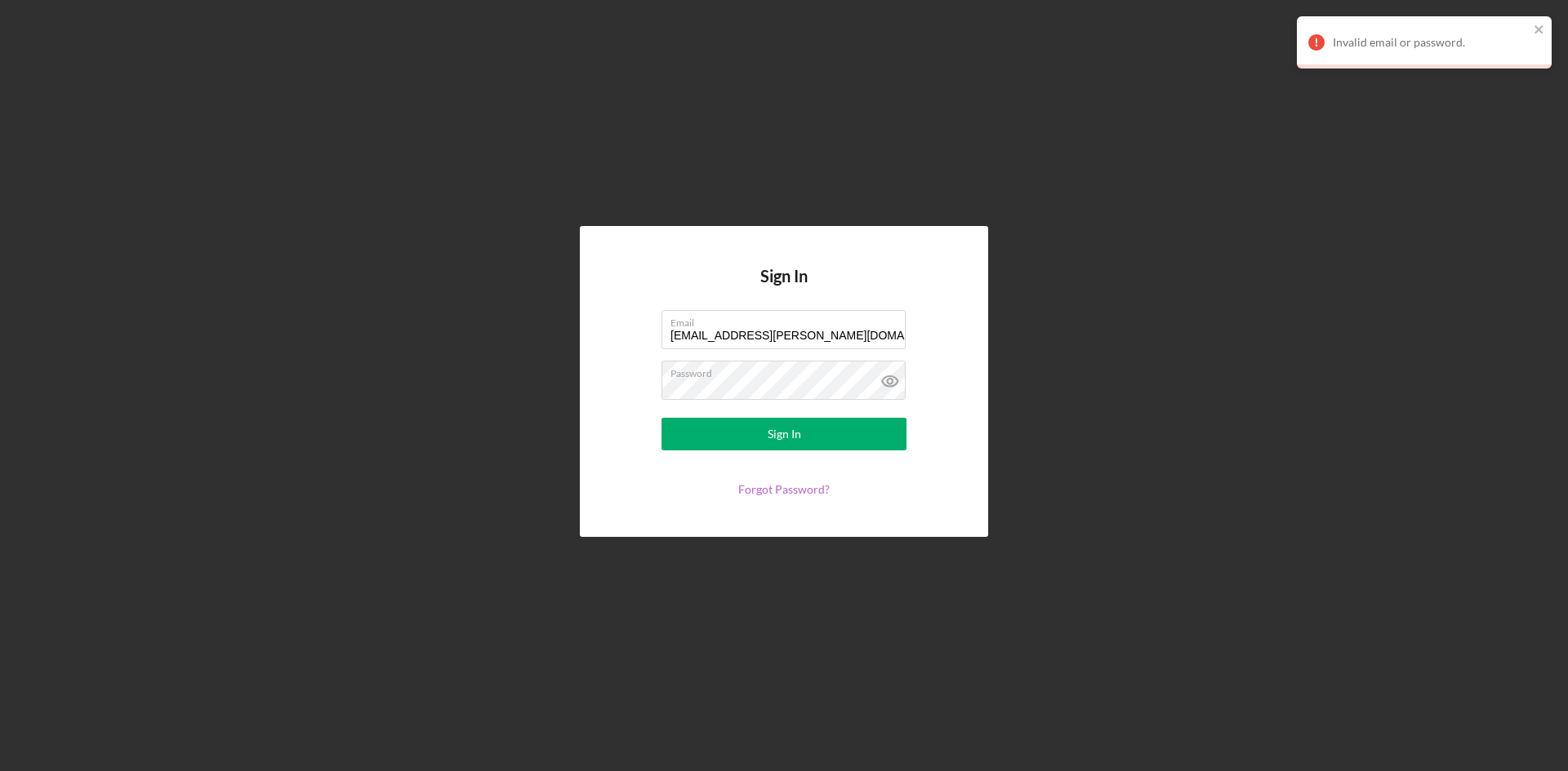
click at [789, 490] on link "Forgot Password?" at bounding box center [784, 489] width 92 height 14
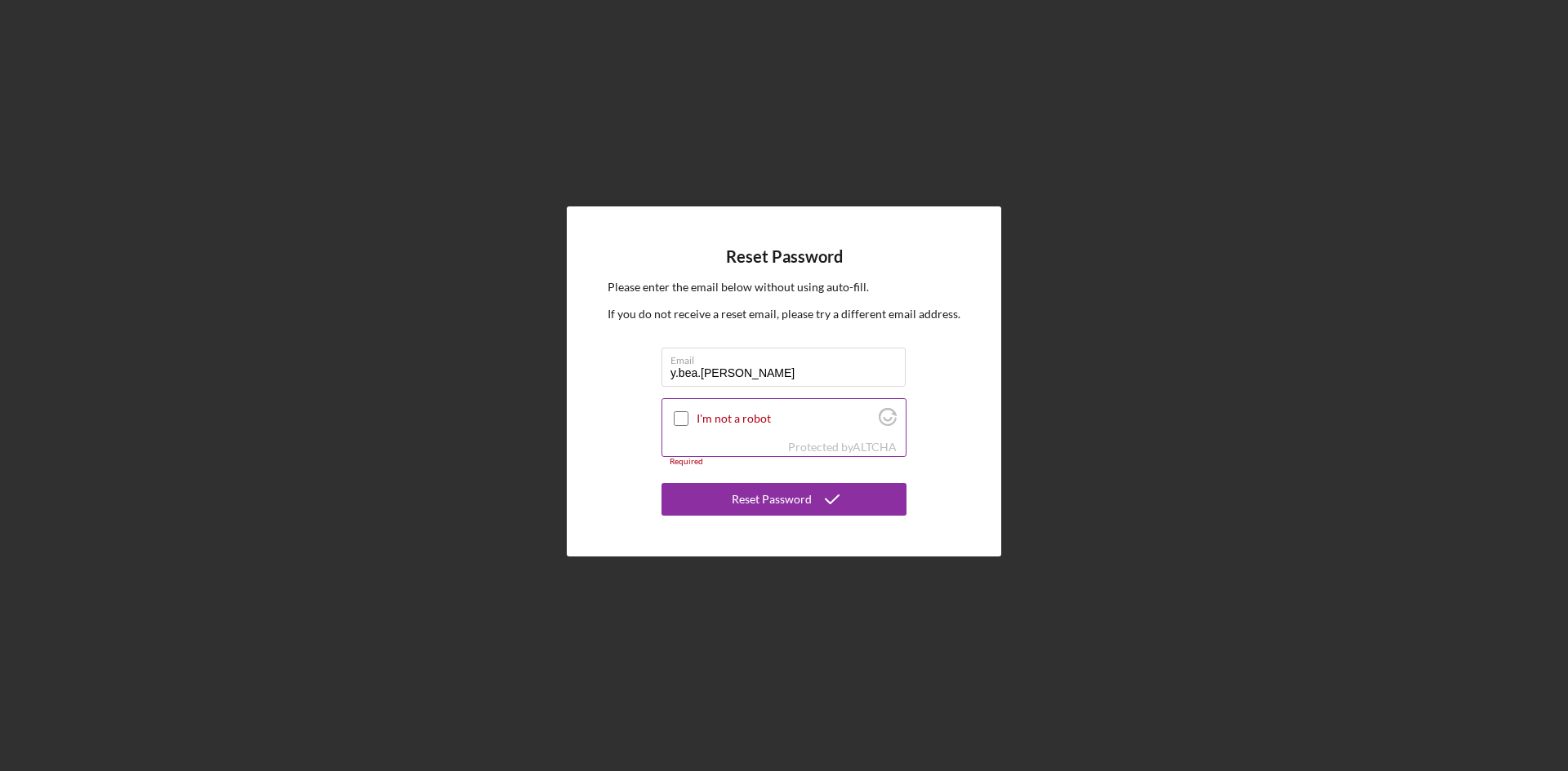
type input "[EMAIL_ADDRESS][PERSON_NAME][DOMAIN_NAME]"
click at [678, 416] on input "I'm not a robot" at bounding box center [681, 418] width 15 height 15
checkbox input "true"
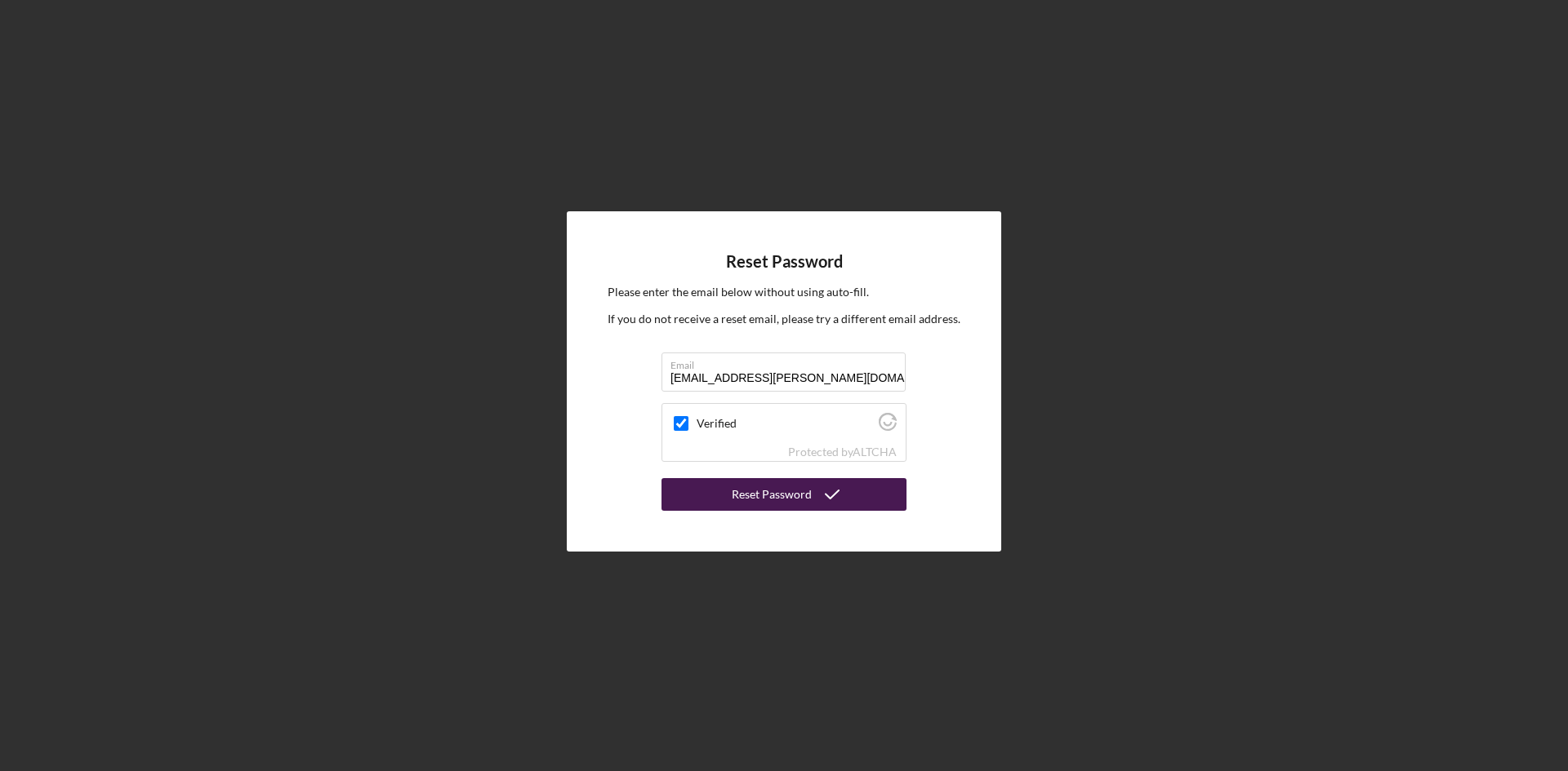
click at [788, 501] on div "Reset Password" at bounding box center [771, 494] width 80 height 32
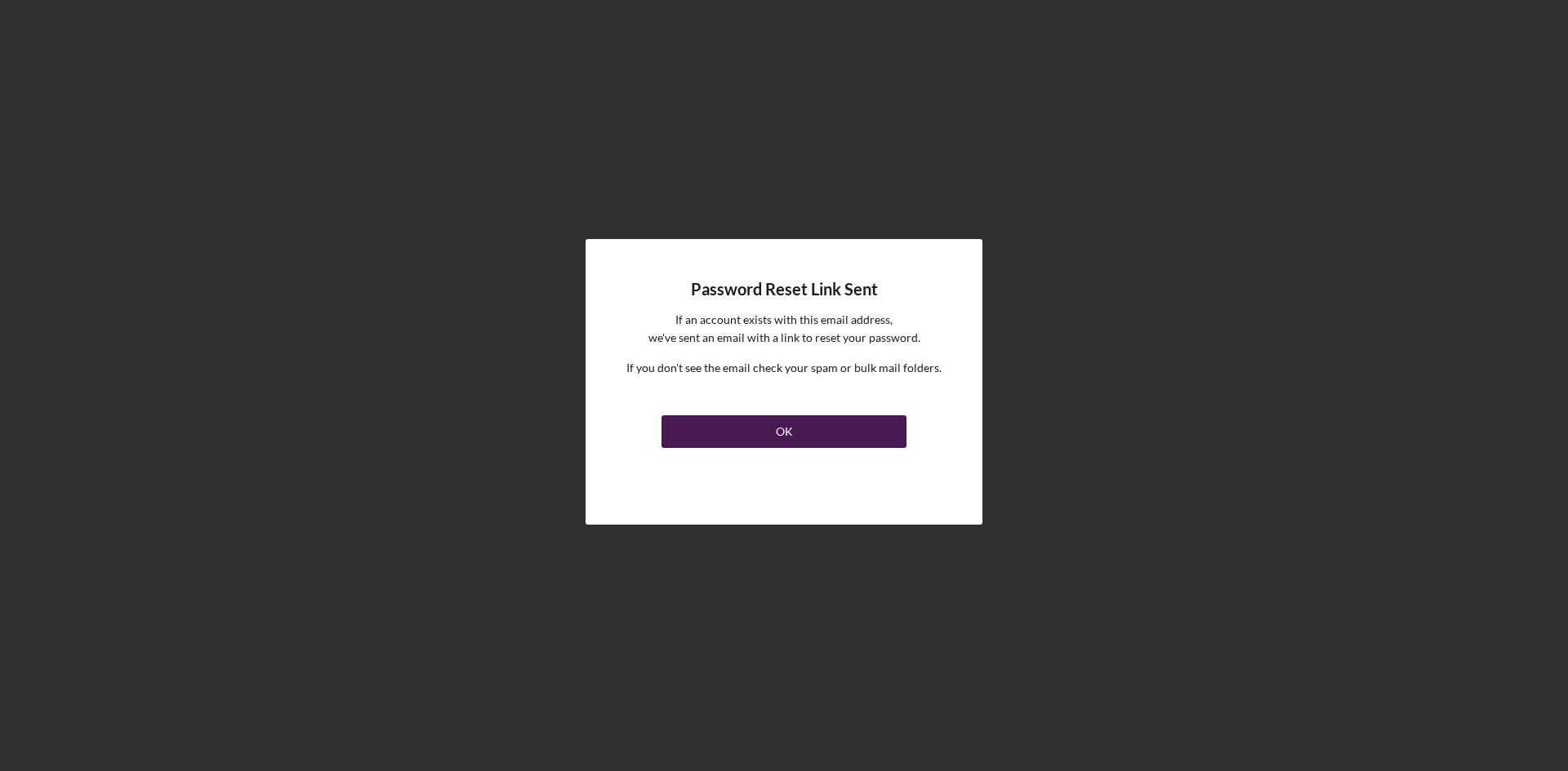
click at [821, 438] on button "OK" at bounding box center [784, 431] width 245 height 32
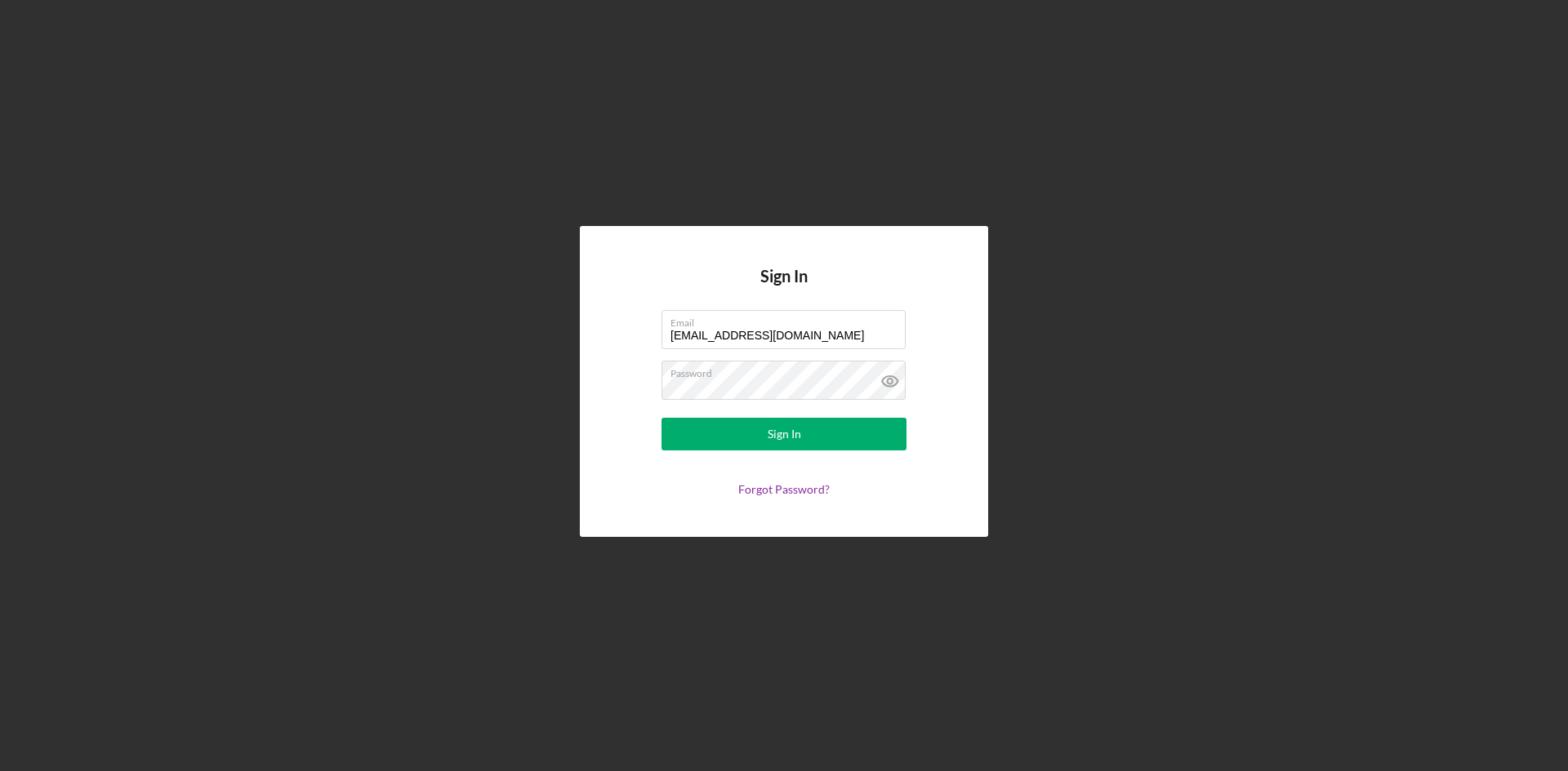
drag, startPoint x: 835, startPoint y: 331, endPoint x: 552, endPoint y: 349, distance: 283.6
click at [552, 349] on div "Sign In Email [EMAIL_ADDRESS][DOMAIN_NAME] Password Sign In Forgot Password?" at bounding box center [784, 381] width 1551 height 763
click at [1055, 318] on div "Sign In Email [EMAIL_ADDRESS][DOMAIN_NAME] Password Sign In Forgot Password?" at bounding box center [784, 381] width 1551 height 763
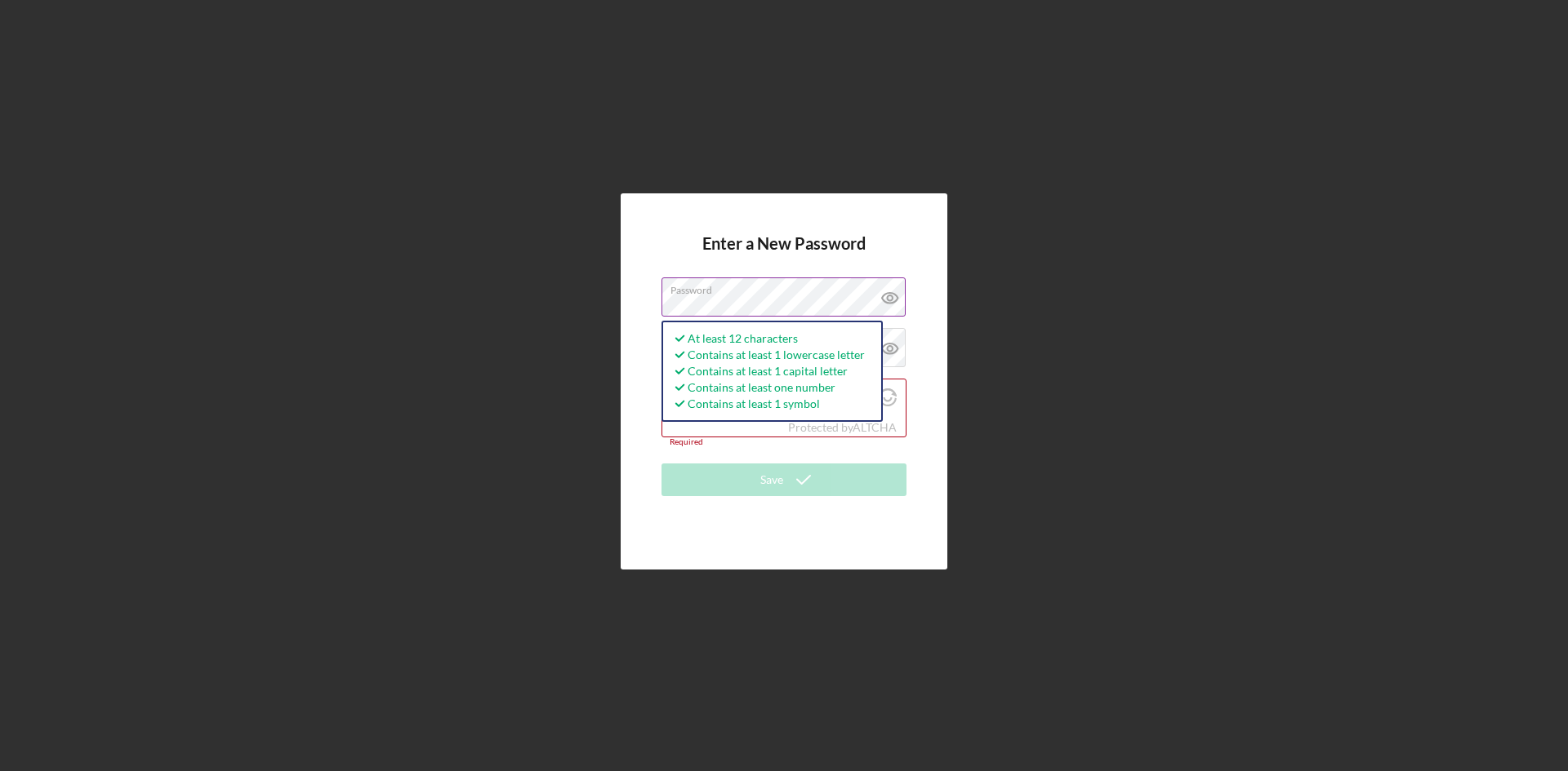
click at [892, 300] on icon at bounding box center [888, 297] width 5 height 5
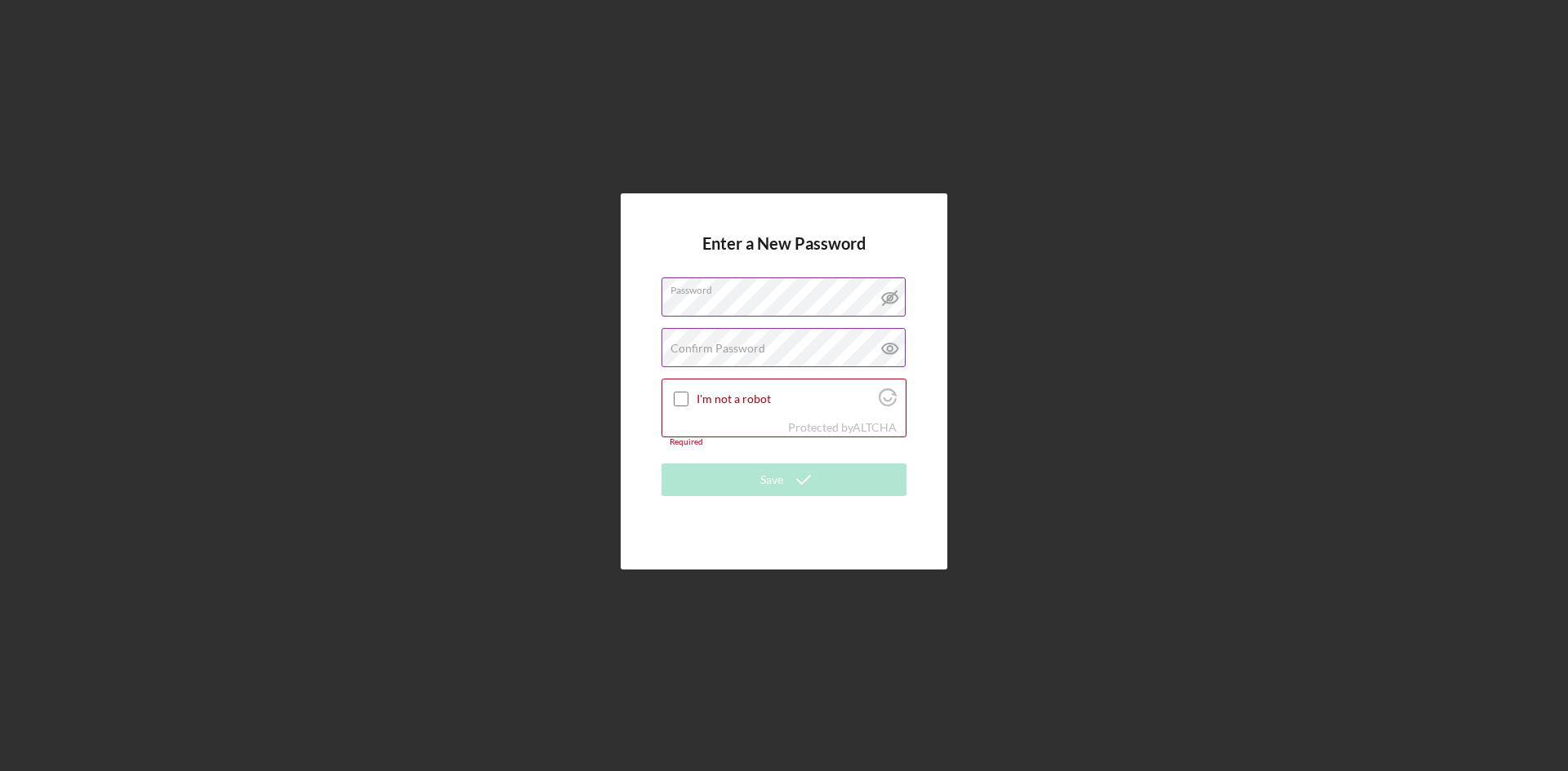
click at [727, 346] on label "Confirm Password" at bounding box center [718, 348] width 94 height 13
click at [886, 354] on icon at bounding box center [890, 348] width 41 height 41
click at [682, 397] on input "I'm not a robot" at bounding box center [681, 399] width 15 height 15
checkbox input "true"
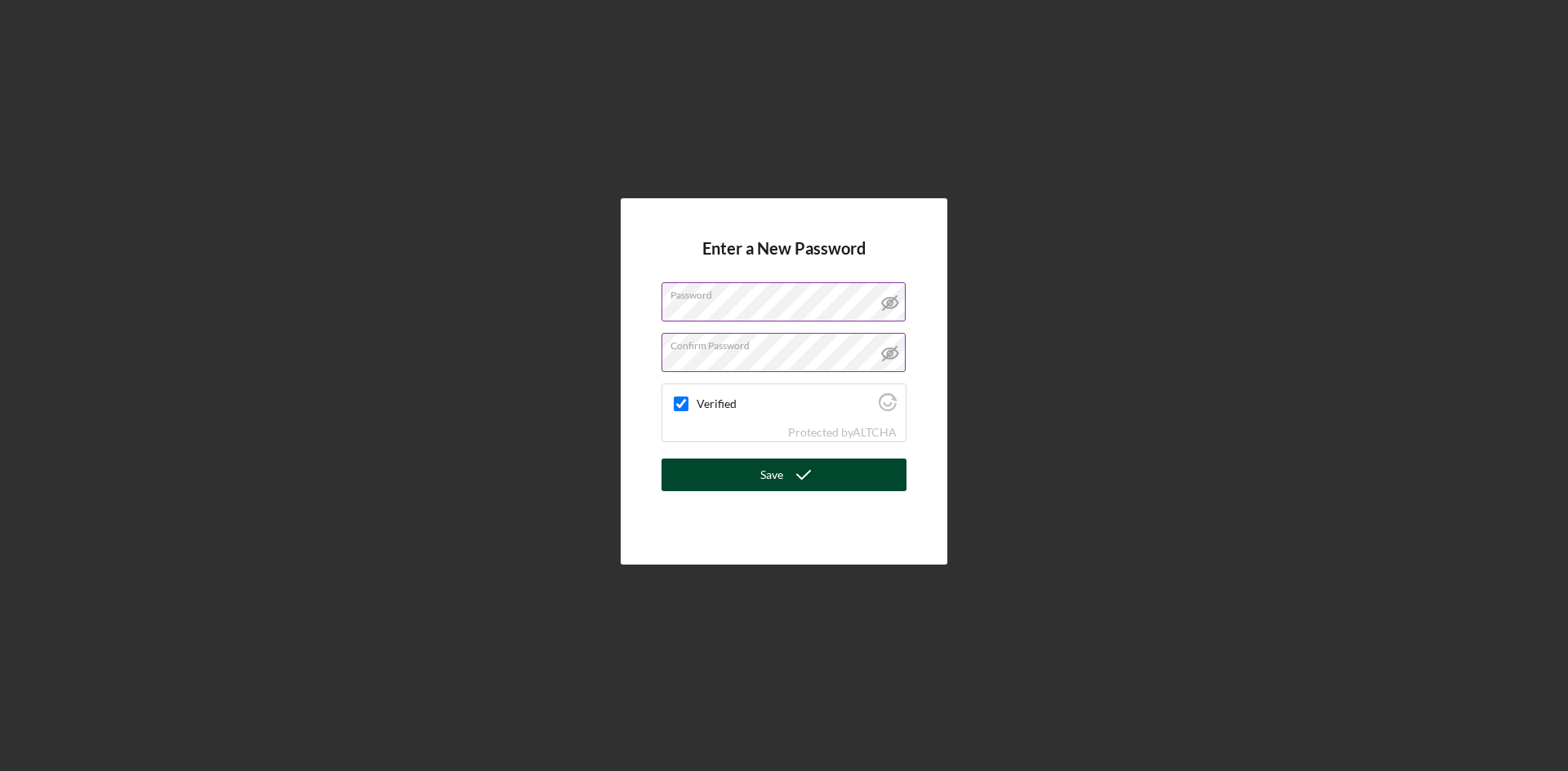
click at [804, 475] on icon "submit" at bounding box center [803, 475] width 41 height 41
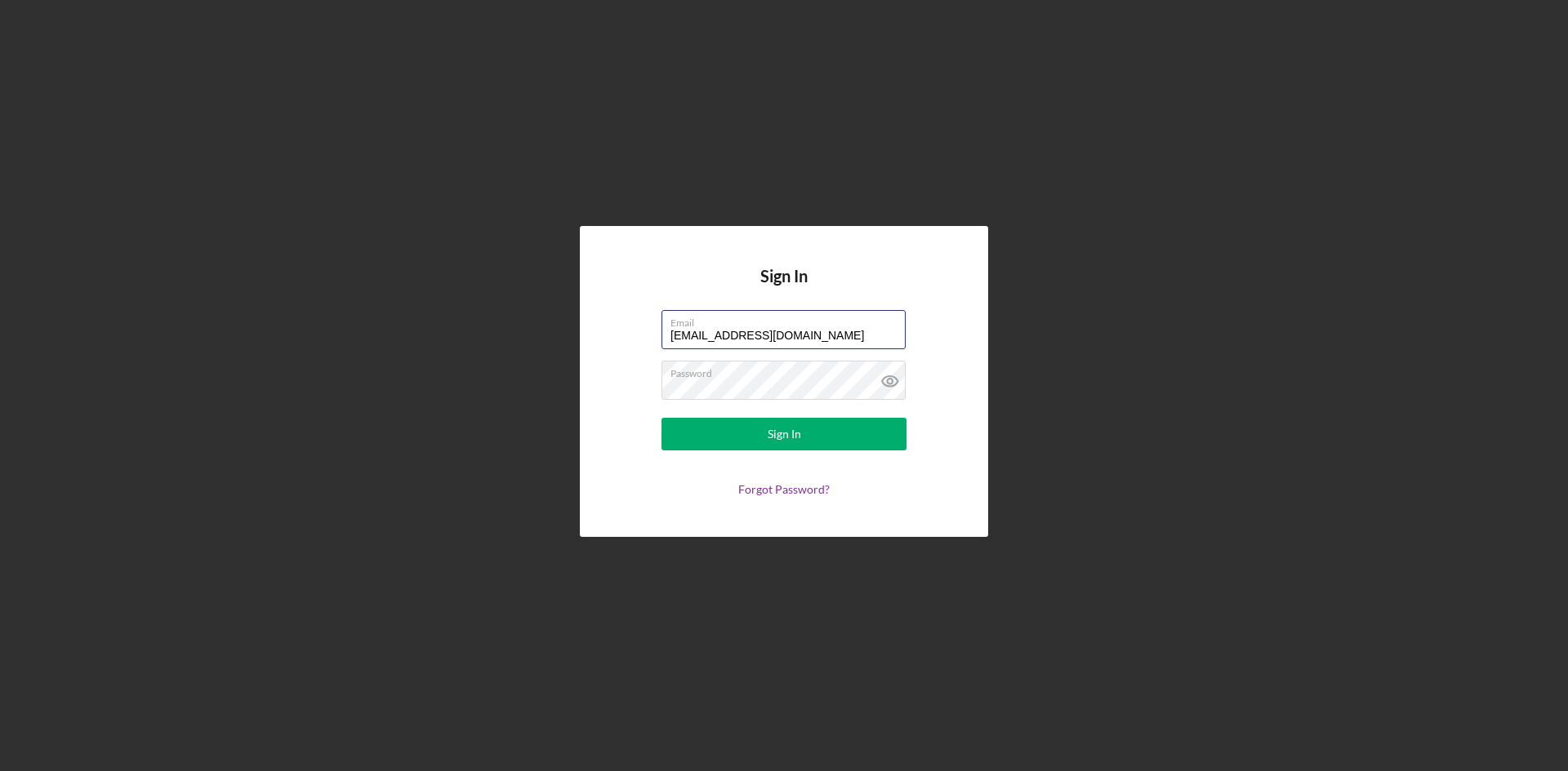
type input "[EMAIL_ADDRESS][PERSON_NAME][DOMAIN_NAME]"
click at [851, 435] on button "Sign In" at bounding box center [784, 433] width 245 height 32
